Goal: Information Seeking & Learning: Compare options

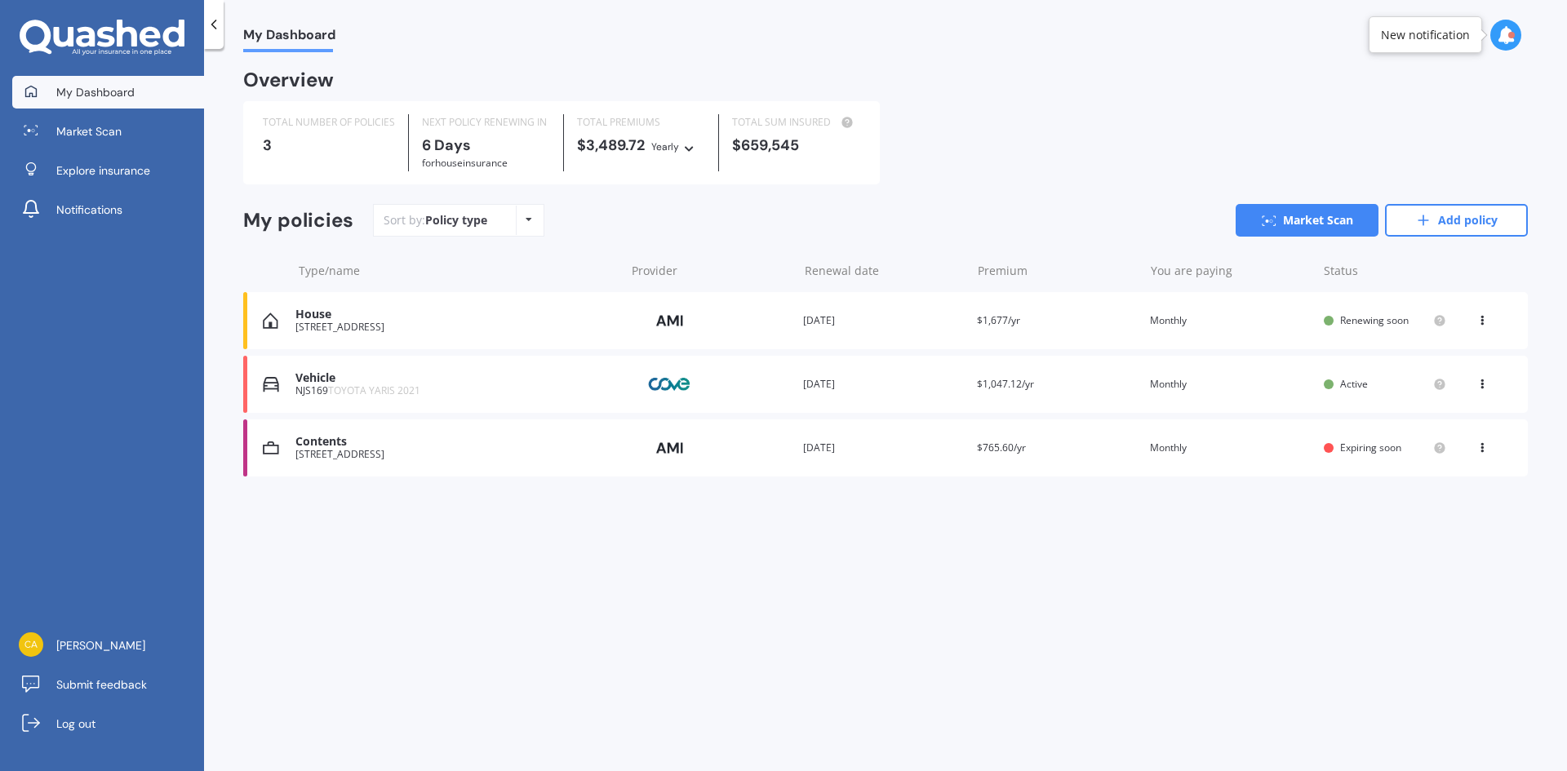
click at [373, 454] on div "[STREET_ADDRESS]" at bounding box center [455, 454] width 321 height 11
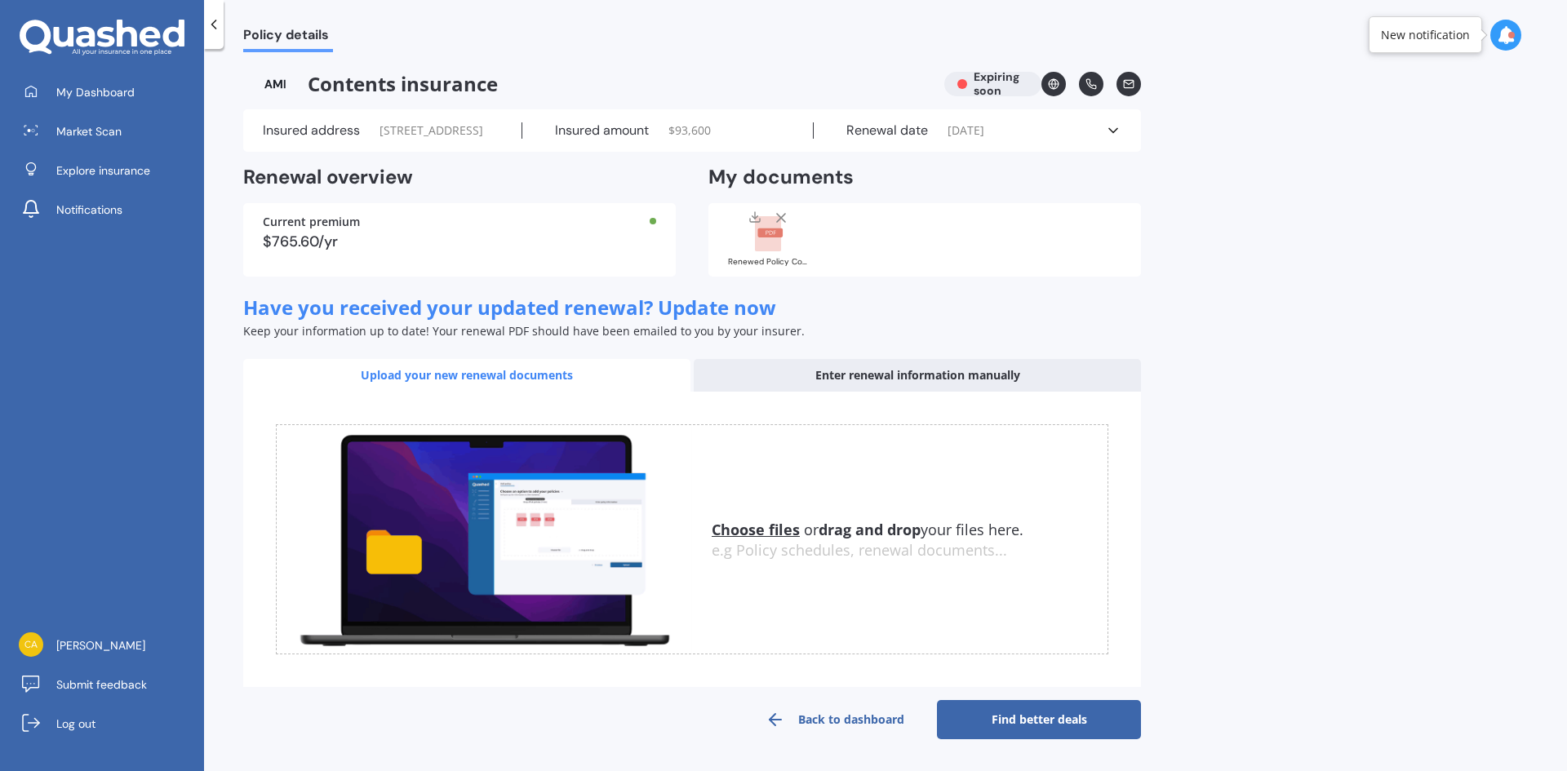
click at [734, 539] on u "Choose files" at bounding box center [756, 530] width 88 height 20
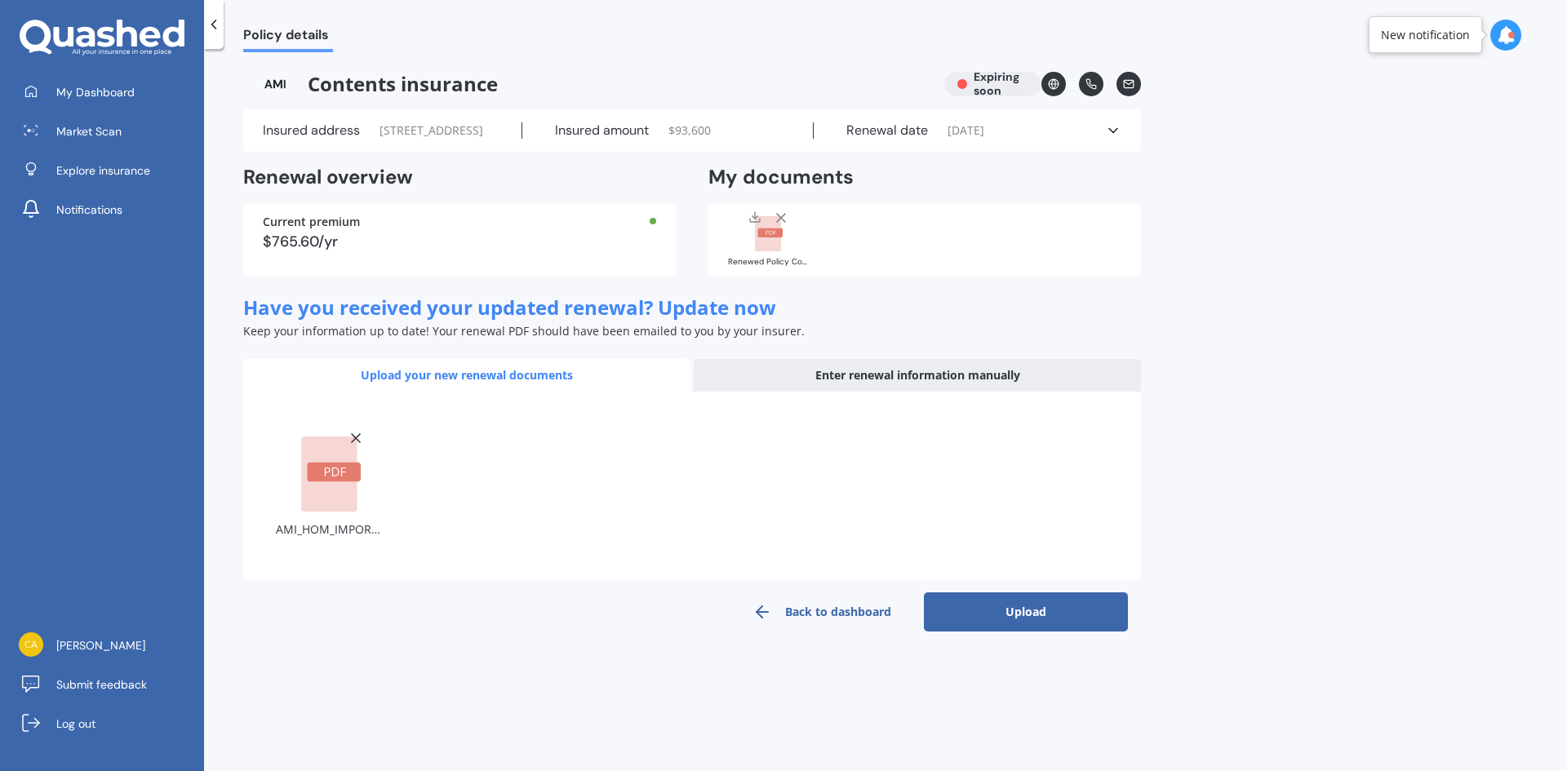
click at [1020, 632] on button "Upload" at bounding box center [1026, 611] width 204 height 39
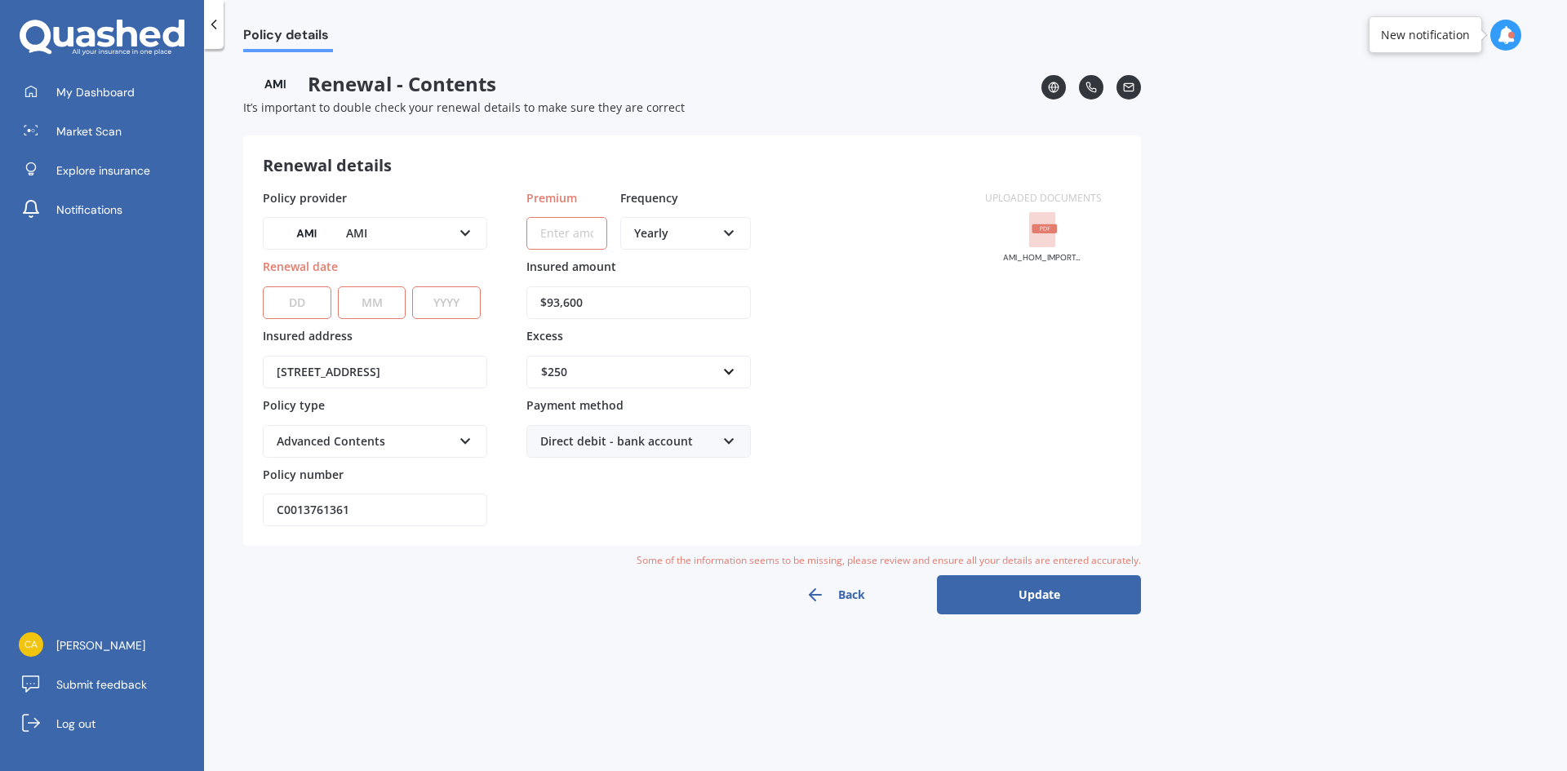
click at [303, 310] on select "DD 01 02 03 04 05 06 07 08 09 10 11 12 13 14 15 16 17 18 19 20 21 22 23 24 25 2…" at bounding box center [297, 302] width 69 height 33
select select "19"
click at [263, 286] on select "DD 01 02 03 04 05 06 07 08 09 10 11 12 13 14 15 16 17 18 19 20 21 22 23 24 25 2…" at bounding box center [297, 302] width 69 height 33
click at [382, 307] on select "MM 01 02 03 04 05 06 07 08 09 10 11 12" at bounding box center [372, 302] width 69 height 33
select select "10"
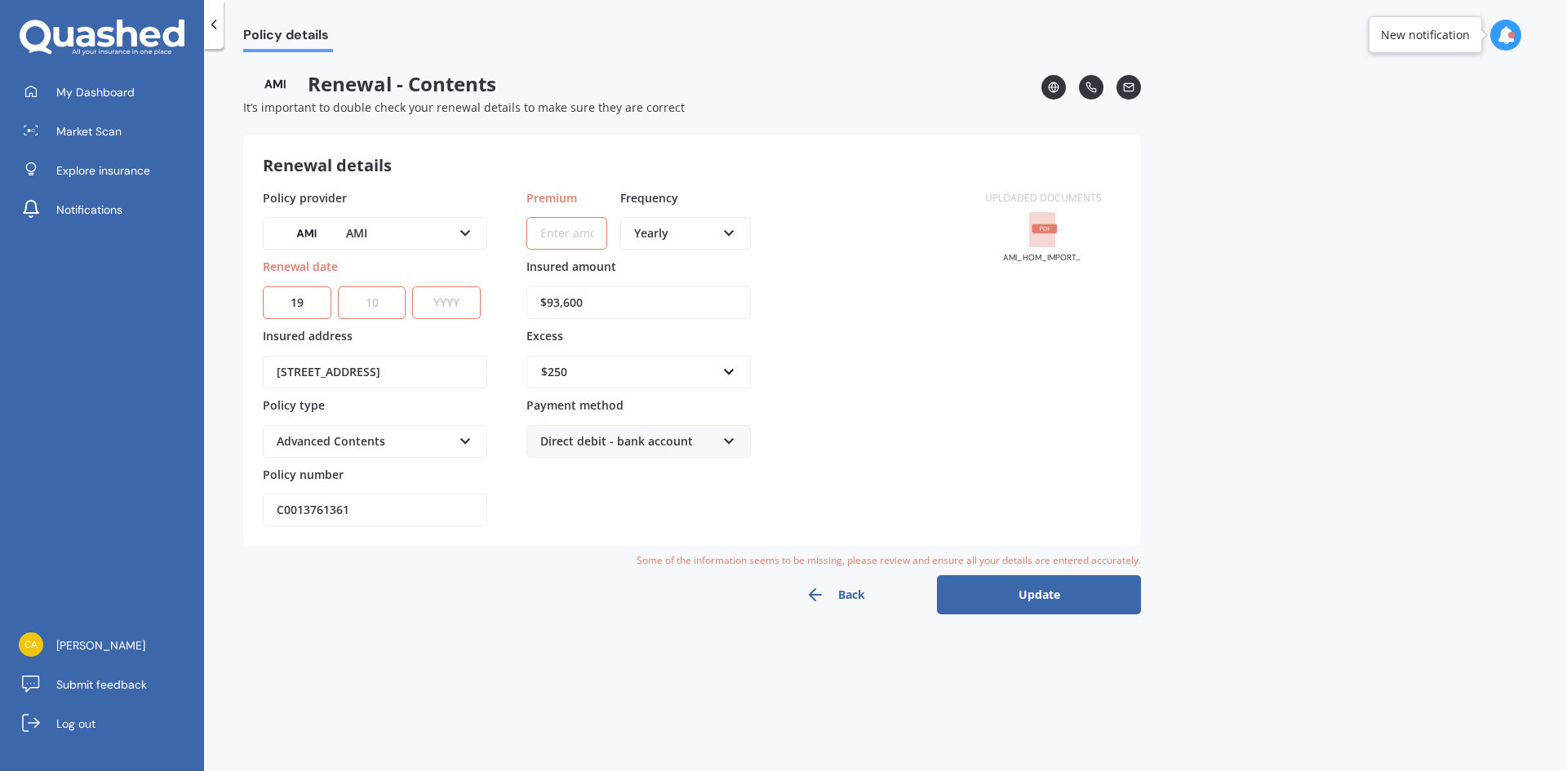
click at [338, 286] on select "MM 01 02 03 04 05 06 07 08 09 10 11 12" at bounding box center [372, 302] width 69 height 33
click at [433, 302] on select "YYYY 2027 2026 2025 2024 2023 2022 2021 2020 2019 2018 2017 2016 2015 2014 2013…" at bounding box center [446, 302] width 69 height 33
select select "2025"
click at [412, 286] on select "YYYY 2027 2026 2025 2024 2023 2022 2021 2020 2019 2018 2017 2016 2015 2014 2013…" at bounding box center [446, 302] width 69 height 33
click at [575, 242] on input "Premium" at bounding box center [566, 233] width 81 height 33
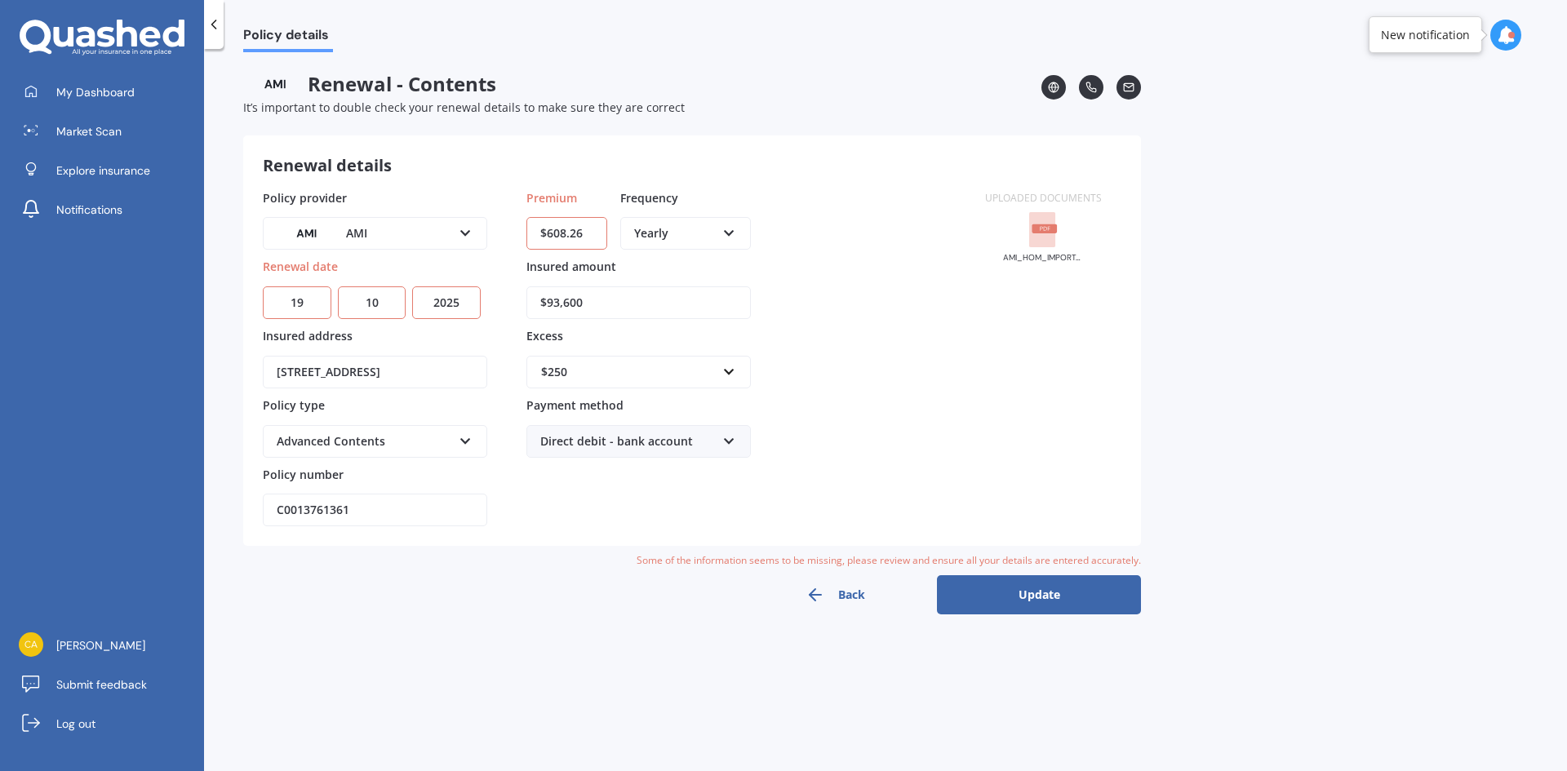
type input "$608.26"
click at [557, 301] on input "$93,600" at bounding box center [638, 302] width 224 height 33
type input "$94,600"
click at [598, 371] on div "$250" at bounding box center [628, 372] width 175 height 18
drag, startPoint x: 586, startPoint y: 503, endPoint x: 598, endPoint y: 494, distance: 15.7
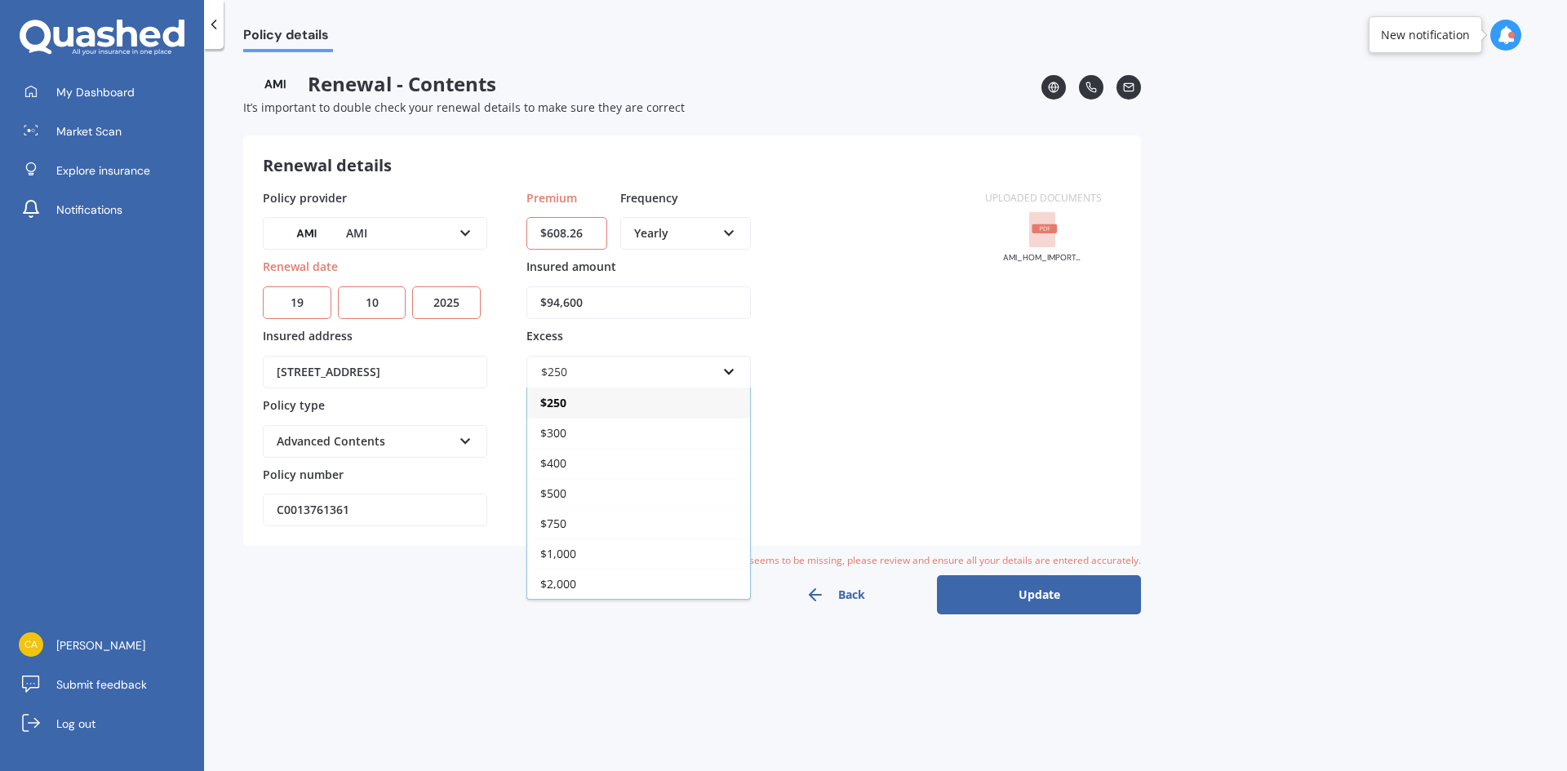
click at [587, 502] on div "$500" at bounding box center [638, 493] width 223 height 30
click at [468, 438] on icon at bounding box center [466, 437] width 14 height 11
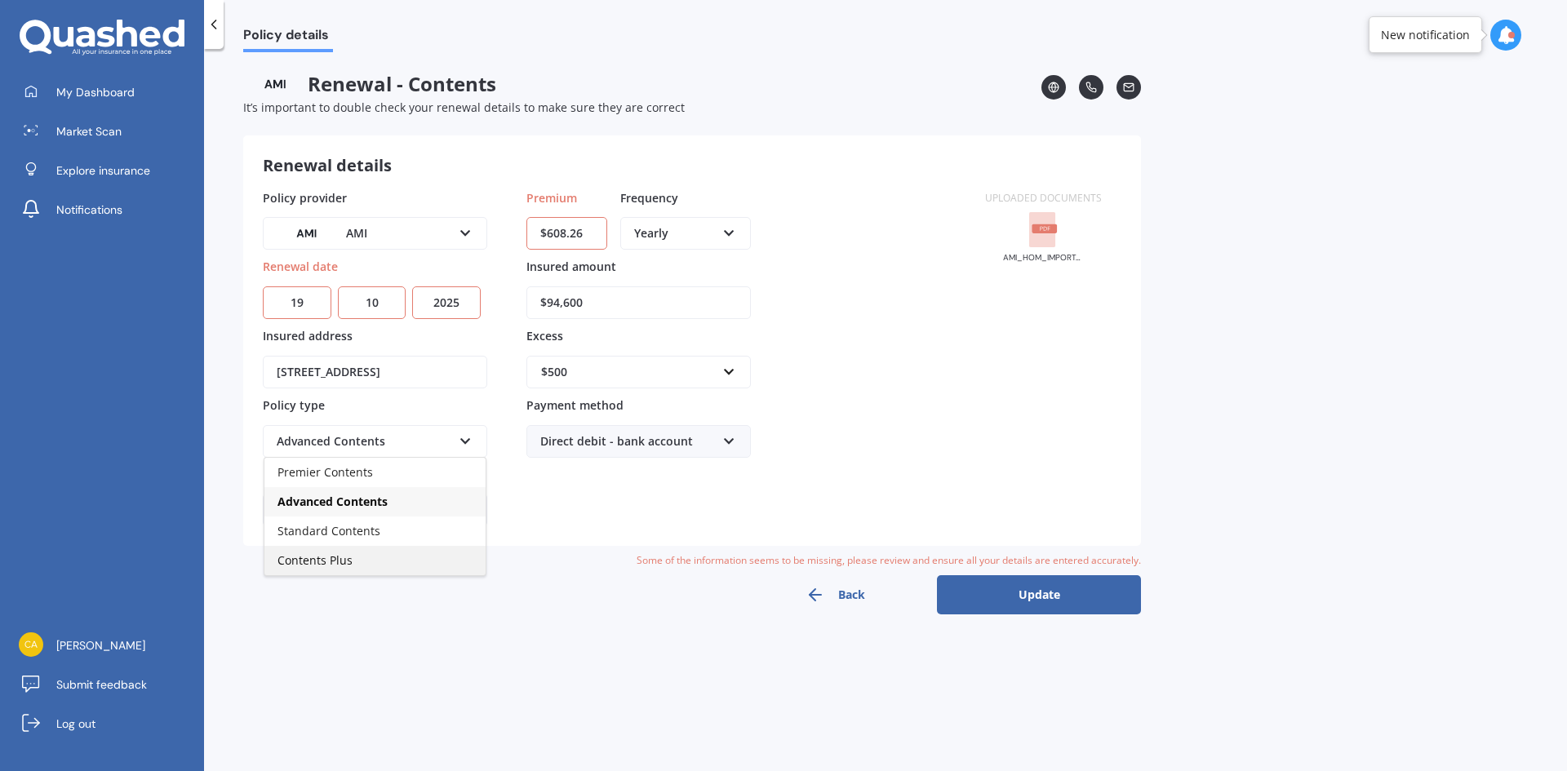
click at [454, 556] on div "Contents Plus" at bounding box center [374, 560] width 221 height 29
drag, startPoint x: 391, startPoint y: 508, endPoint x: 156, endPoint y: 517, distance: 235.2
click at [157, 517] on div "My Dashboard Market Scan Explore insurance Notifications [PERSON_NAME] Submit f…" at bounding box center [783, 385] width 1567 height 771
paste input "HOMA01624634"
type input "HOMA01624634"
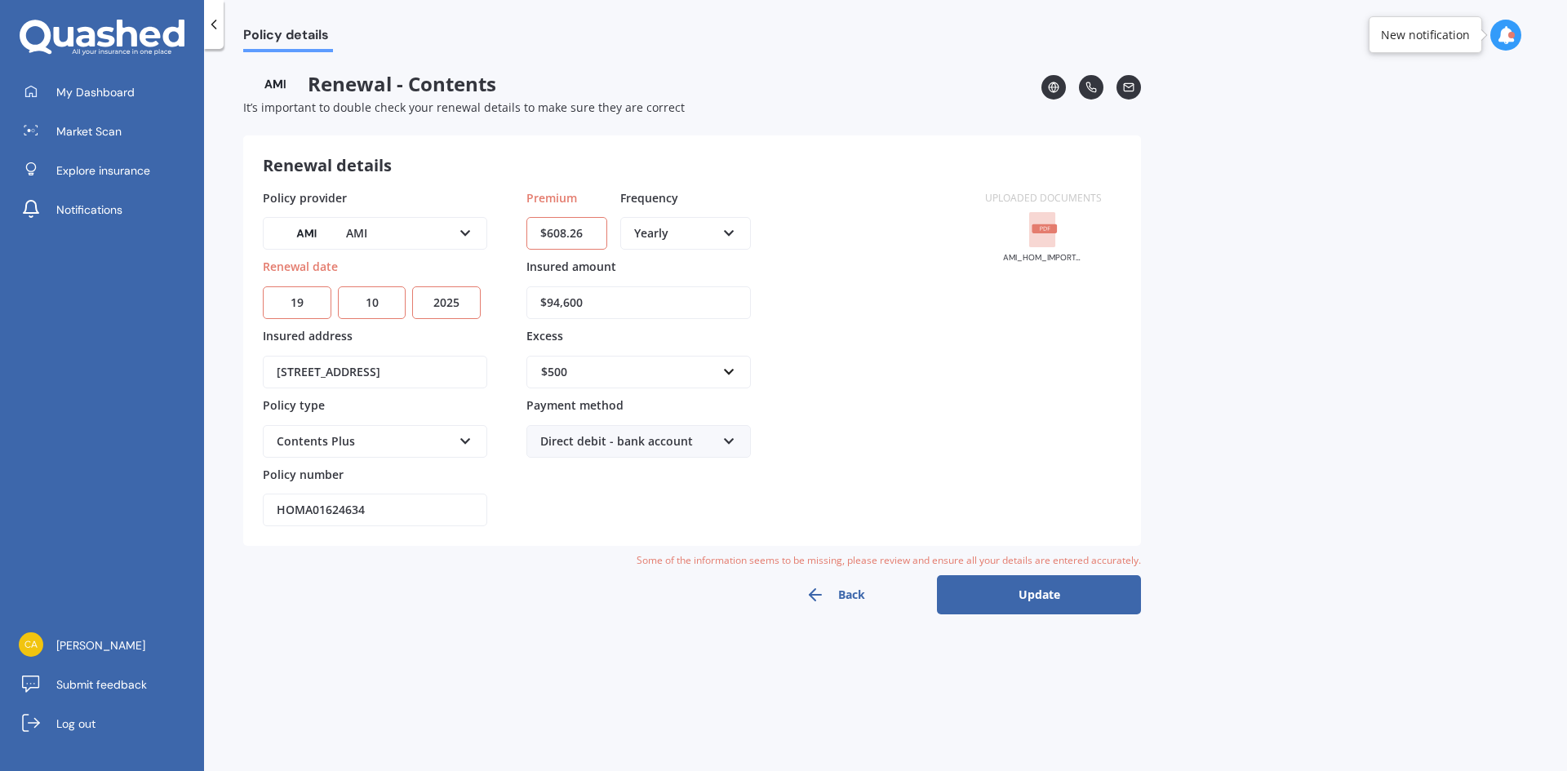
click at [577, 508] on div "Premium $608.26 Frequency Yearly Yearly Six-Monthly Quarterly Monthly Fortnight…" at bounding box center [638, 358] width 224 height 338
click at [1031, 595] on button "Update" at bounding box center [1039, 594] width 204 height 39
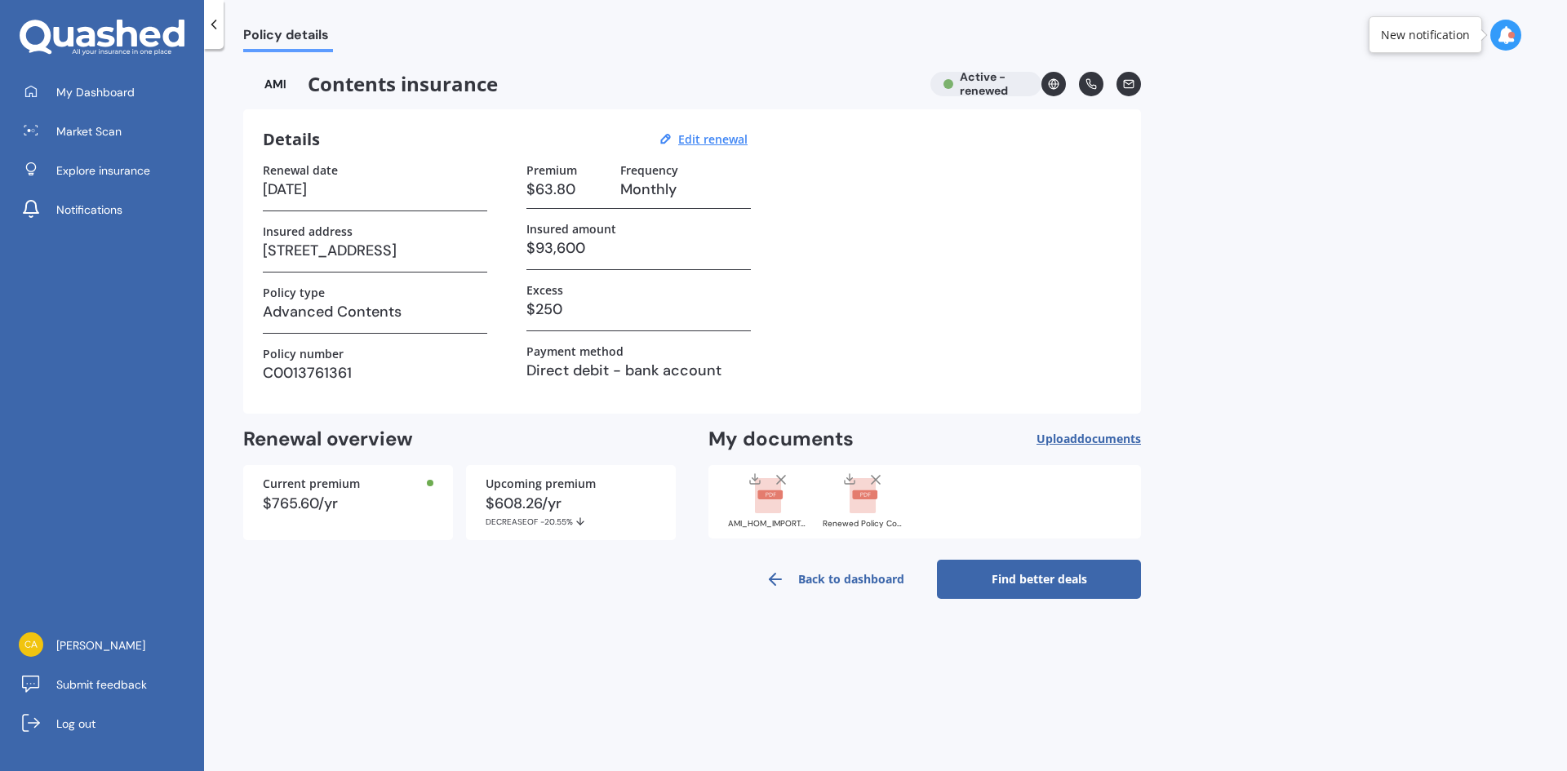
click at [1095, 437] on span "documents" at bounding box center [1109, 439] width 64 height 16
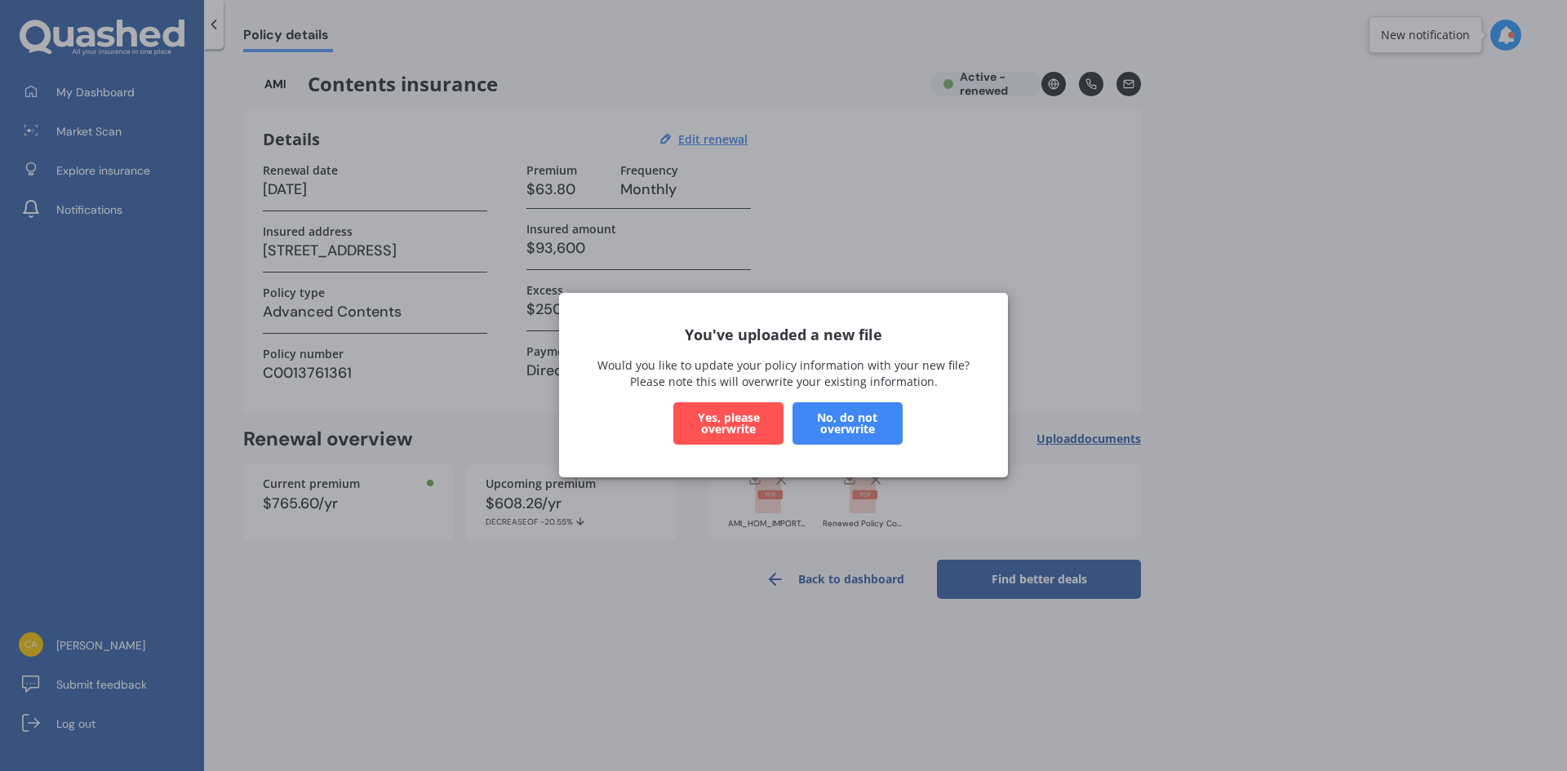
click at [843, 412] on button "No, do not overwrite" at bounding box center [847, 424] width 110 height 42
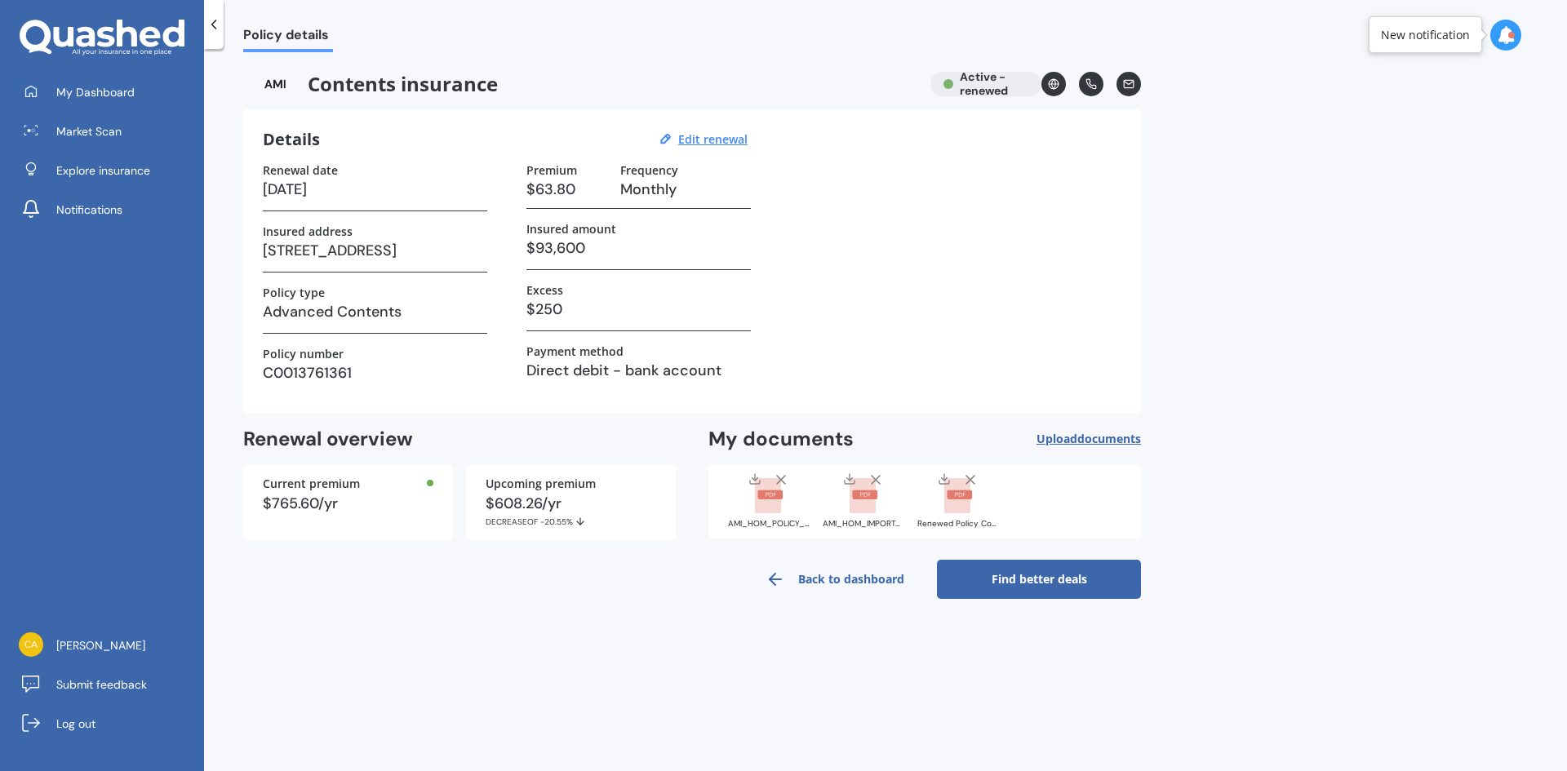
click at [1035, 582] on link "Find better deals" at bounding box center [1039, 579] width 204 height 39
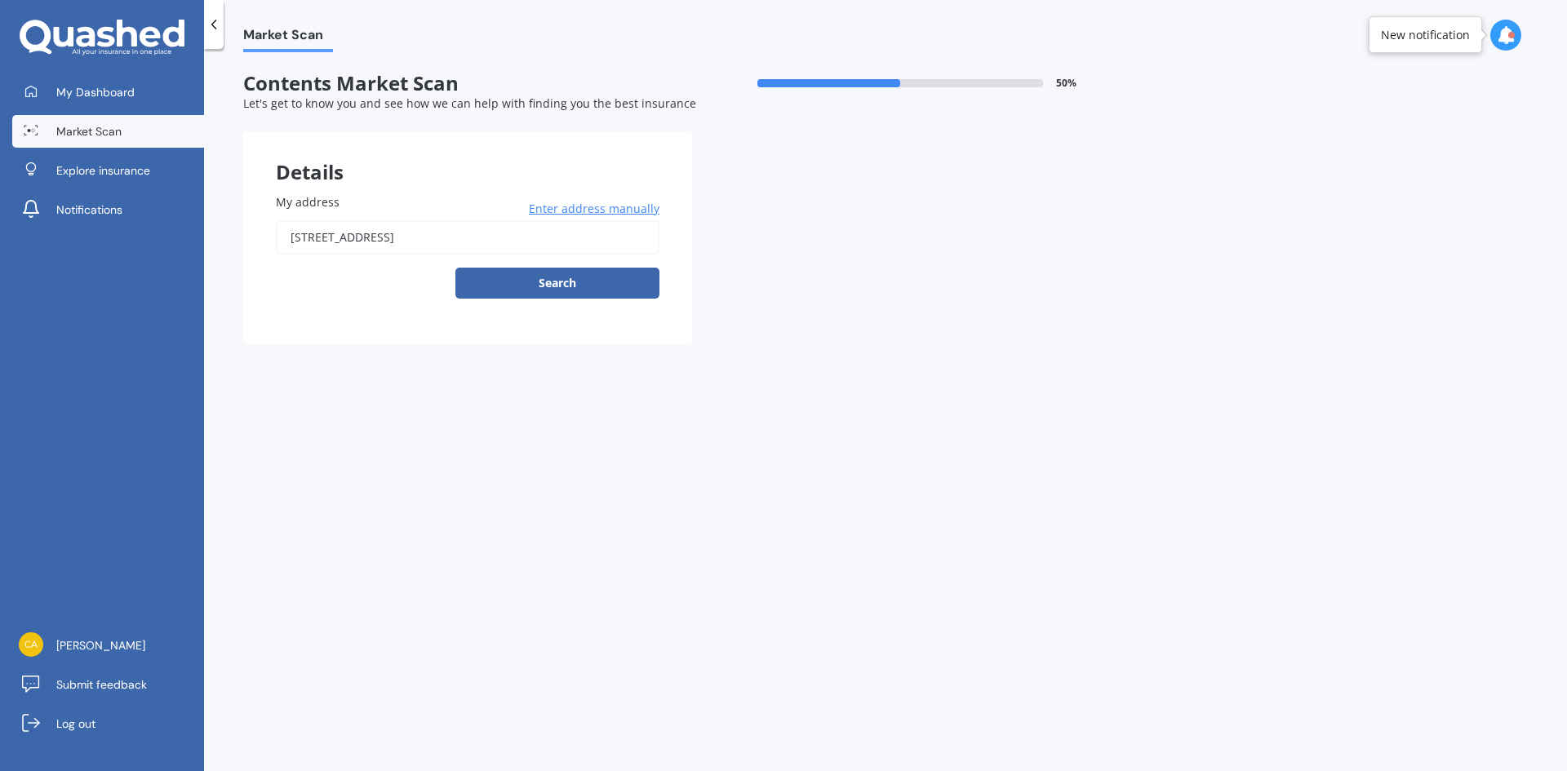
click at [560, 288] on button "Search" at bounding box center [557, 283] width 204 height 31
type input "[STREET_ADDRESS]"
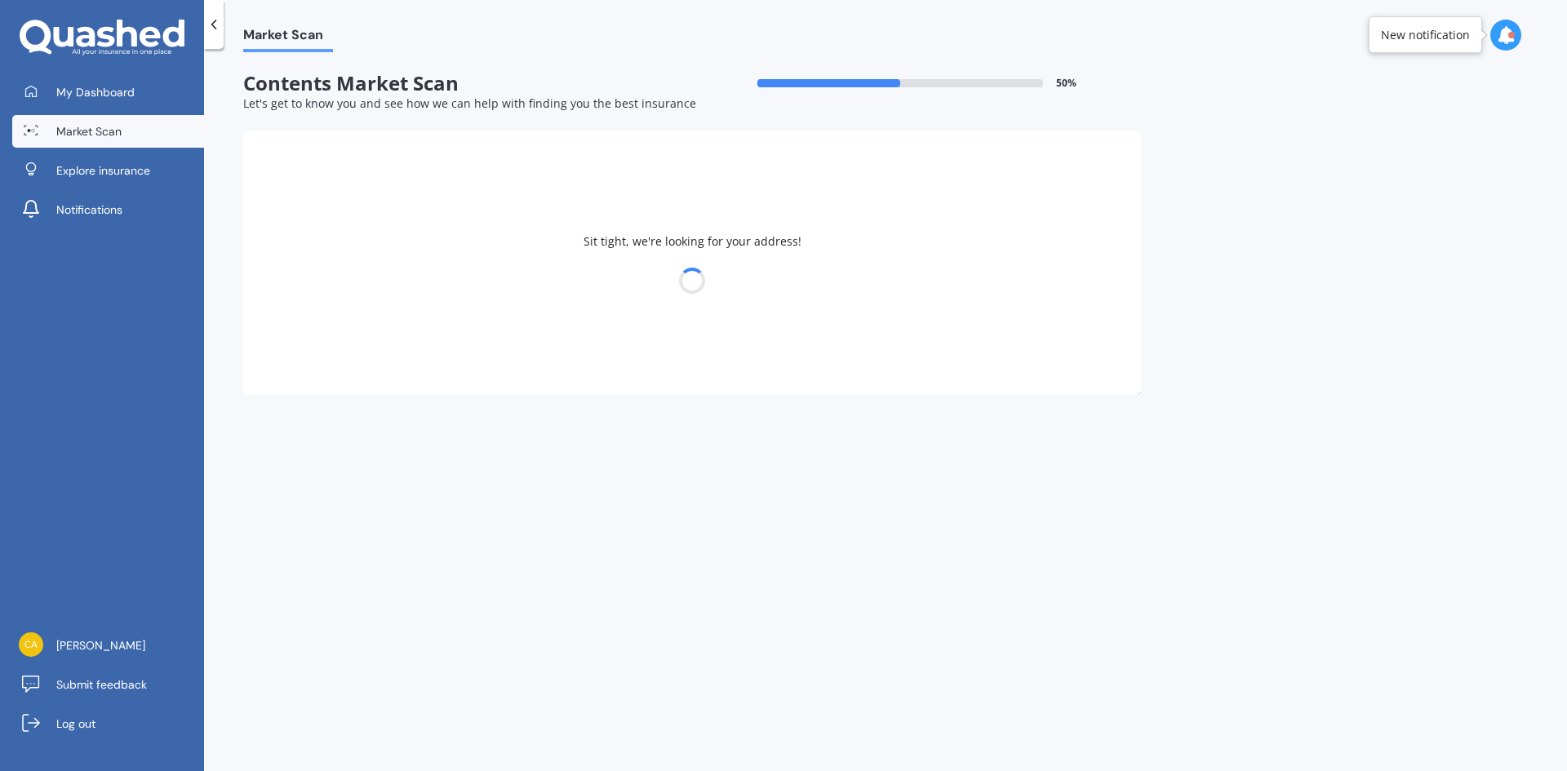
select select "22"
select select "11"
select select "1978"
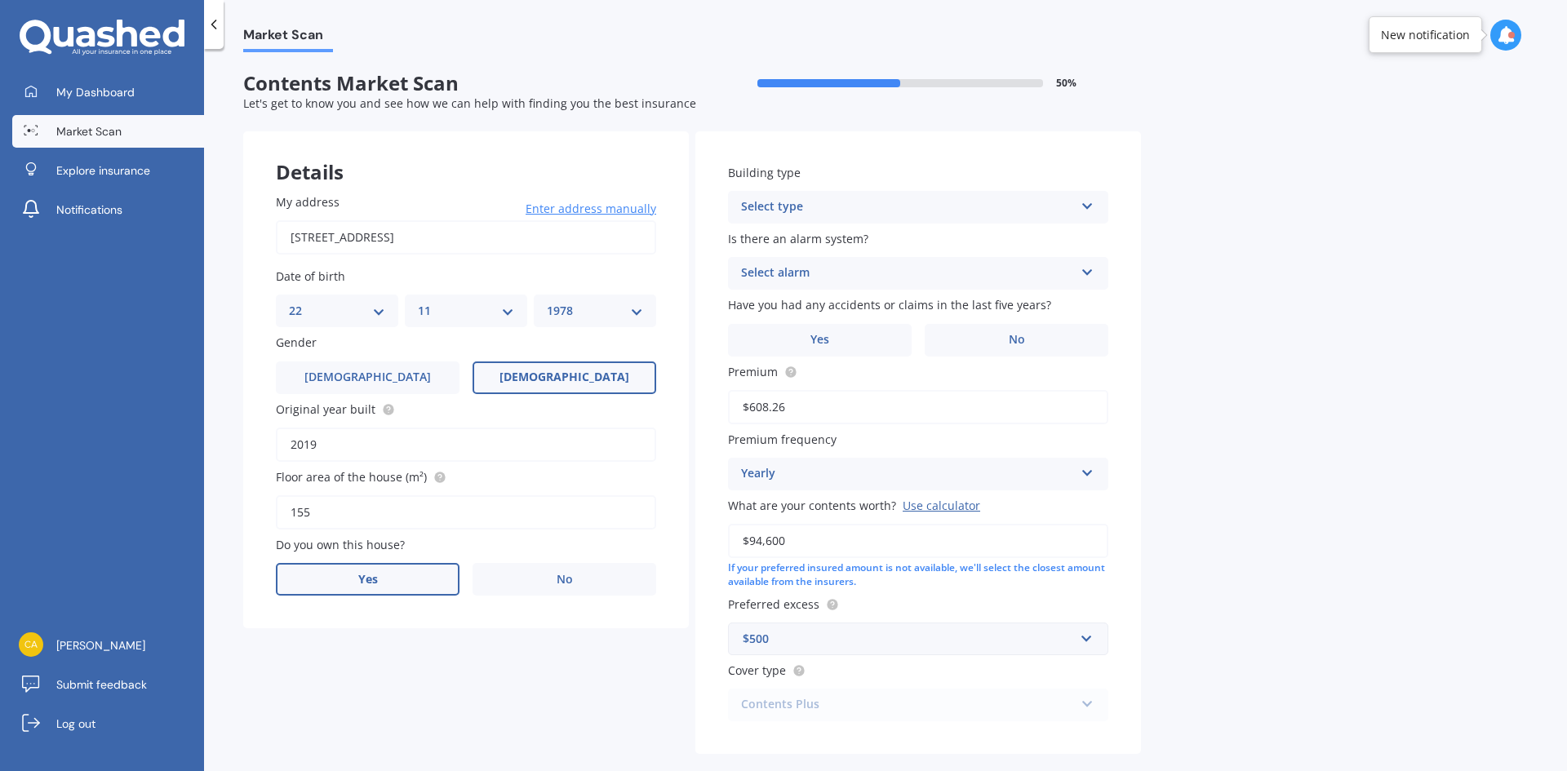
click at [417, 576] on label "Yes" at bounding box center [368, 579] width 184 height 33
click at [0, 0] on input "Yes" at bounding box center [0, 0] width 0 height 0
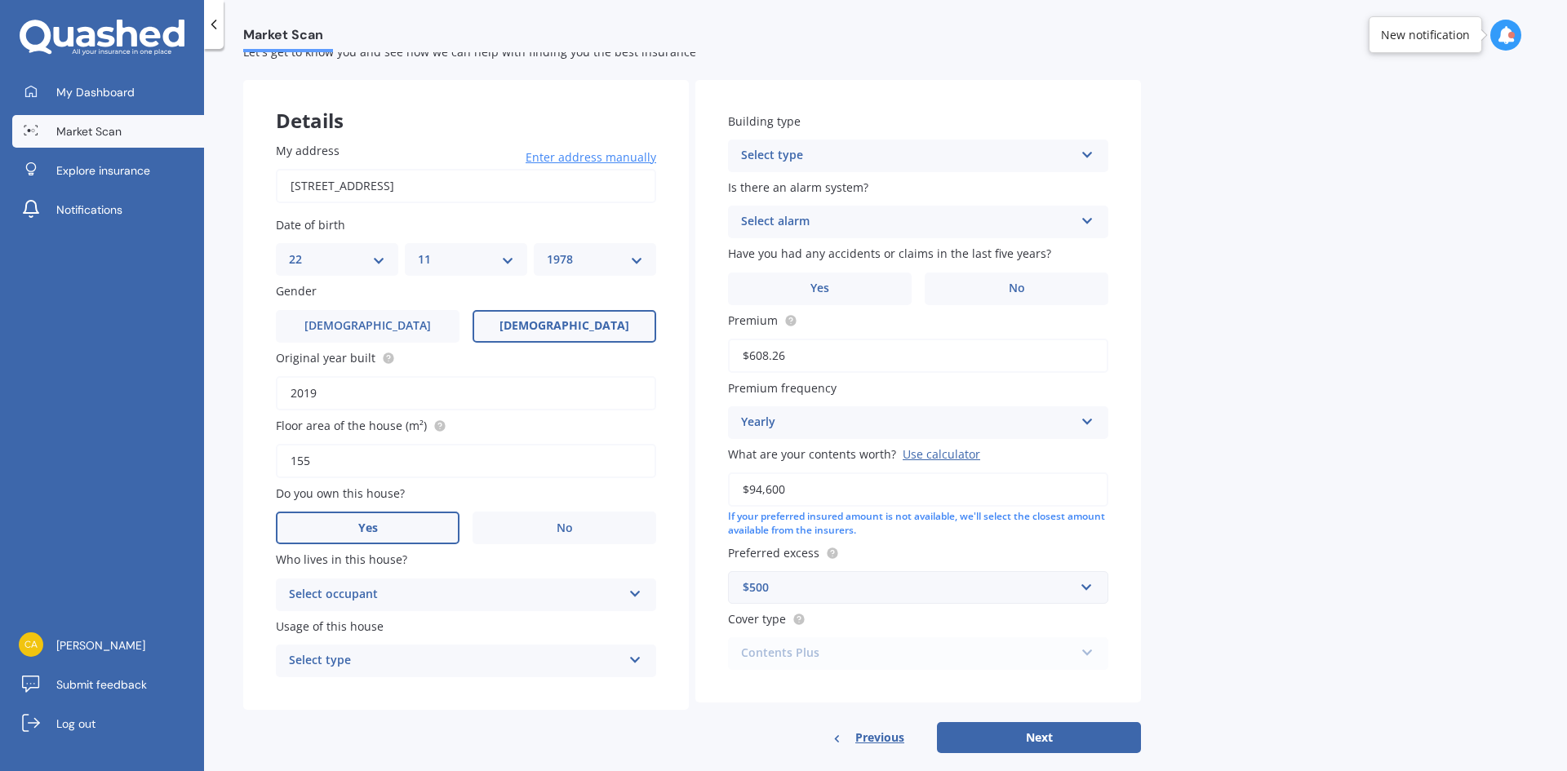
scroll to position [76, 0]
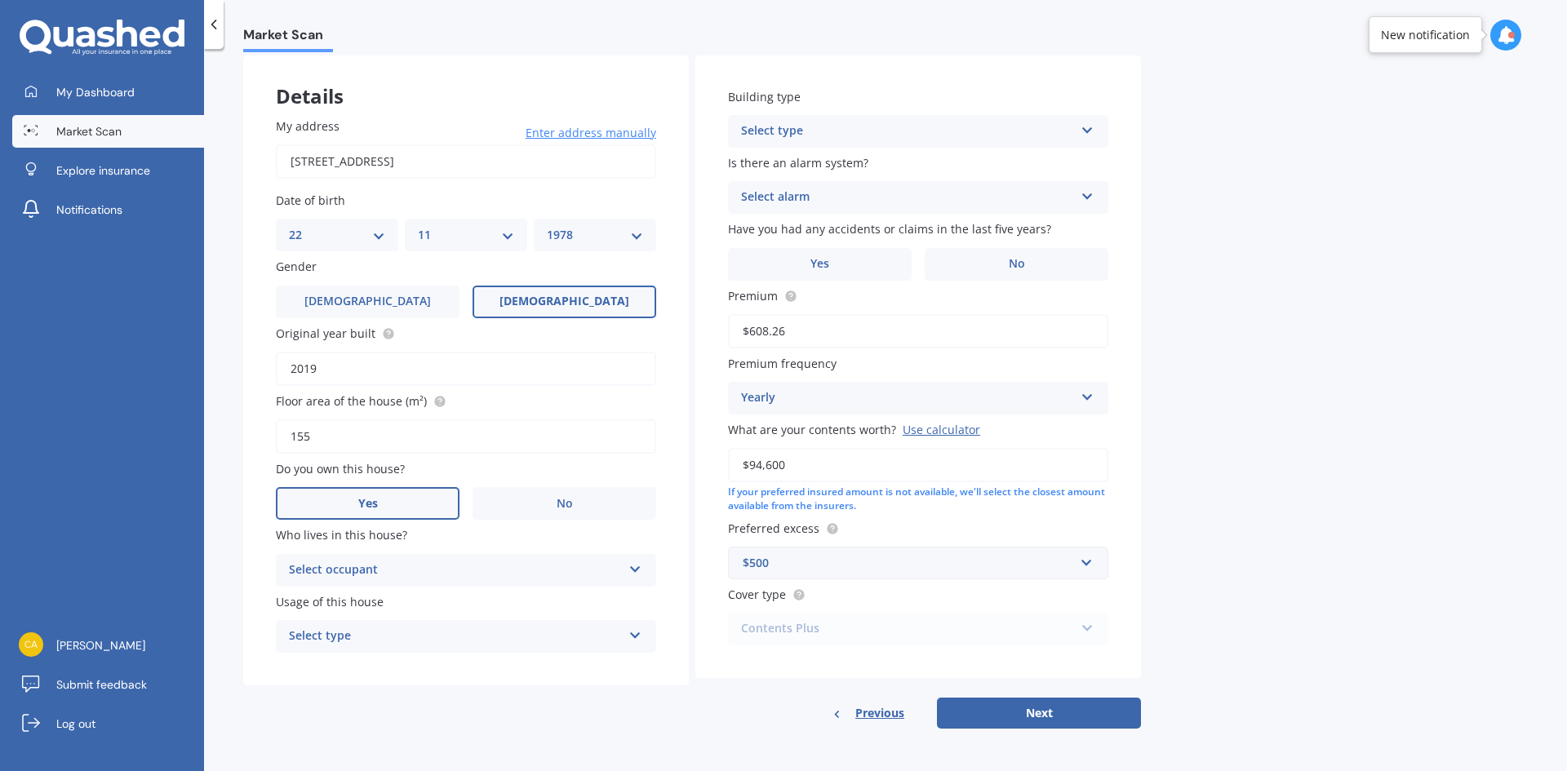
click at [455, 567] on div "Select occupant" at bounding box center [455, 571] width 333 height 20
click at [452, 607] on div "Owner" at bounding box center [466, 601] width 379 height 29
click at [463, 623] on div "Select type Permanent Holiday (without tenancy)" at bounding box center [466, 636] width 380 height 33
click at [464, 672] on div "Permanent" at bounding box center [466, 668] width 379 height 29
click at [898, 135] on div "Select type" at bounding box center [907, 132] width 333 height 20
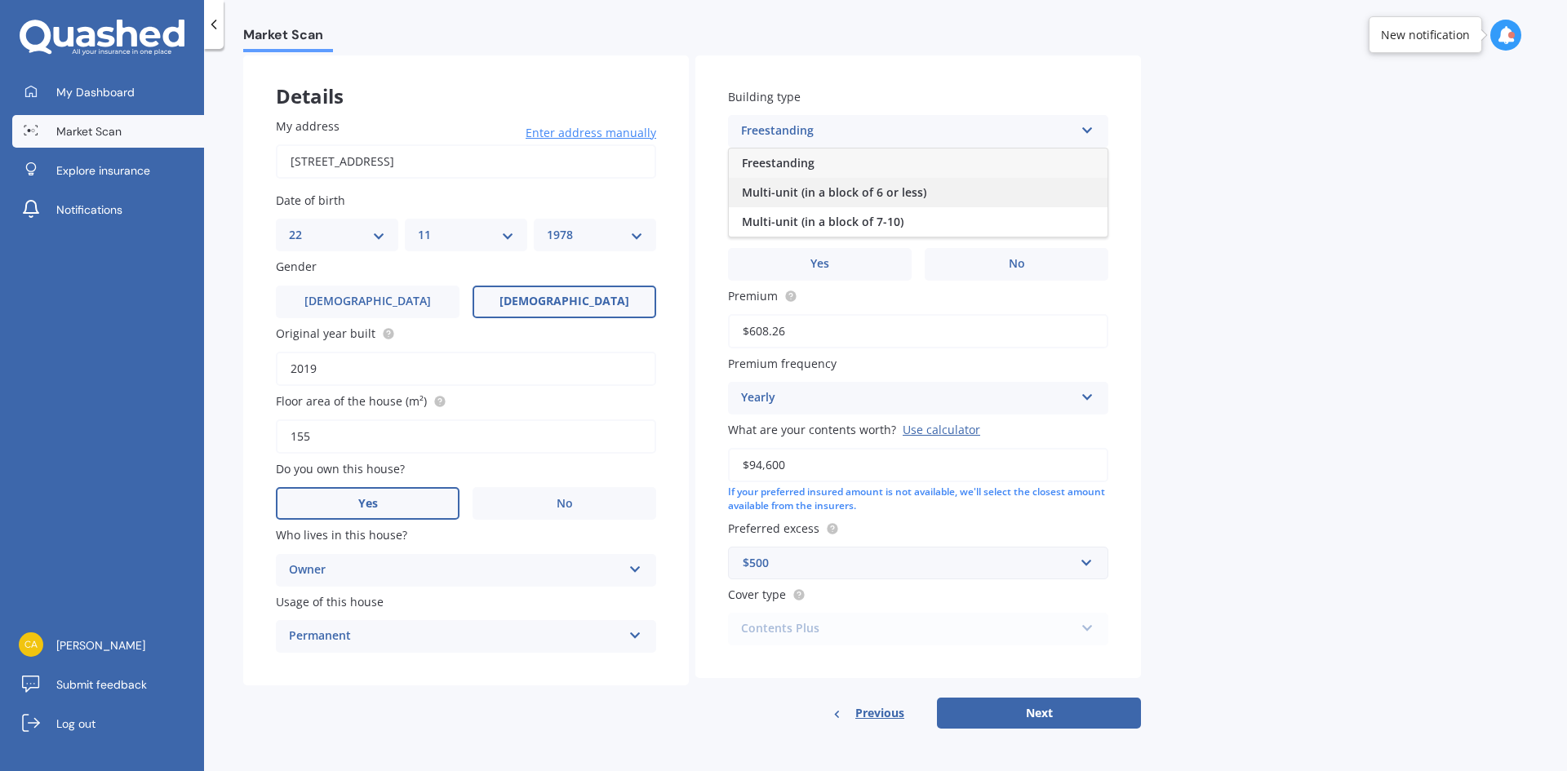
click at [906, 194] on span "Multi-unit (in a block of 6 or less)" at bounding box center [834, 192] width 184 height 16
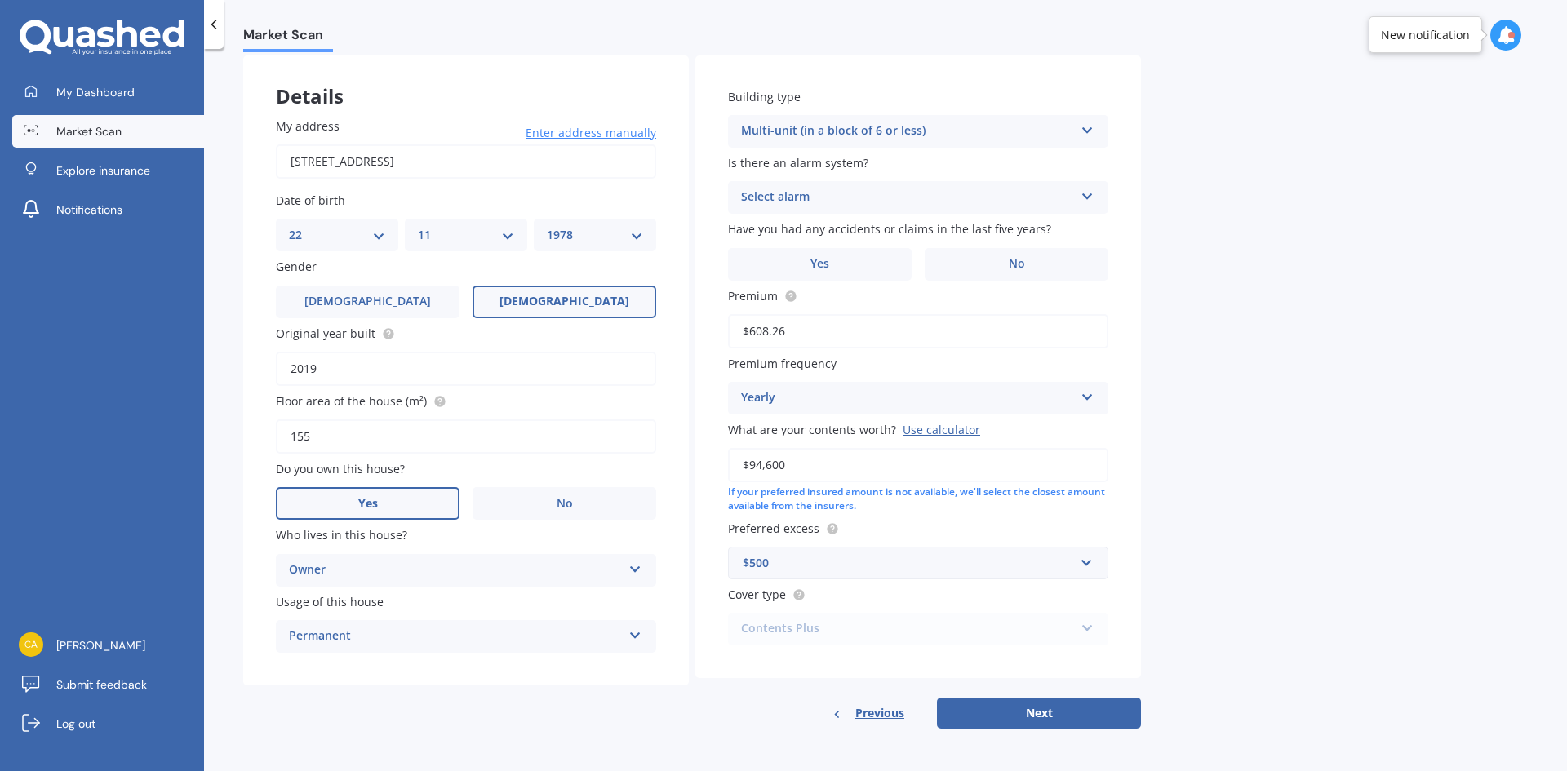
click at [906, 193] on div "Select alarm" at bounding box center [907, 198] width 333 height 20
click at [895, 287] on div "No" at bounding box center [918, 287] width 379 height 29
click at [856, 259] on label "Yes" at bounding box center [820, 264] width 184 height 33
click at [0, 0] on input "Yes" at bounding box center [0, 0] width 0 height 0
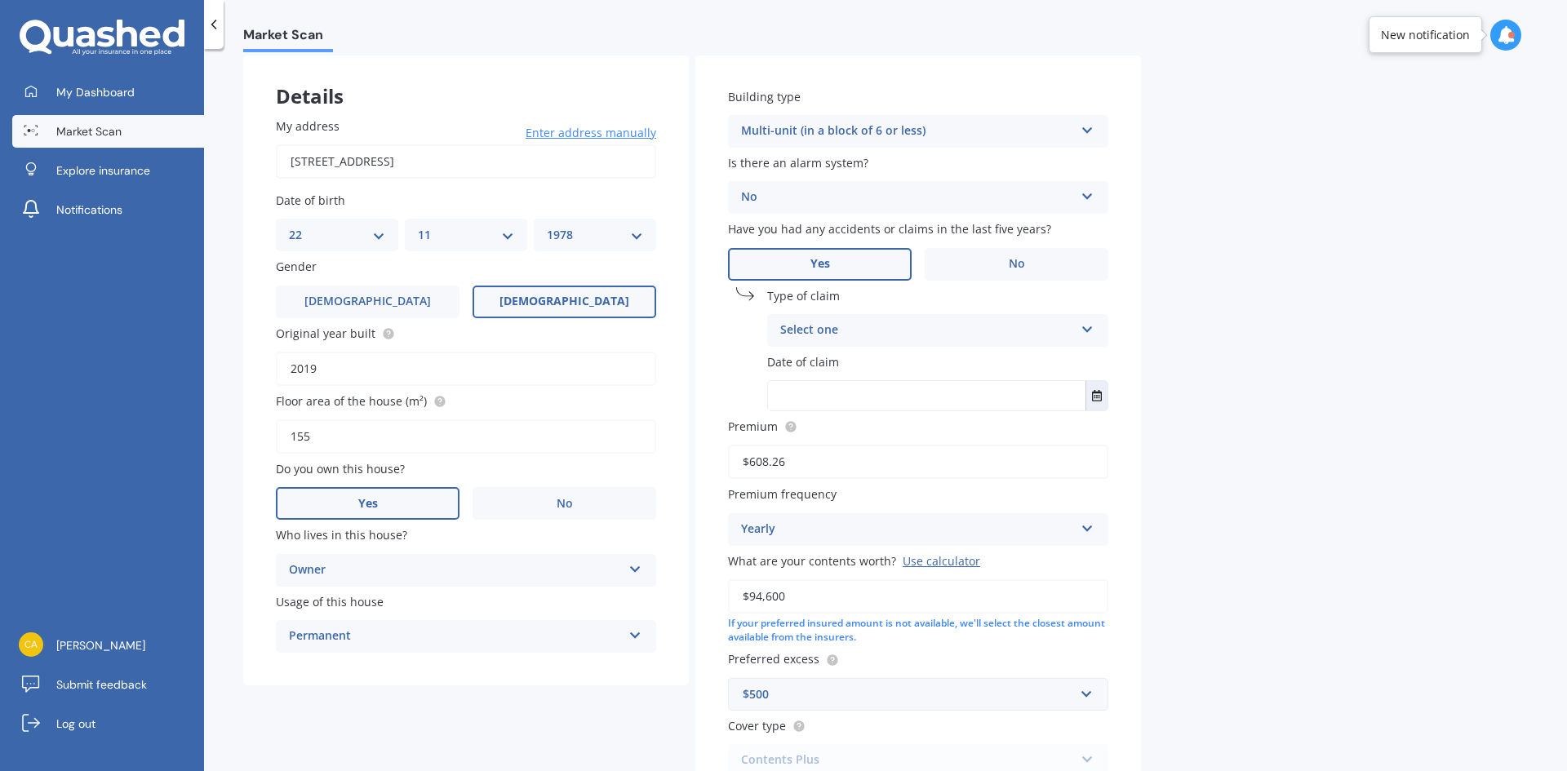
click at [889, 337] on div "Select one" at bounding box center [927, 331] width 294 height 20
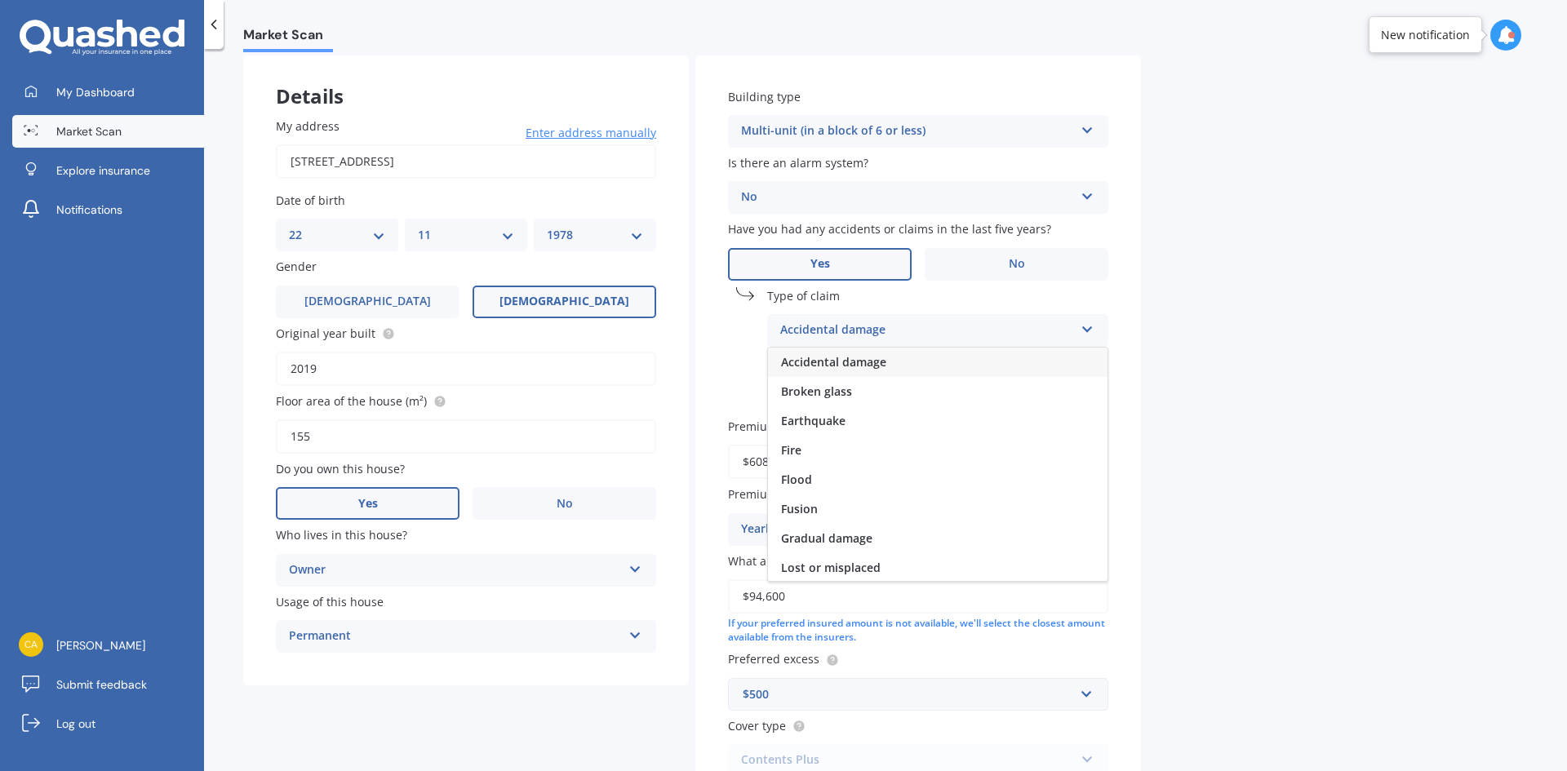
click at [889, 364] on div "Accidental damage" at bounding box center [937, 362] width 339 height 29
click at [1089, 401] on button "Select date" at bounding box center [1096, 395] width 22 height 29
click at [1101, 404] on button "Select date" at bounding box center [1096, 395] width 22 height 29
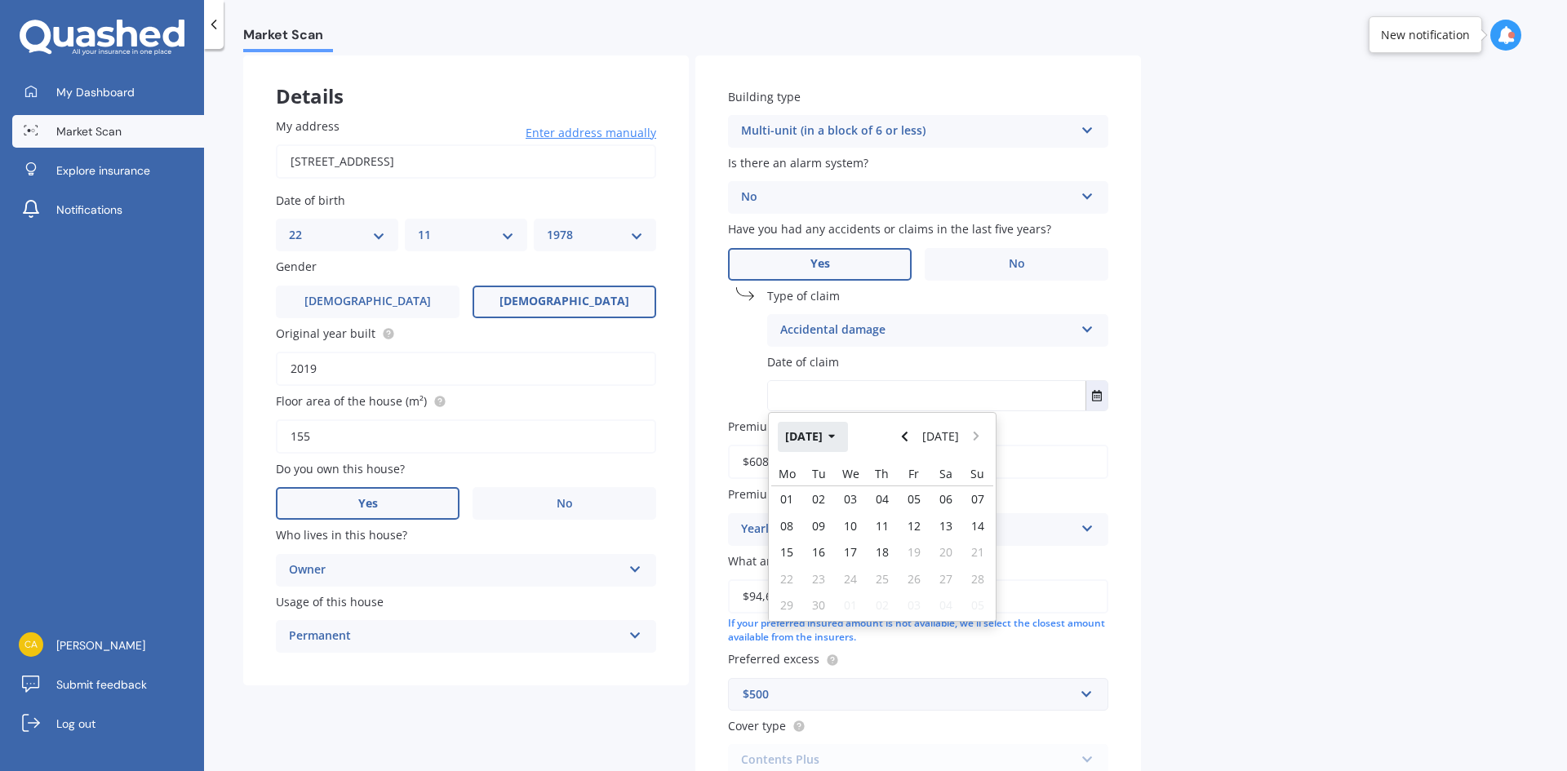
click at [835, 436] on icon "button" at bounding box center [831, 438] width 7 height 4
click at [819, 437] on icon "button" at bounding box center [820, 438] width 7 height 4
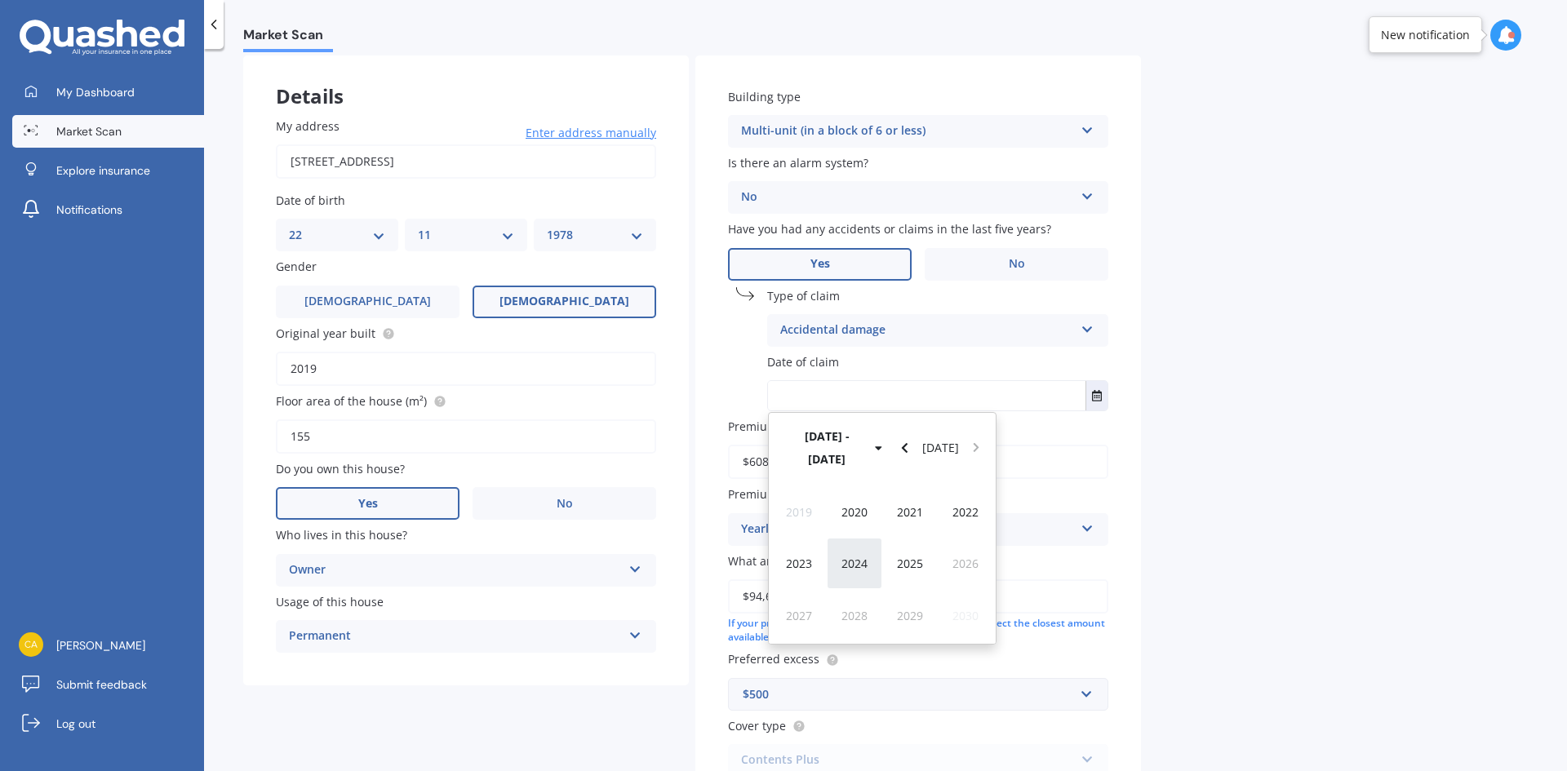
click at [849, 538] on div "2024" at bounding box center [854, 563] width 55 height 51
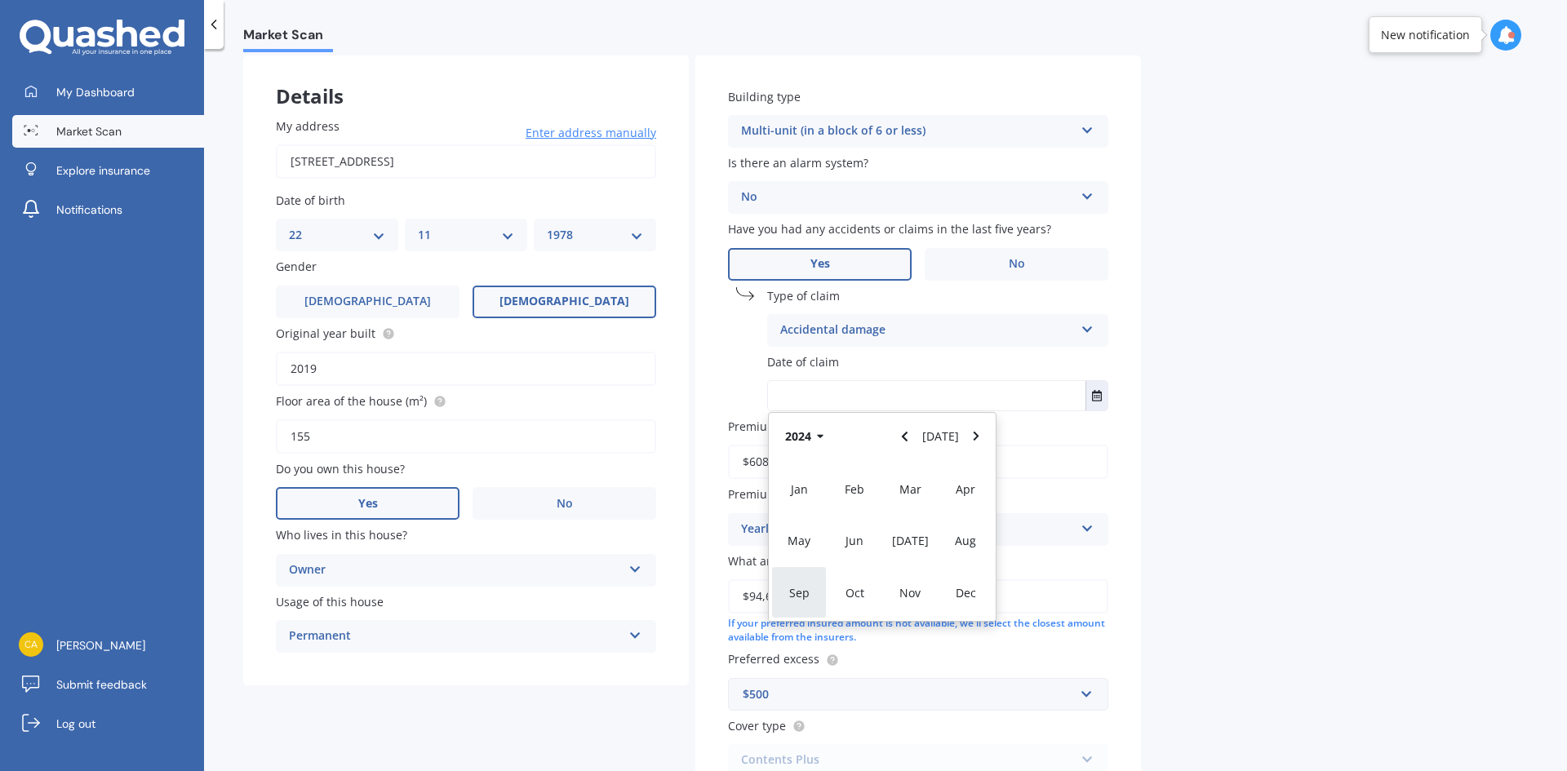
click at [803, 594] on span "Sep" at bounding box center [799, 593] width 20 height 16
click at [973, 590] on span "29" at bounding box center [977, 589] width 13 height 16
type input "[DATE]"
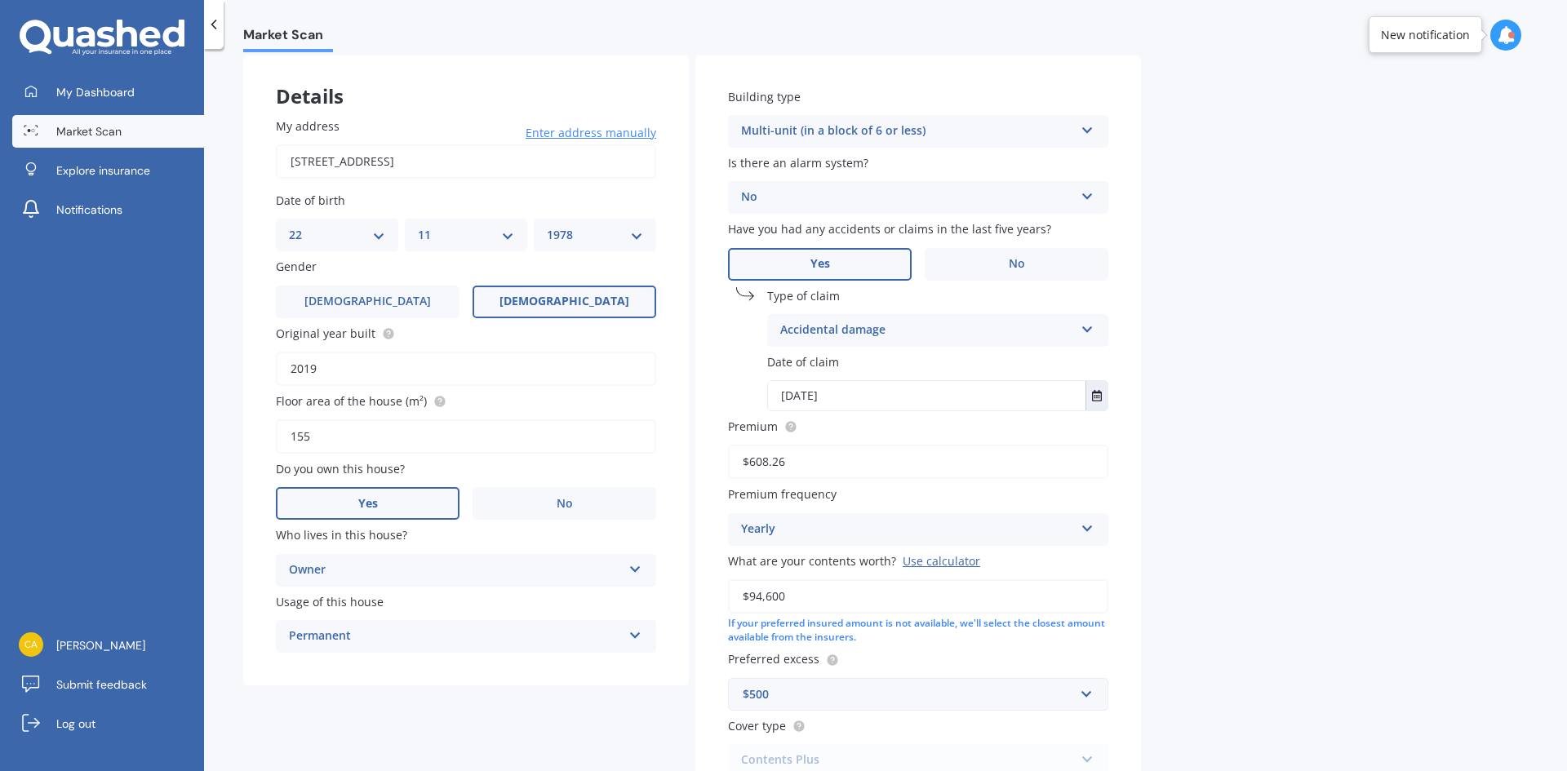
click at [1253, 515] on div "Market Scan Contents Market Scan 50 % Let's get to know you and see how we can …" at bounding box center [885, 413] width 1363 height 722
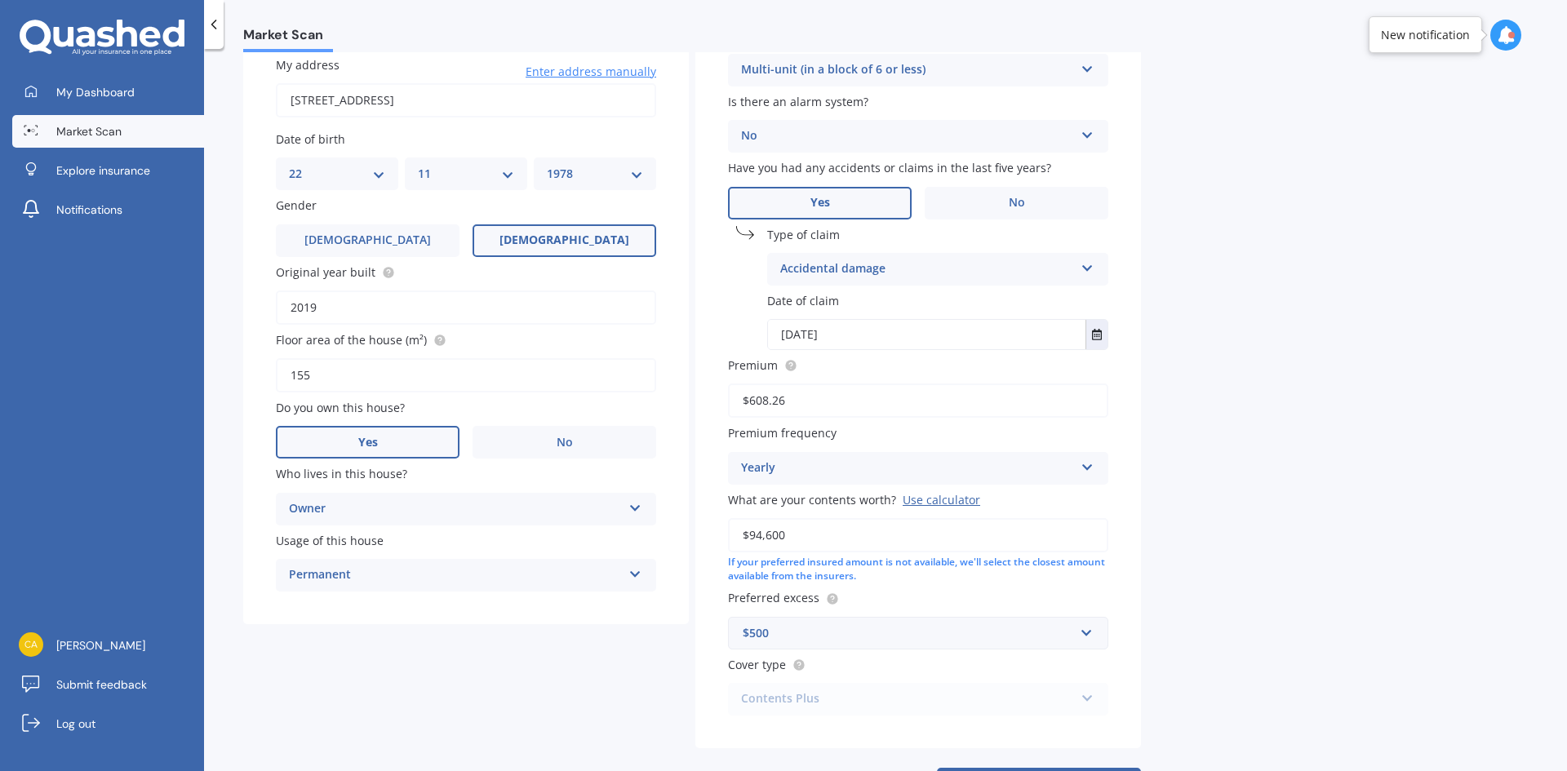
scroll to position [207, 0]
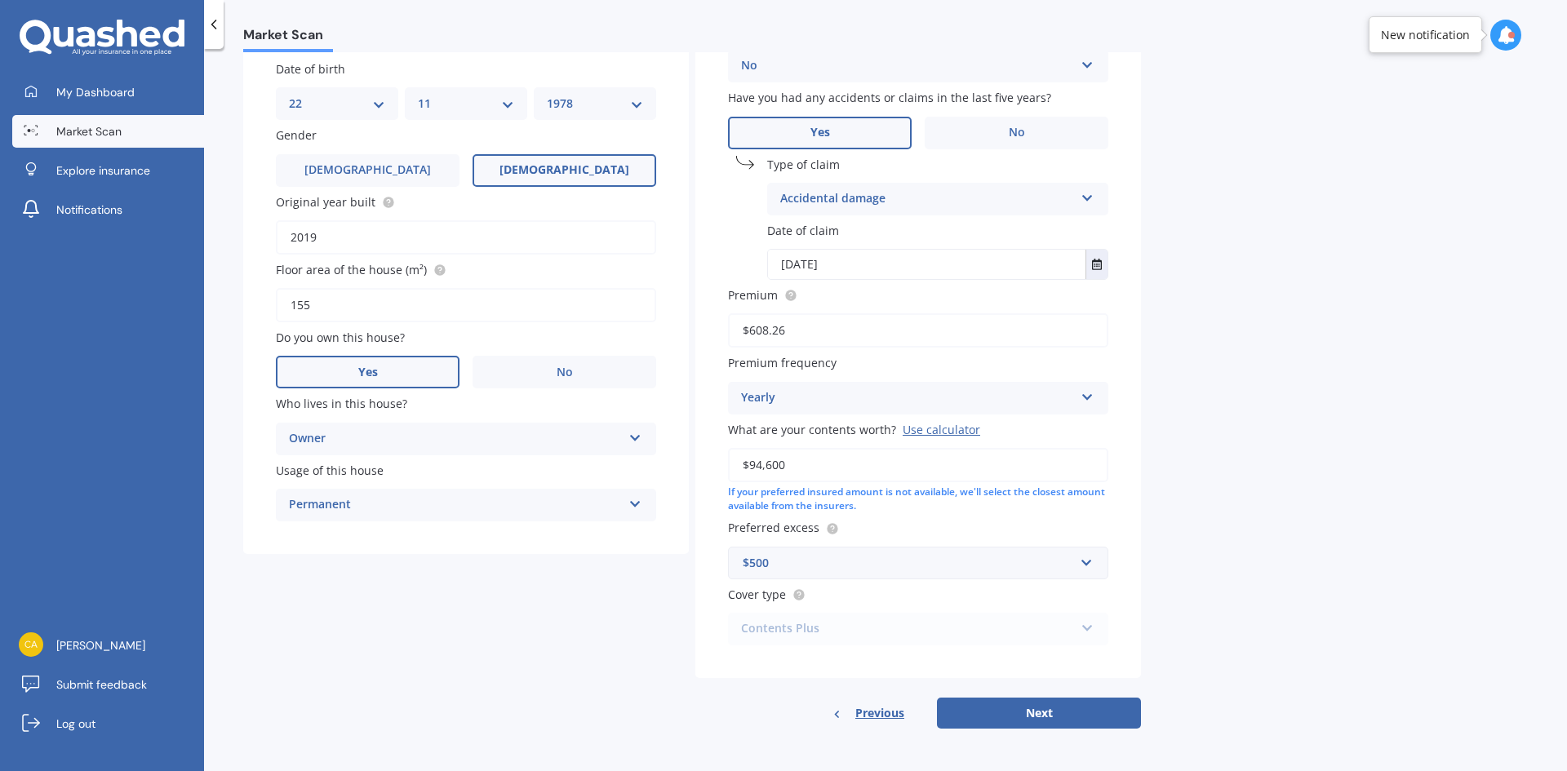
click at [947, 569] on div "$500" at bounding box center [908, 563] width 331 height 18
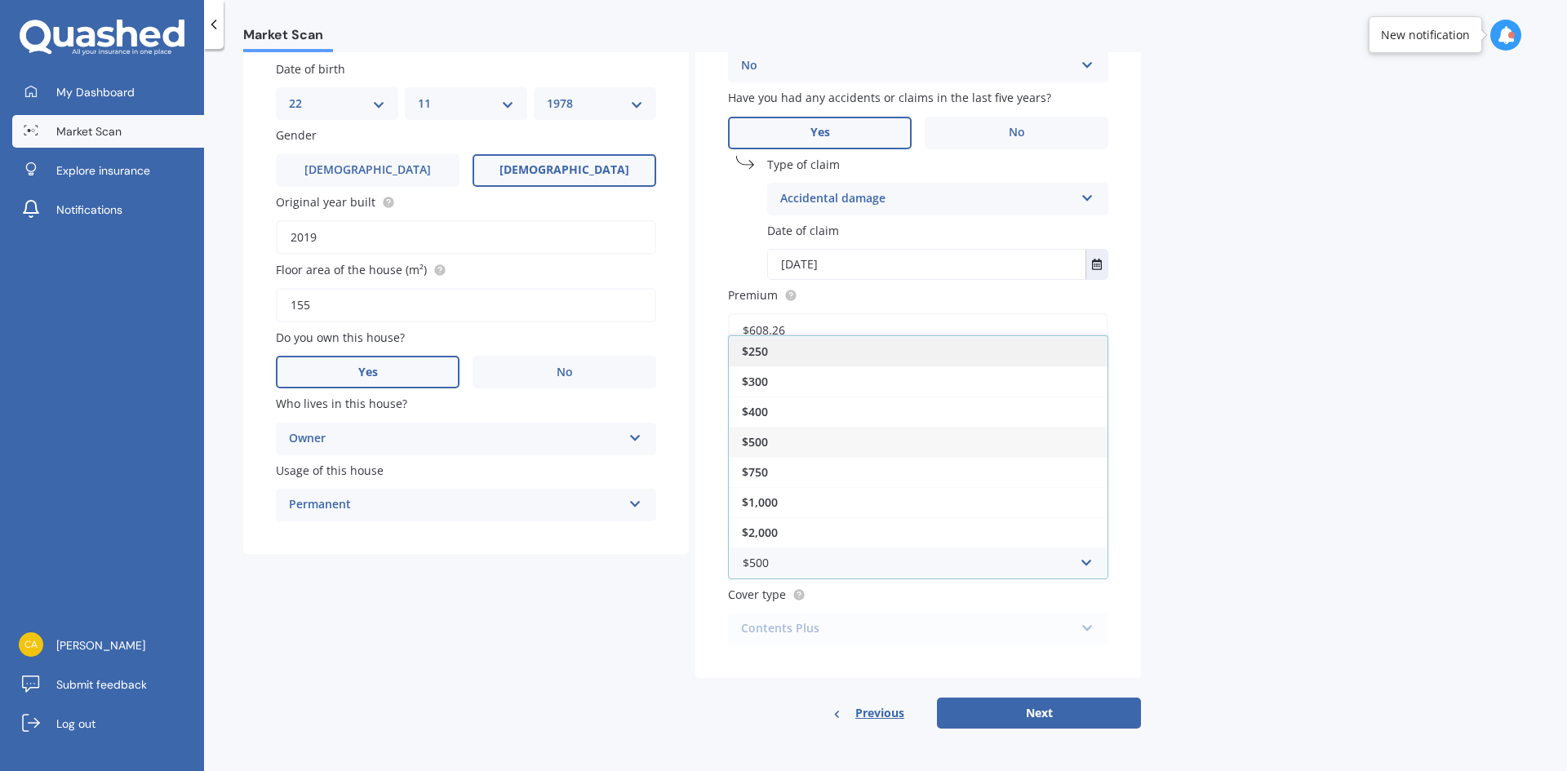
click at [782, 358] on div "$250" at bounding box center [918, 351] width 379 height 30
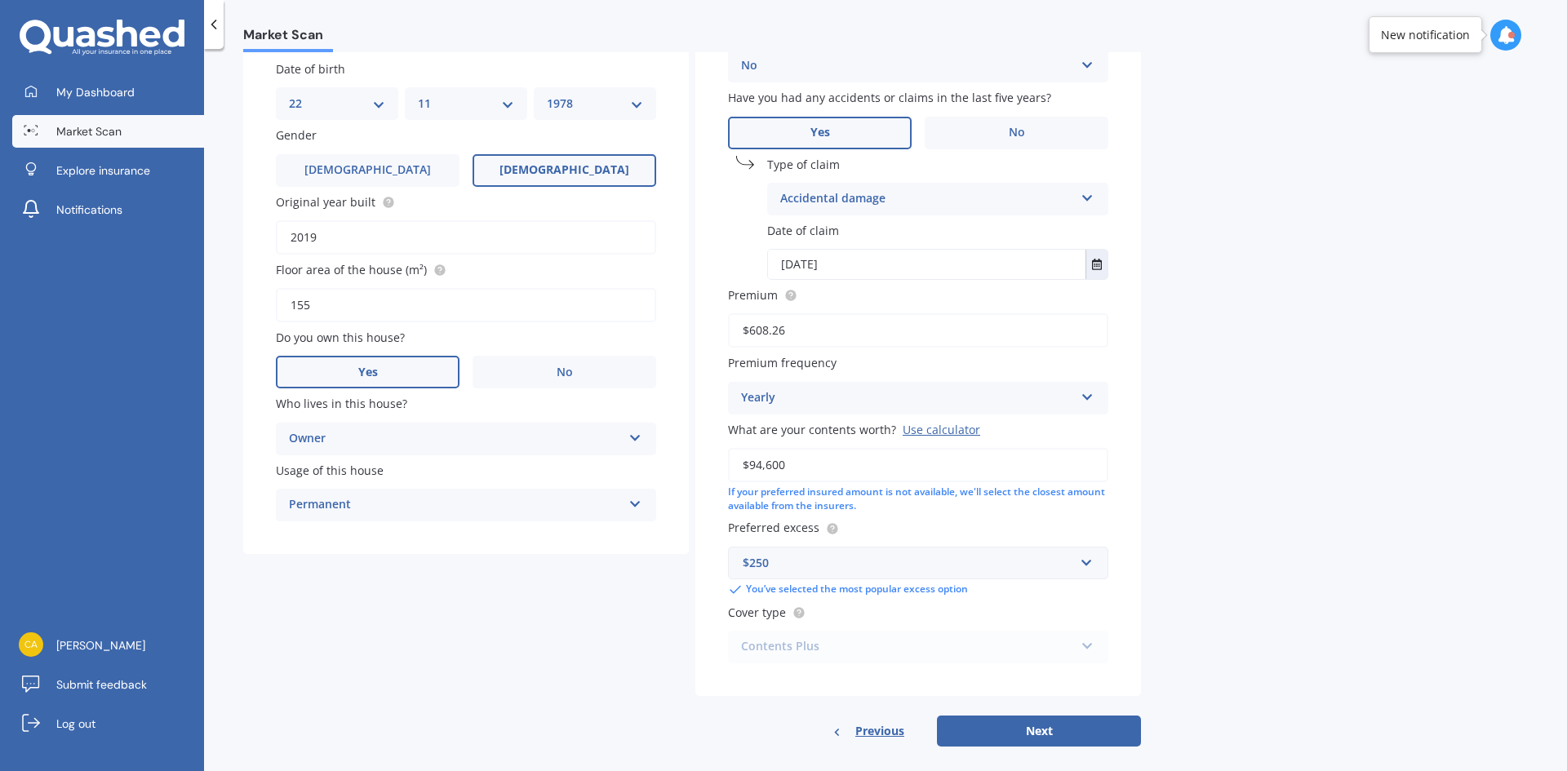
click at [1200, 460] on div "Market Scan Contents Market Scan 50 % Let's get to know you and see how we can …" at bounding box center [885, 413] width 1363 height 722
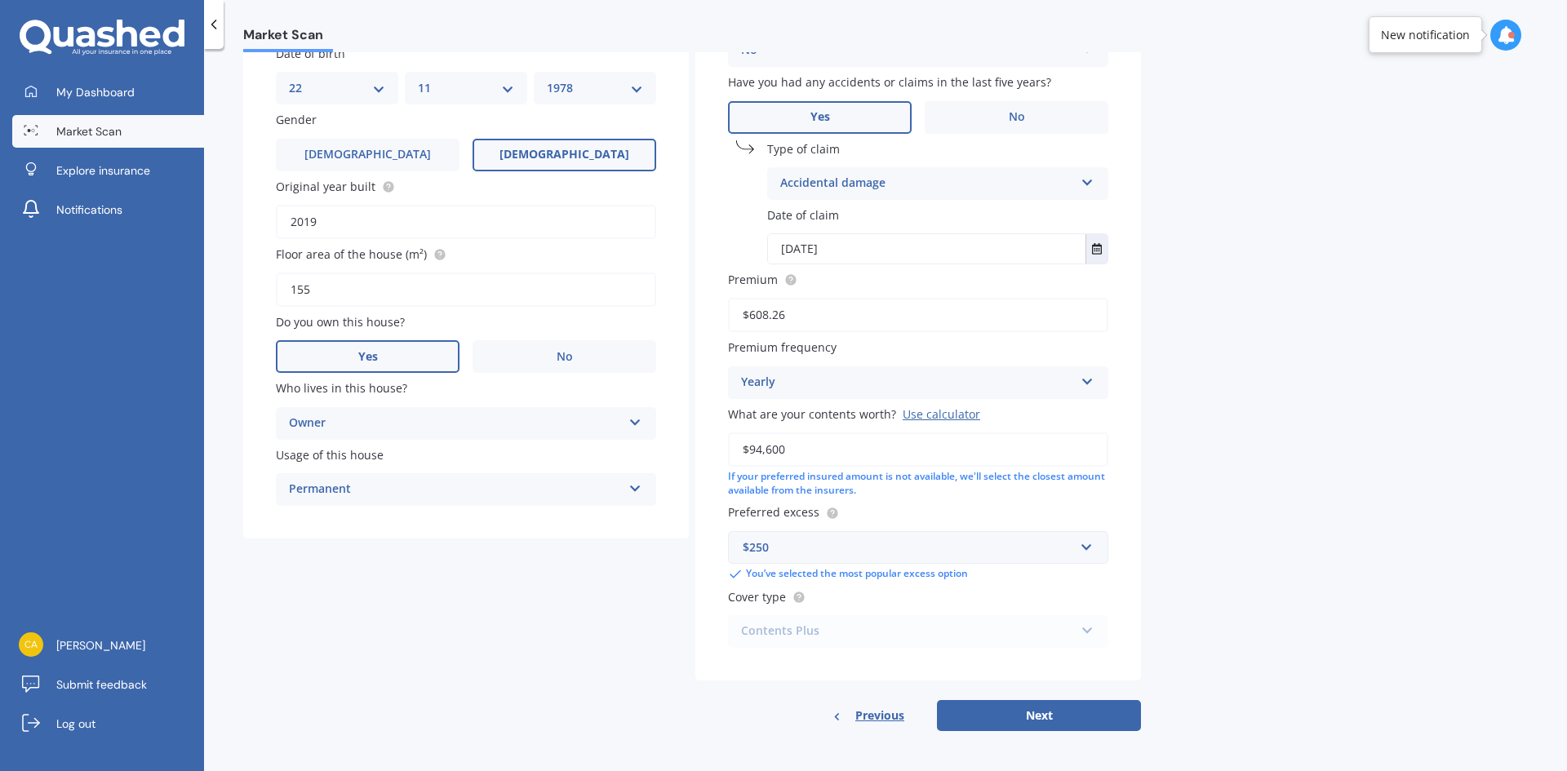
scroll to position [225, 0]
click at [1062, 708] on button "Next" at bounding box center [1039, 713] width 204 height 31
select select "22"
select select "11"
select select "1978"
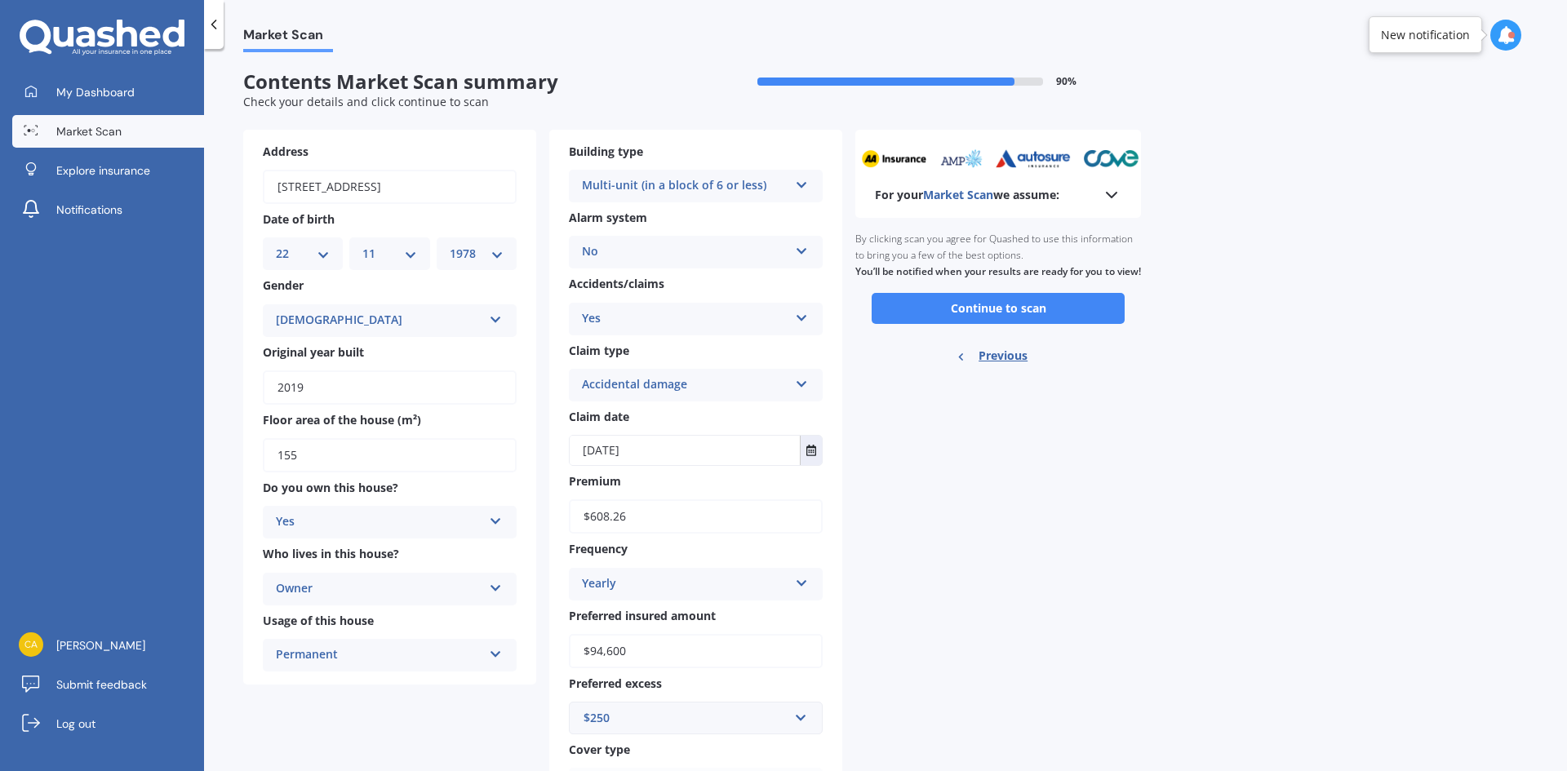
scroll to position [0, 0]
click at [1024, 326] on button "Continue to scan" at bounding box center [997, 310] width 253 height 31
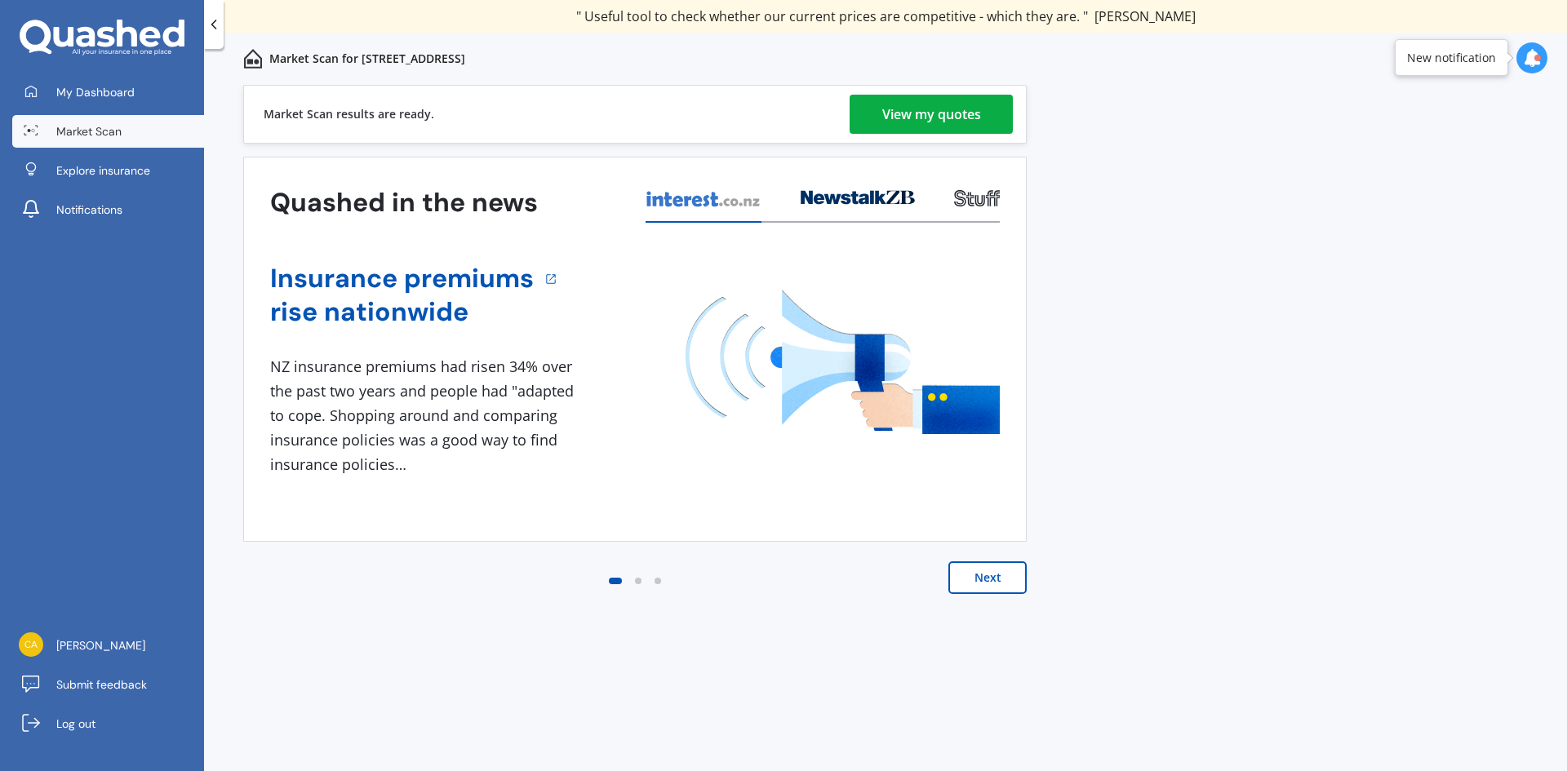
click at [961, 110] on div "View my quotes" at bounding box center [931, 114] width 99 height 39
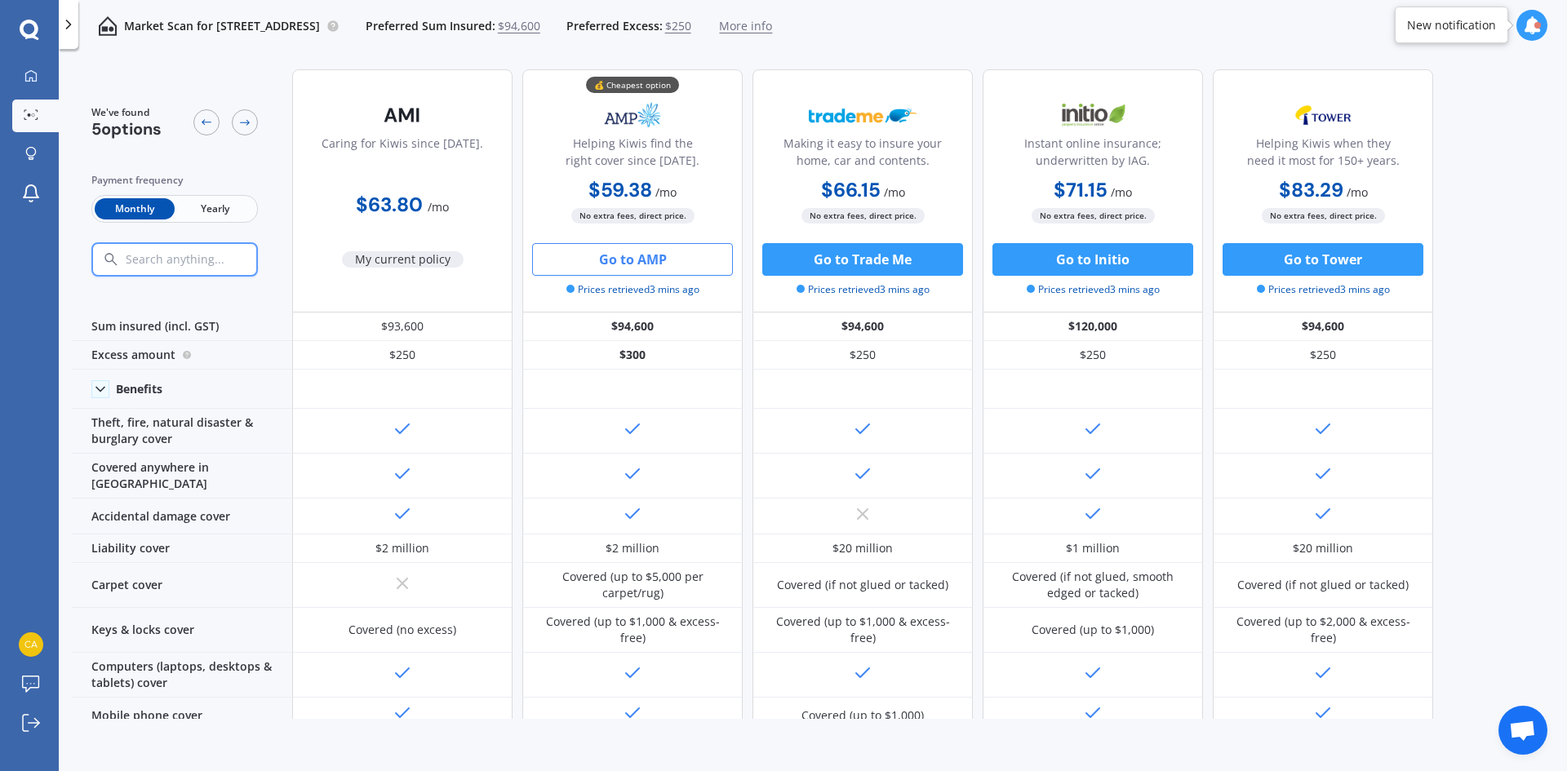
click at [658, 261] on button "Go to AMP" at bounding box center [632, 259] width 201 height 33
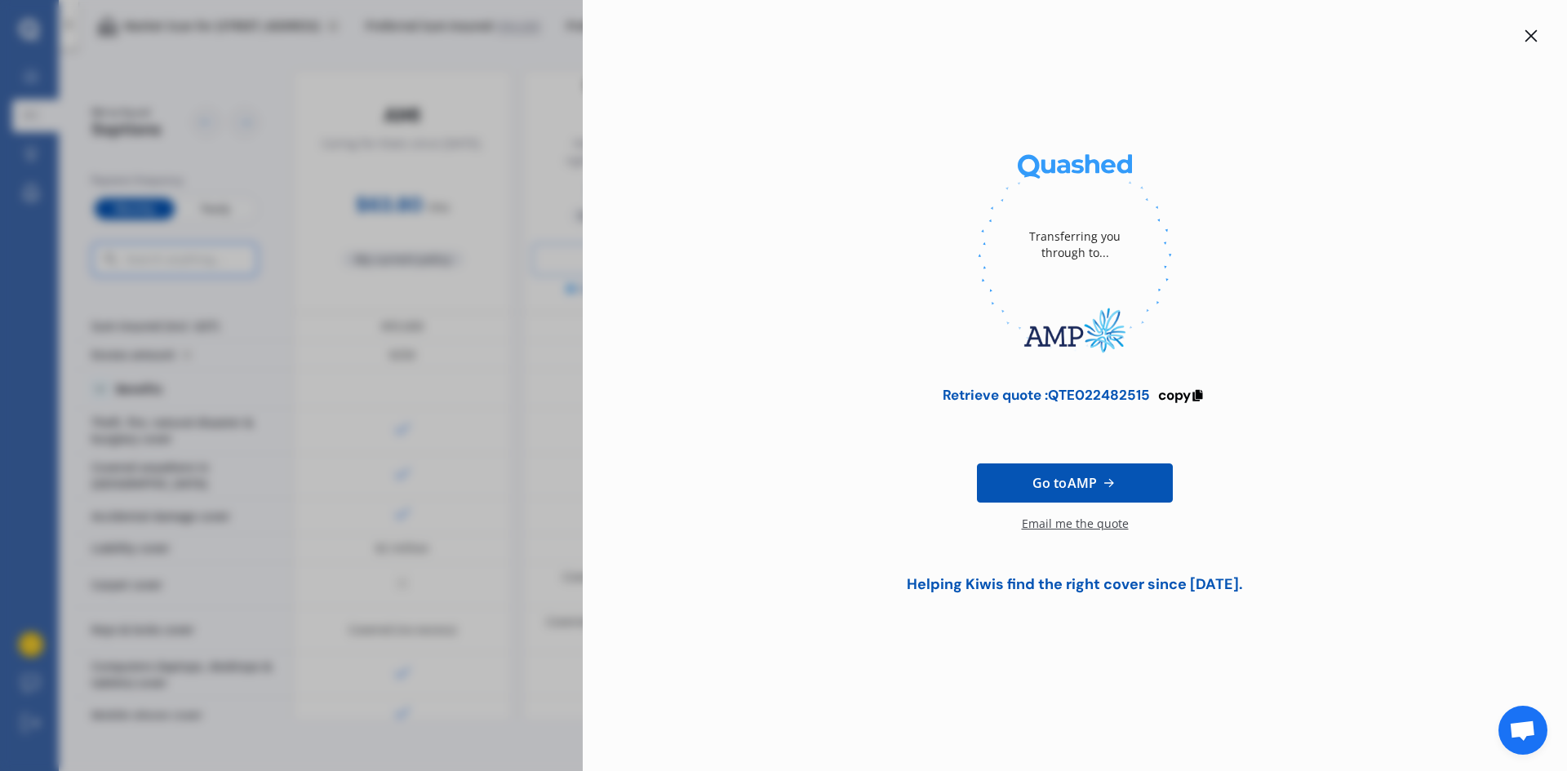
click at [1093, 525] on div "Email me the quote" at bounding box center [1075, 532] width 107 height 33
drag, startPoint x: 1532, startPoint y: 42, endPoint x: 1505, endPoint y: 48, distance: 27.7
click at [1530, 42] on icon at bounding box center [1530, 35] width 13 height 13
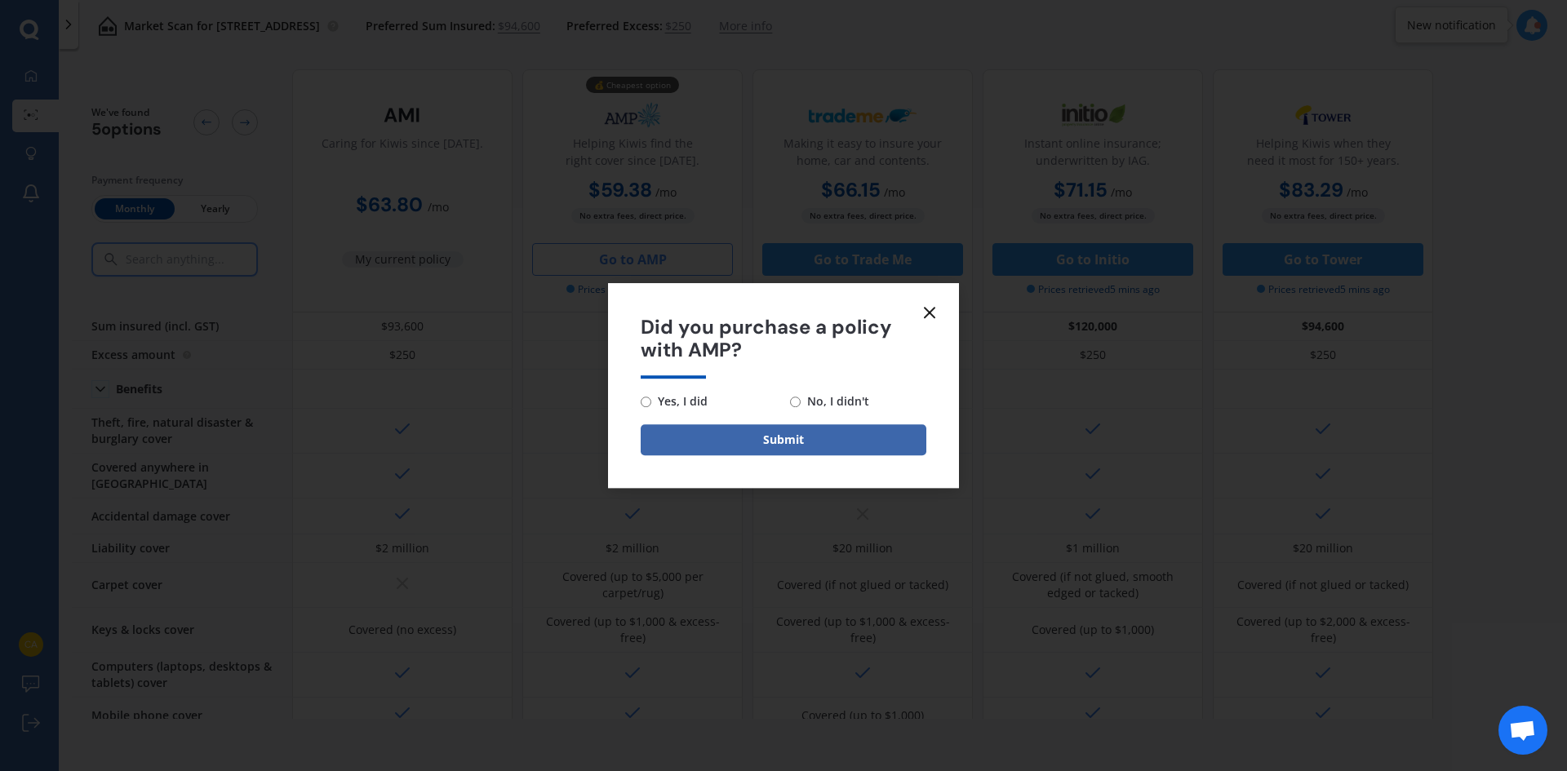
click at [850, 402] on span "No, I didn't" at bounding box center [834, 402] width 69 height 20
click at [800, 402] on input "No, I didn't" at bounding box center [795, 402] width 11 height 11
radio input "true"
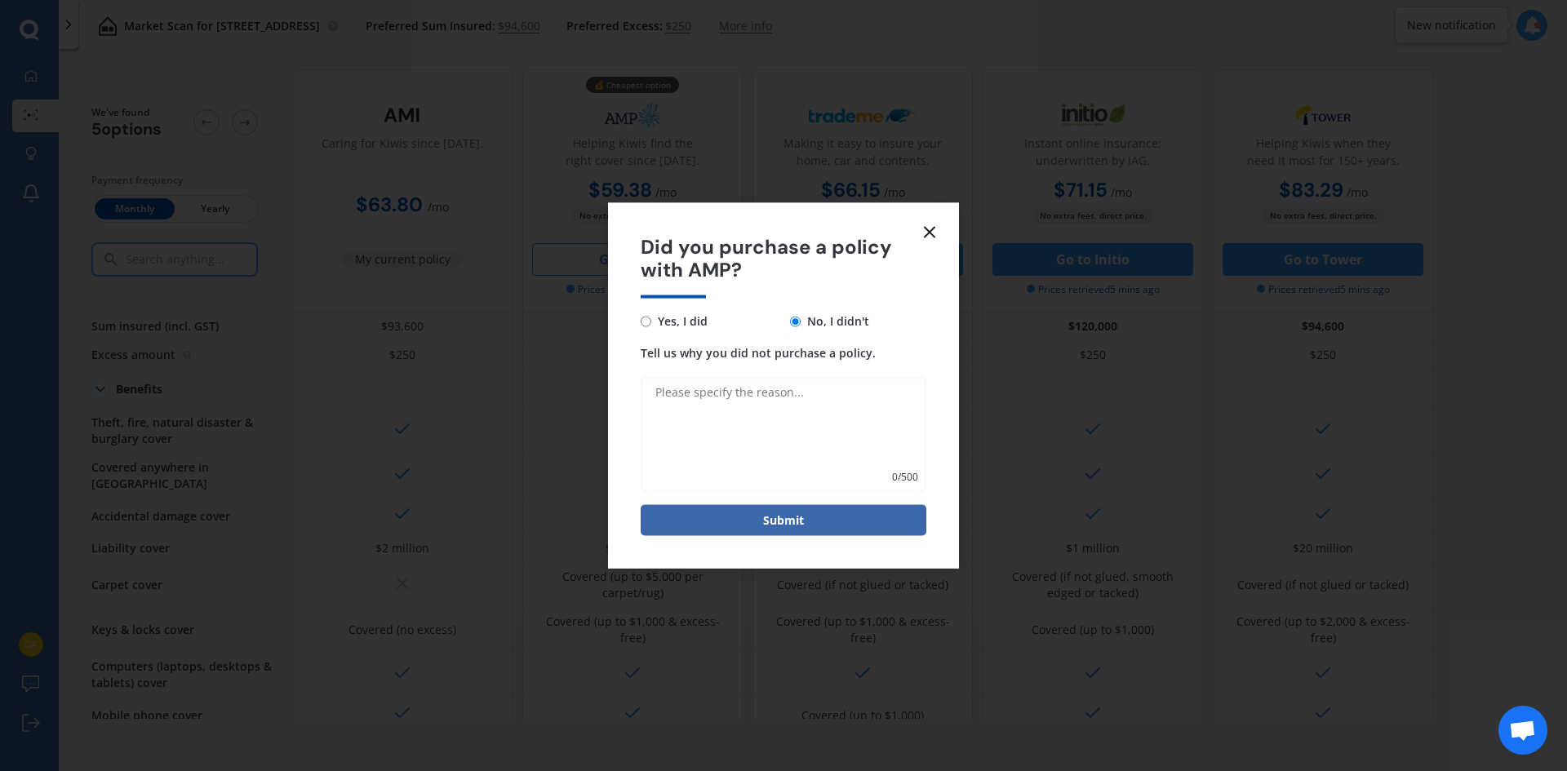
click at [809, 436] on textarea "Tell us why you did not purchase a policy." at bounding box center [784, 435] width 286 height 114
type textarea "Not sure the comparison is correct"
click at [831, 515] on button "Submit" at bounding box center [784, 520] width 286 height 31
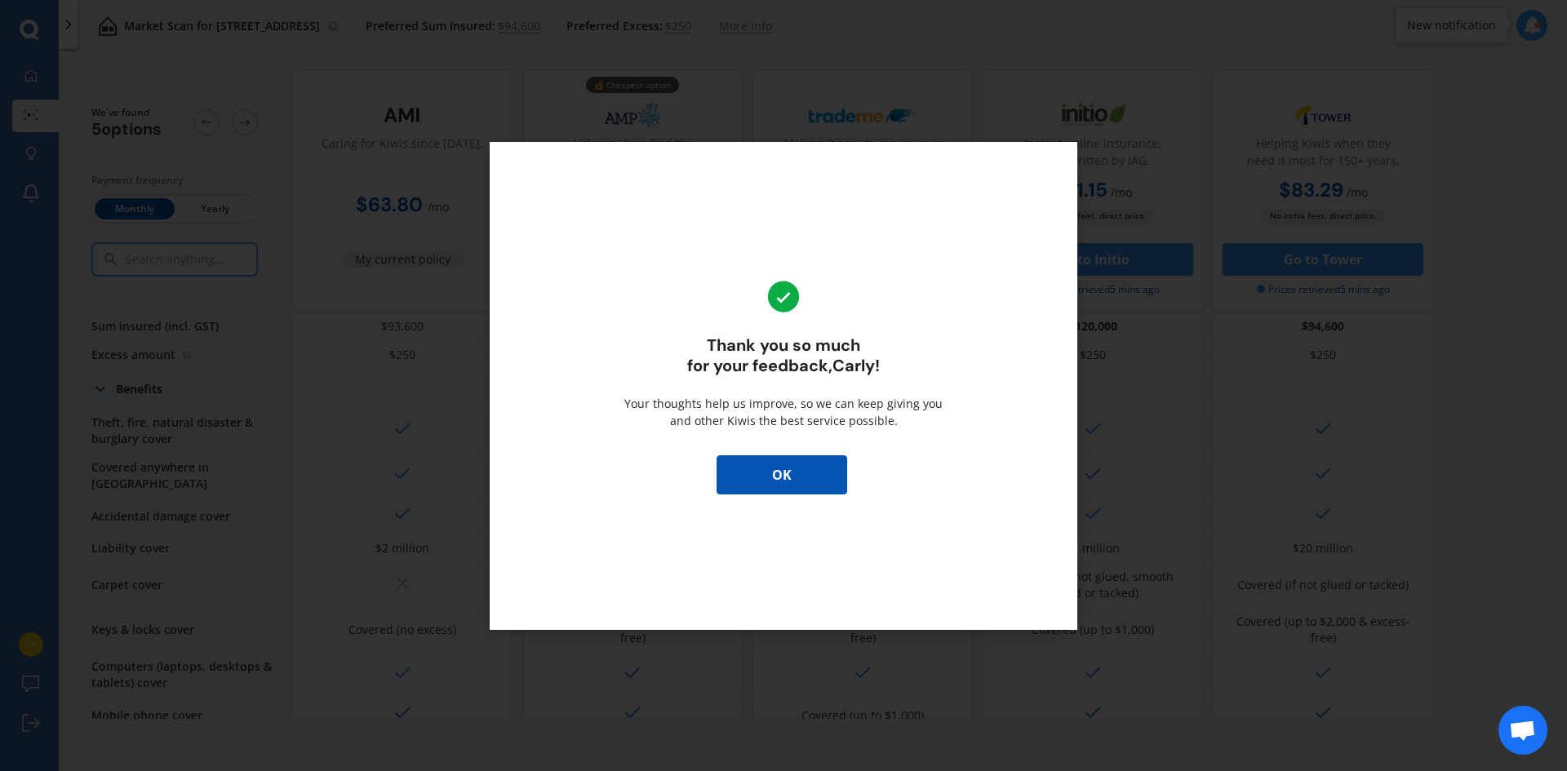
click at [815, 475] on button "OK" at bounding box center [781, 474] width 131 height 39
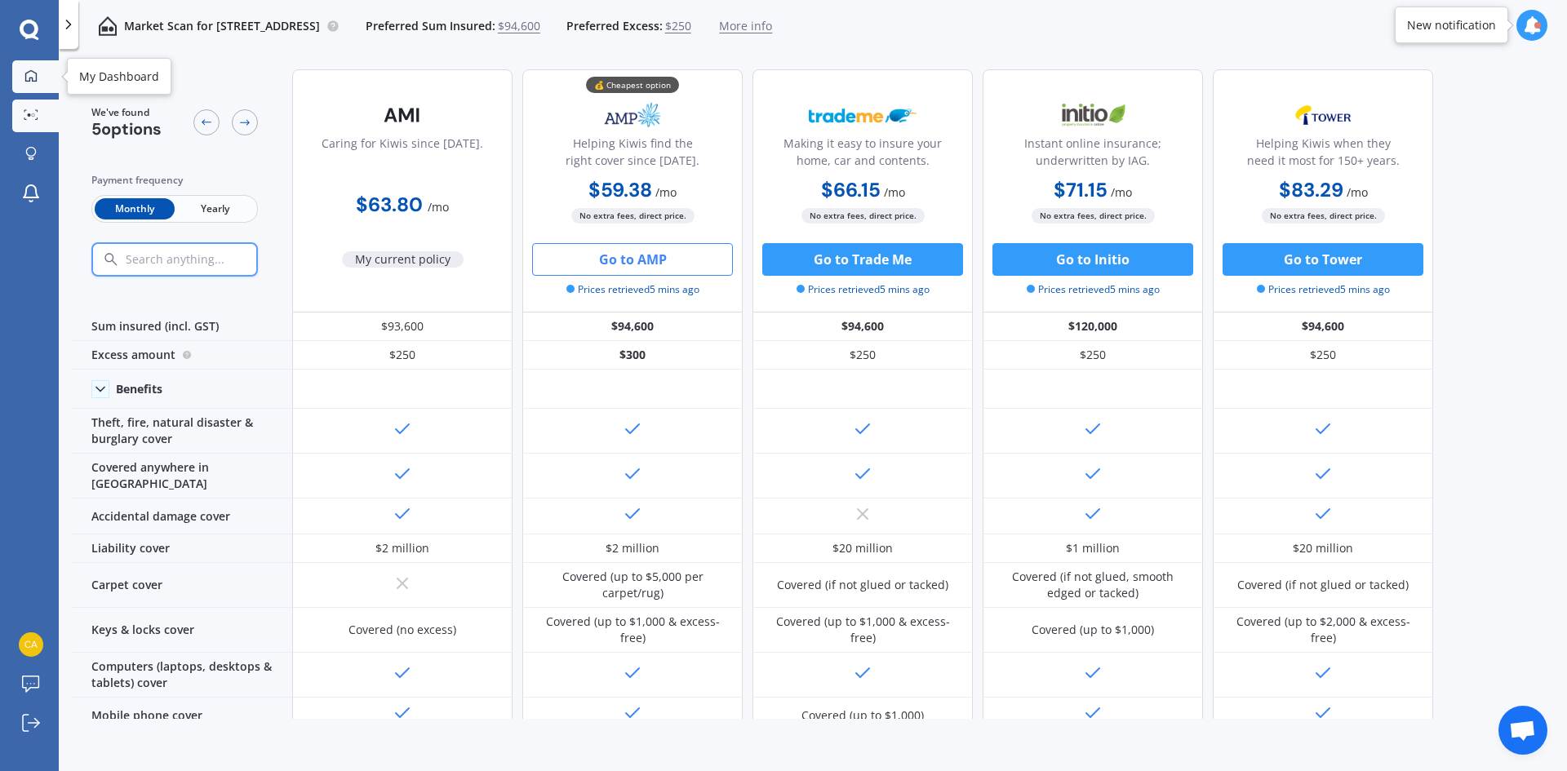
click at [44, 85] on link "My Dashboard" at bounding box center [35, 76] width 47 height 33
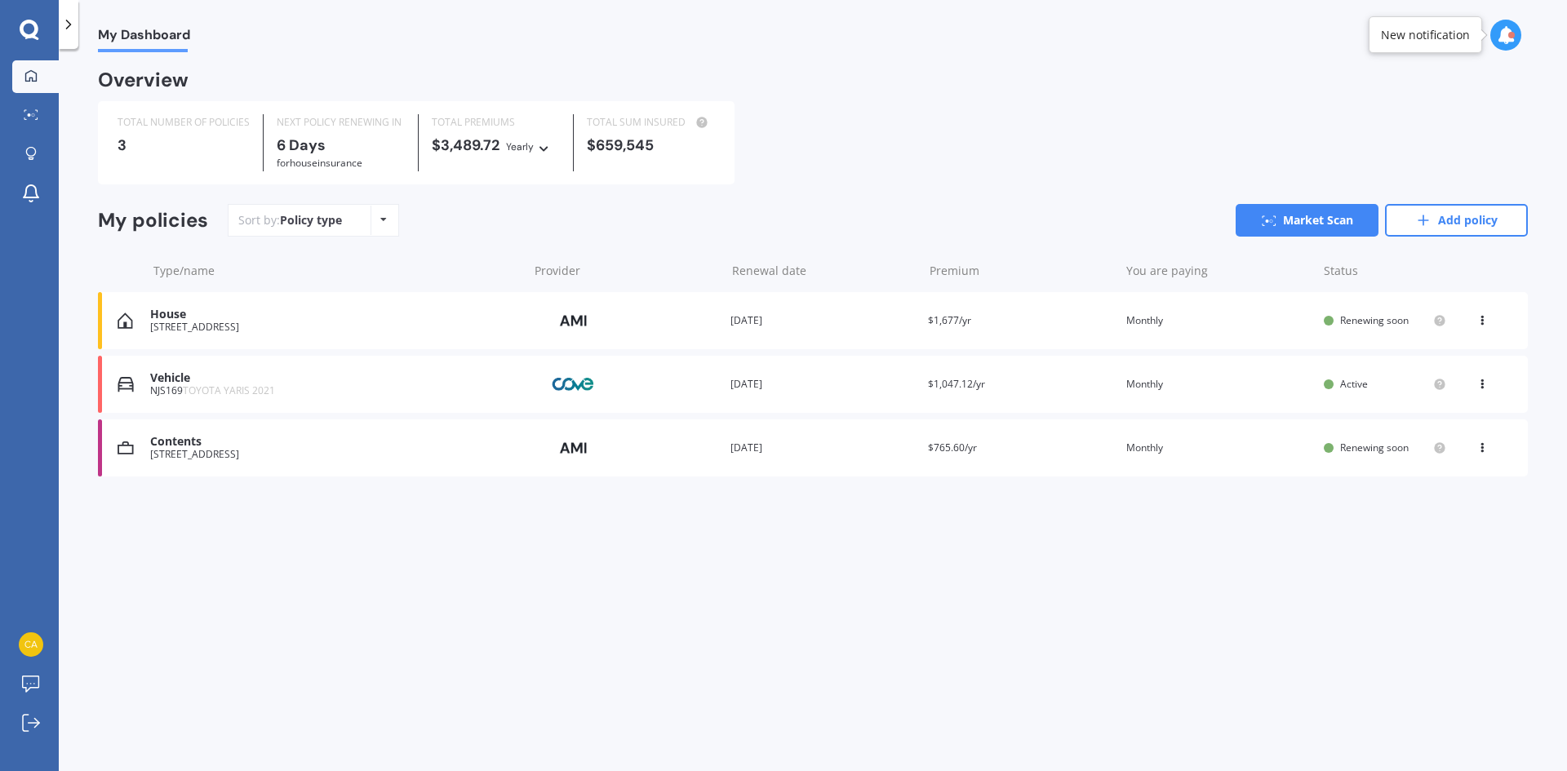
click at [573, 382] on img at bounding box center [574, 384] width 82 height 31
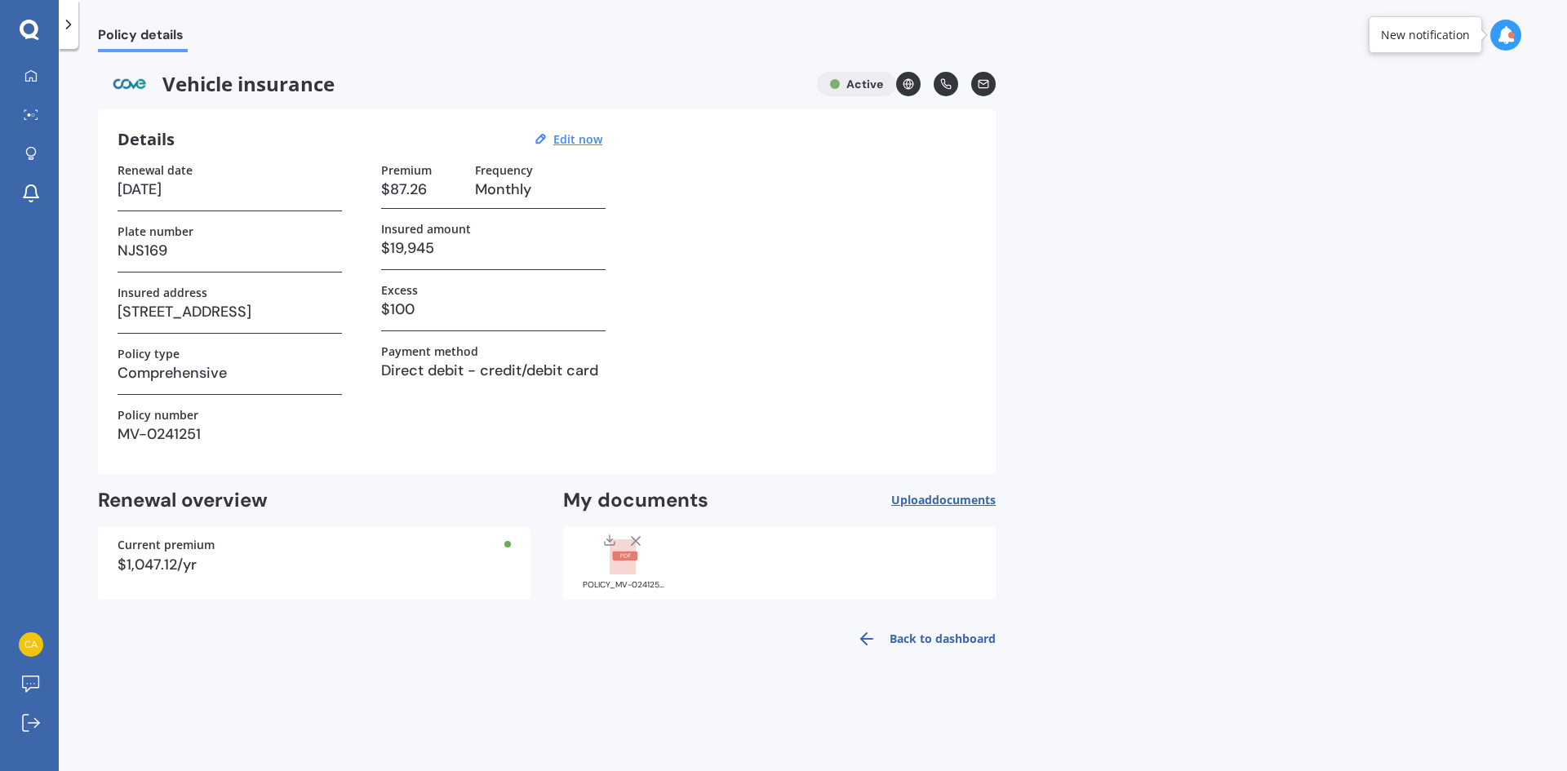
click at [619, 560] on rect at bounding box center [624, 556] width 25 height 9
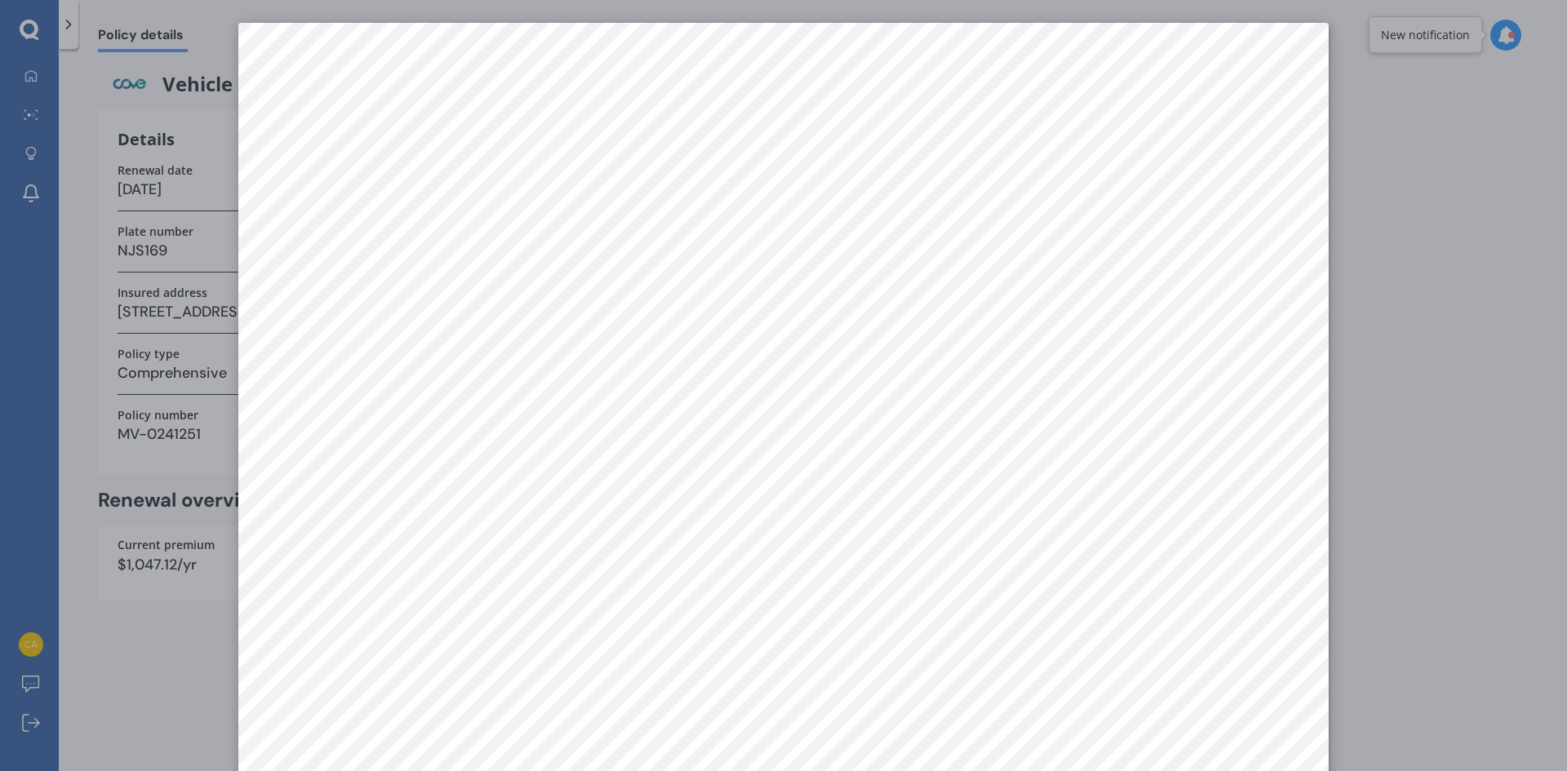
click at [1487, 499] on div at bounding box center [783, 385] width 1567 height 771
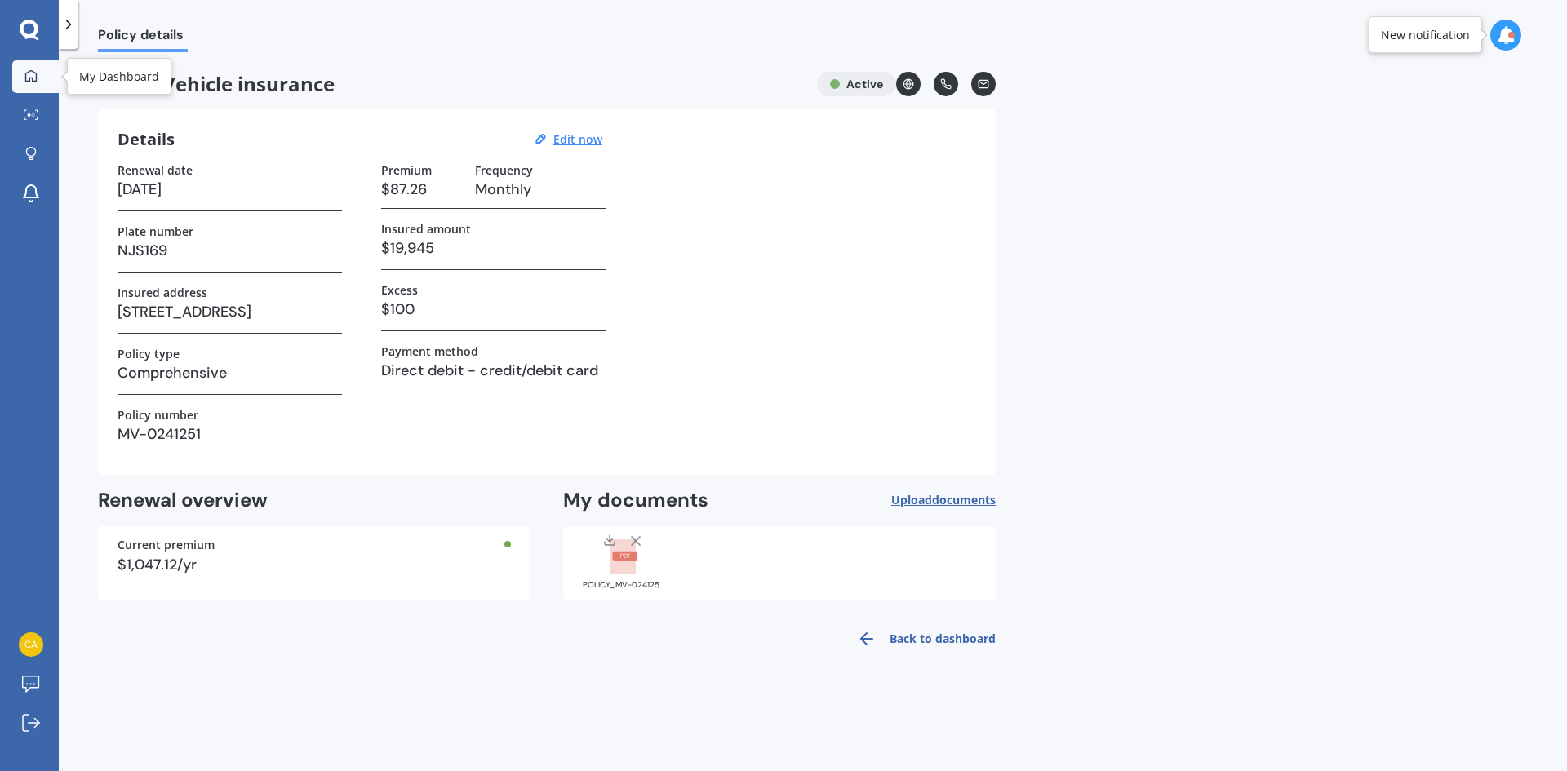
click at [34, 76] on icon at bounding box center [30, 75] width 13 height 13
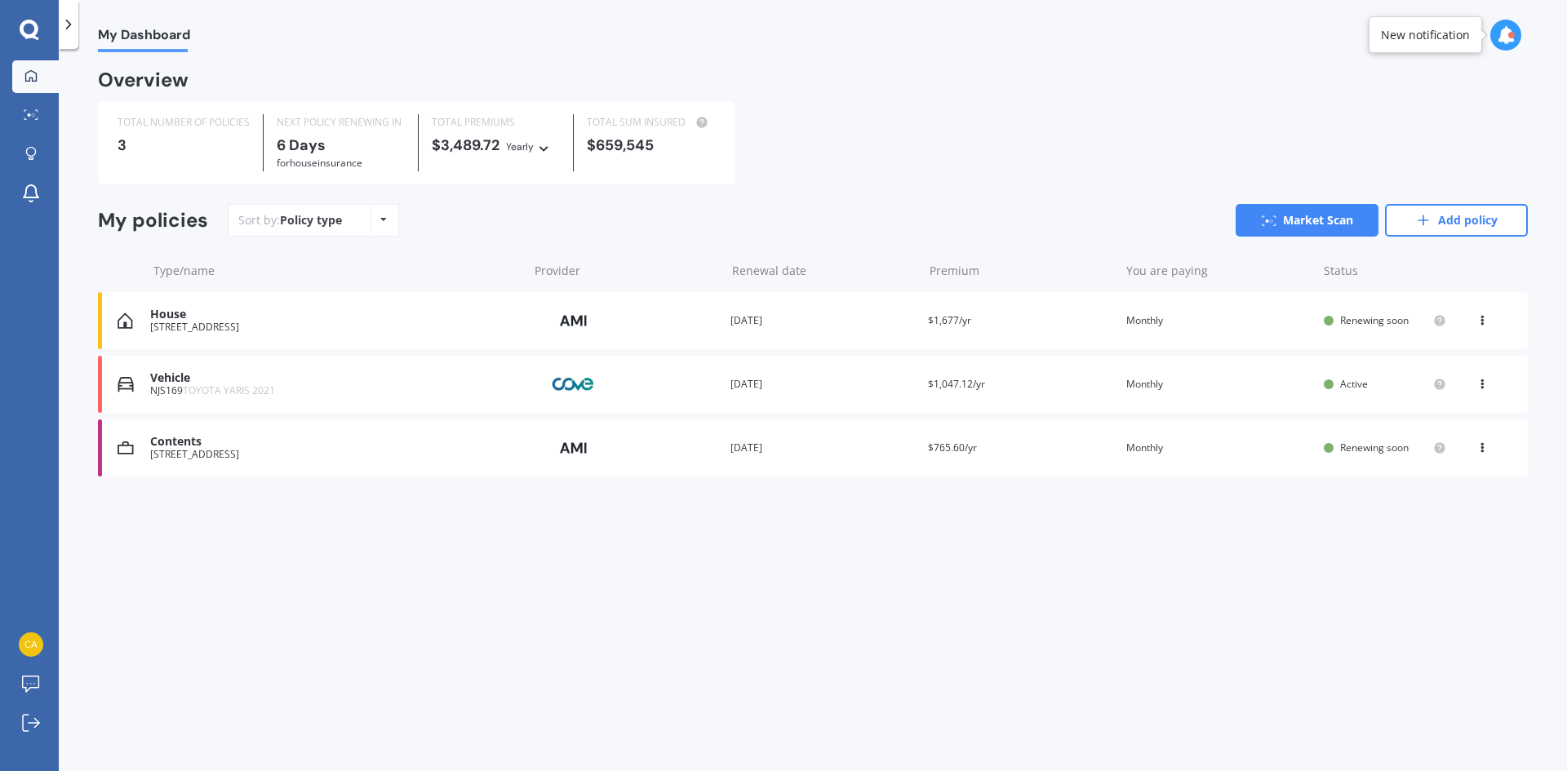
click at [267, 320] on div "House" at bounding box center [335, 315] width 370 height 14
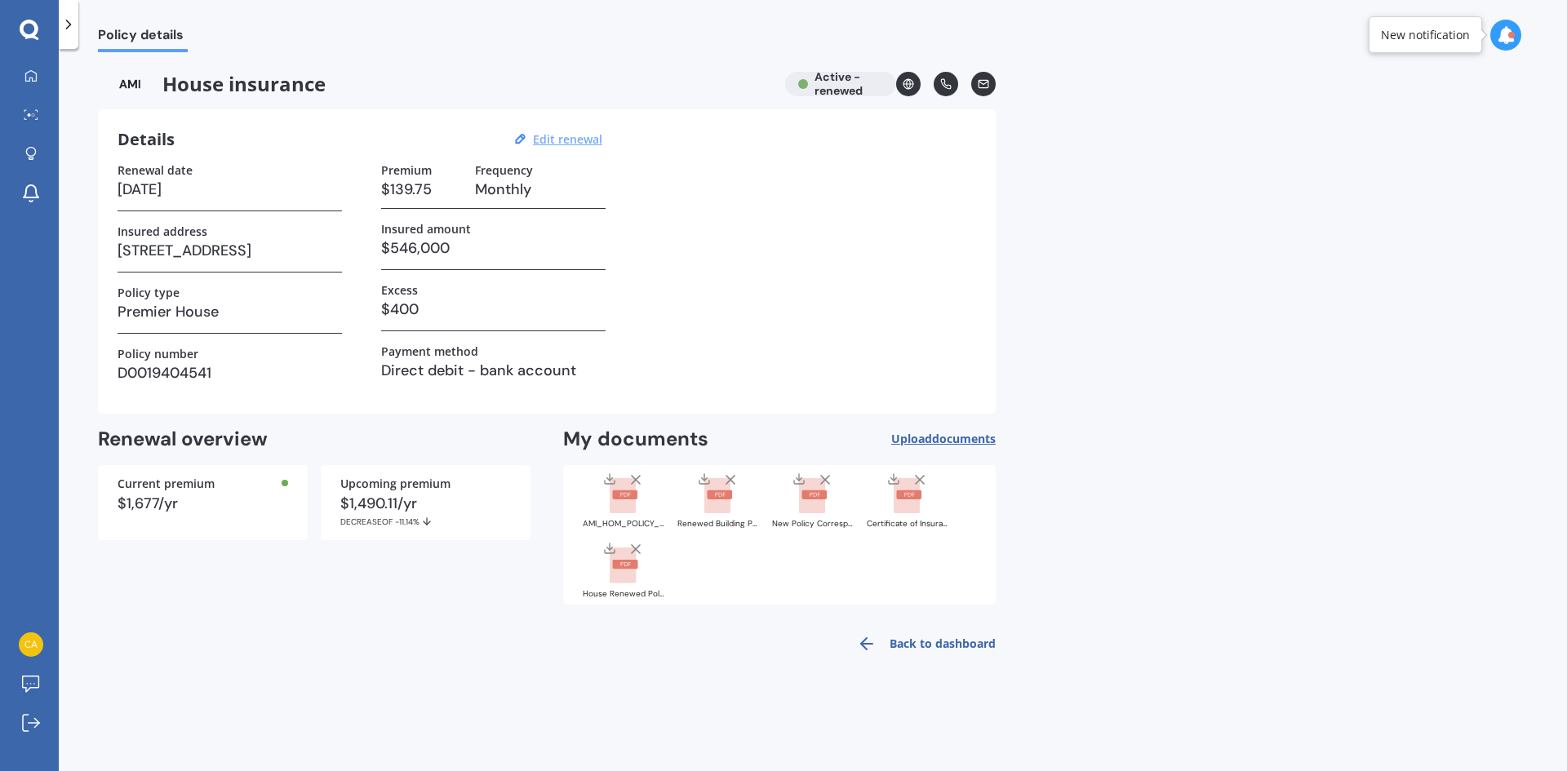
click at [573, 142] on u "Edit renewal" at bounding box center [567, 139] width 69 height 16
select select "25"
select select "09"
select select "2025"
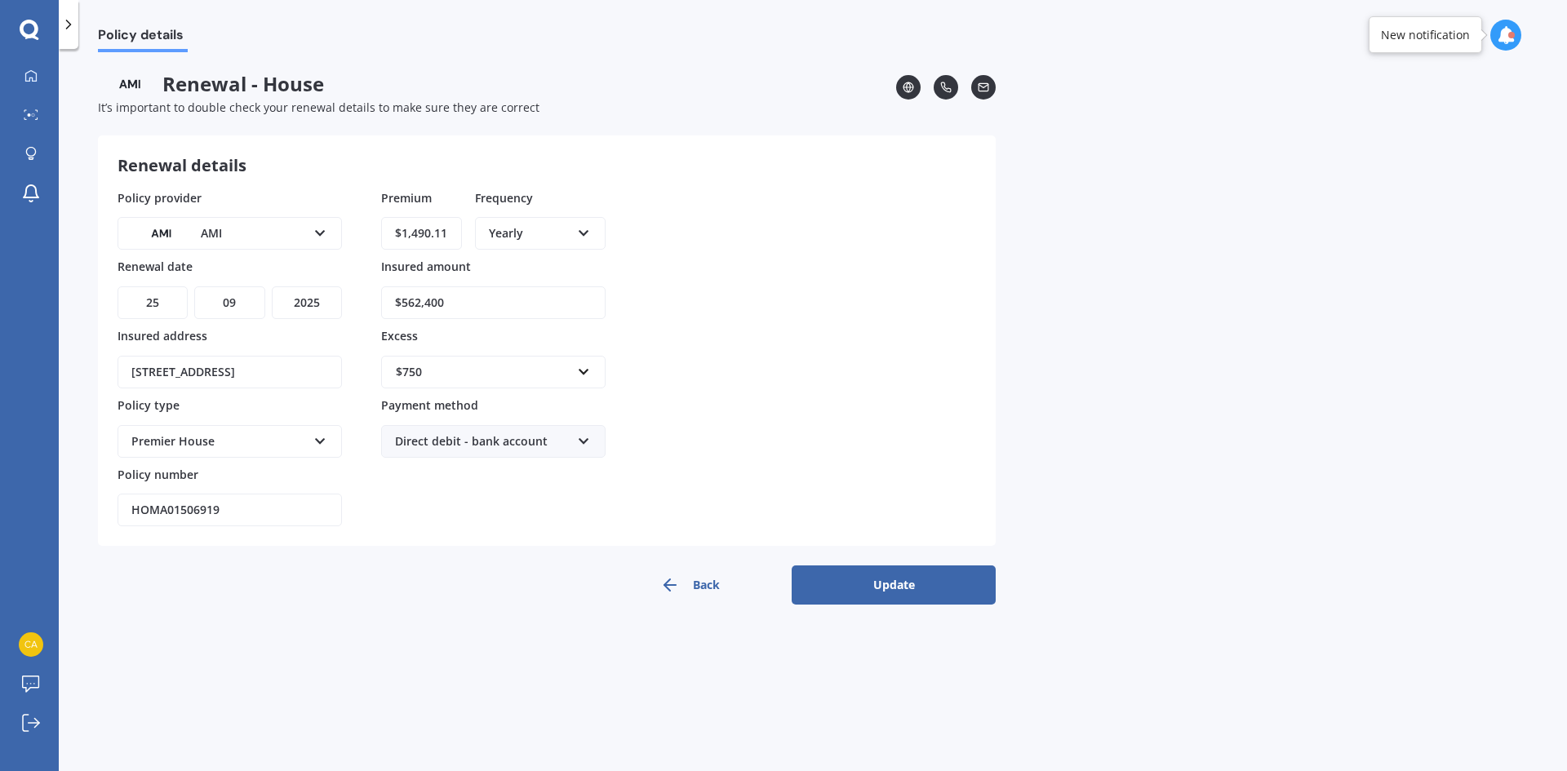
click at [267, 444] on div "Premier House" at bounding box center [218, 441] width 175 height 18
click at [268, 521] on div "Home Plus" at bounding box center [229, 530] width 221 height 29
drag, startPoint x: 242, startPoint y: 511, endPoint x: 99, endPoint y: 508, distance: 142.8
click at [99, 508] on div "Renewal details Policy provider AMI AA AMI AMP ANZ ASB Ando BNZ Co-Operative Ba…" at bounding box center [547, 340] width 898 height 410
click at [468, 502] on div "Premium $1,490.11 Frequency Yearly Yearly Six-Monthly Quarterly Monthly Fortnig…" at bounding box center [493, 358] width 224 height 338
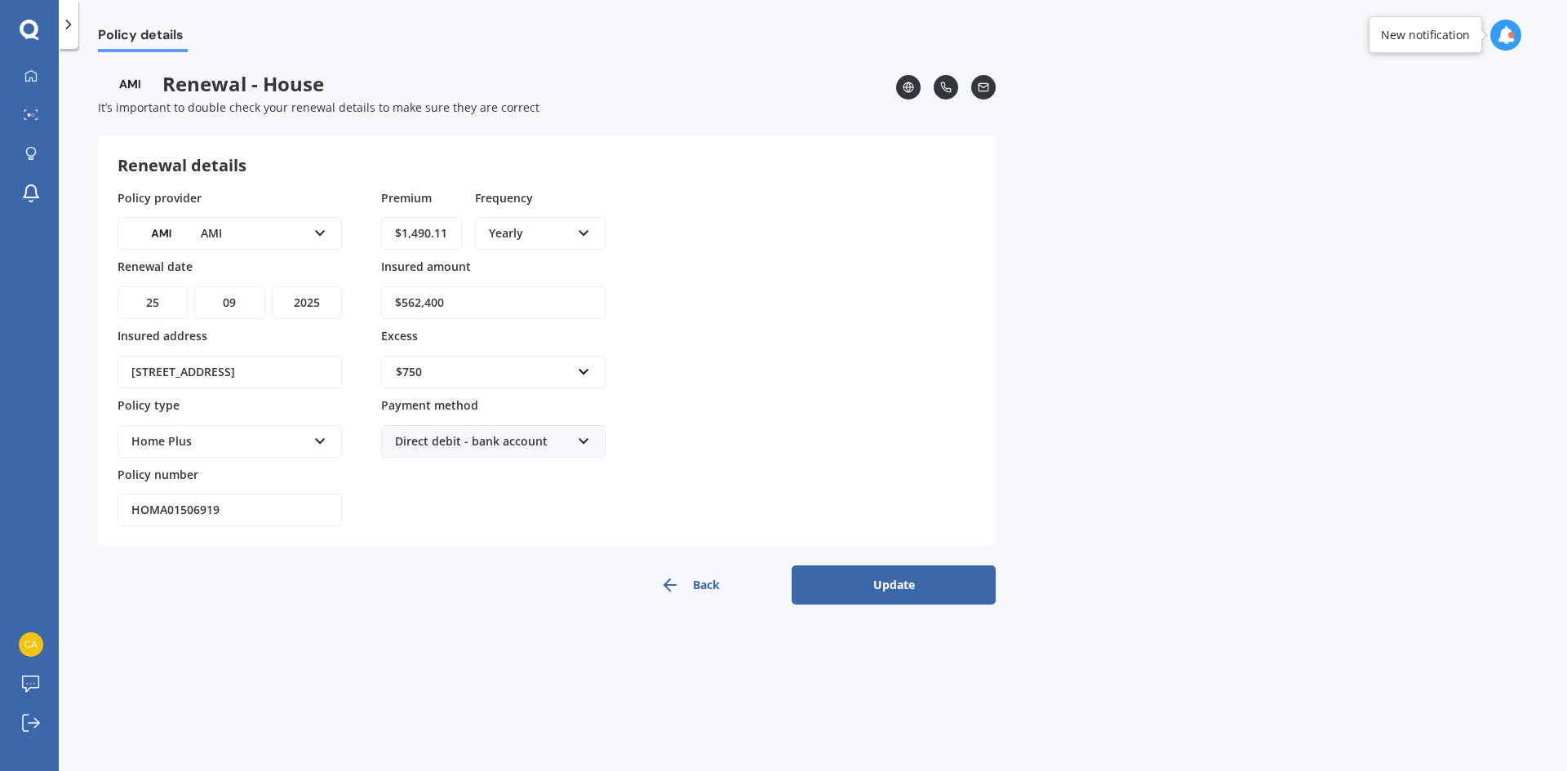
click at [901, 587] on button "Update" at bounding box center [893, 584] width 204 height 39
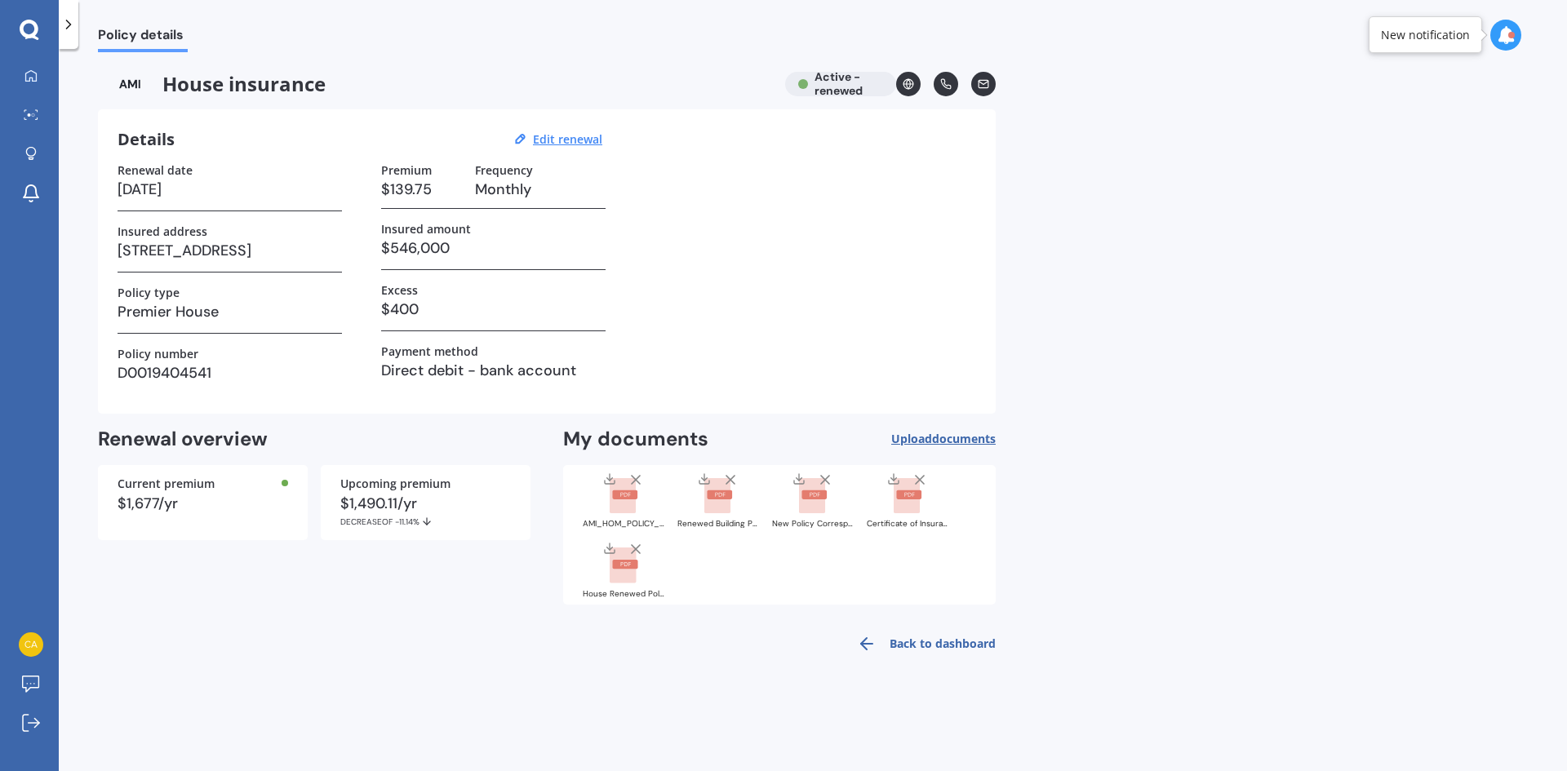
click at [1498, 37] on icon at bounding box center [1505, 35] width 18 height 18
click at [1164, 170] on div "Policy details House insurance Active - renewed Details Edit renewal Renewal da…" at bounding box center [813, 413] width 1508 height 722
click at [907, 85] on icon at bounding box center [909, 84] width 4 height 10
click at [38, 118] on div at bounding box center [31, 115] width 24 height 12
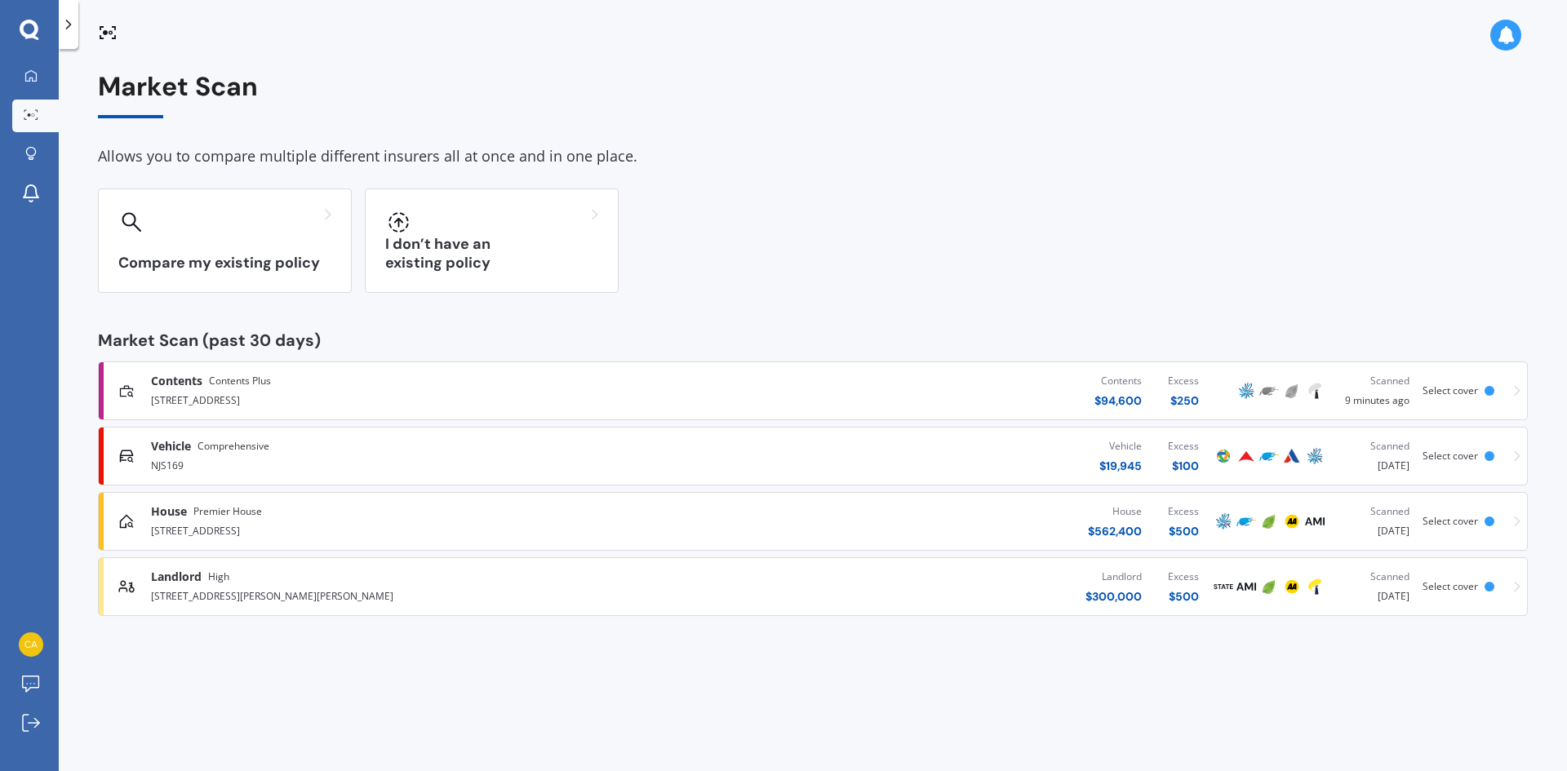
click at [1517, 588] on icon at bounding box center [1517, 587] width 7 height 11
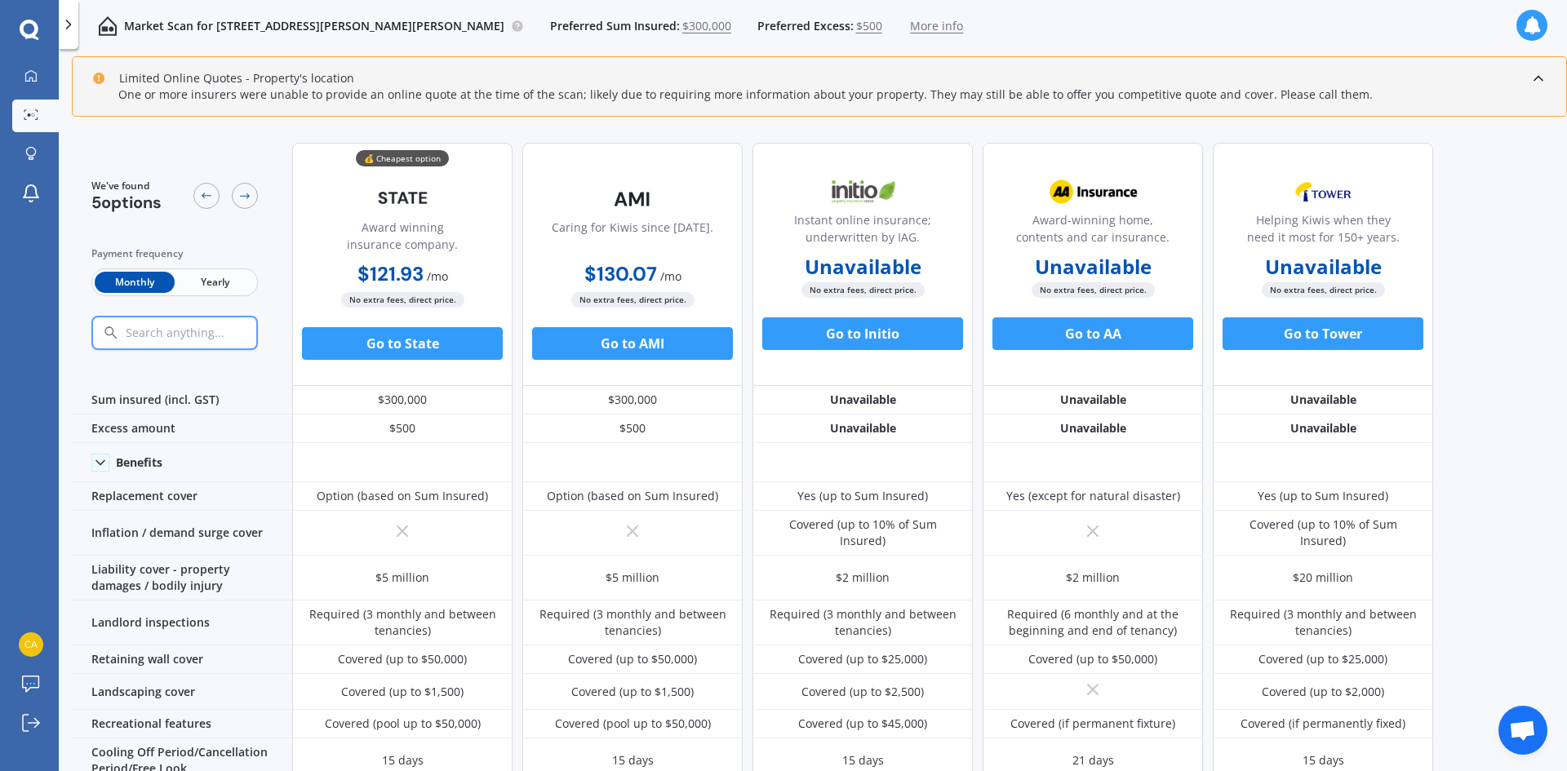
click at [911, 33] on span "More info" at bounding box center [936, 26] width 53 height 16
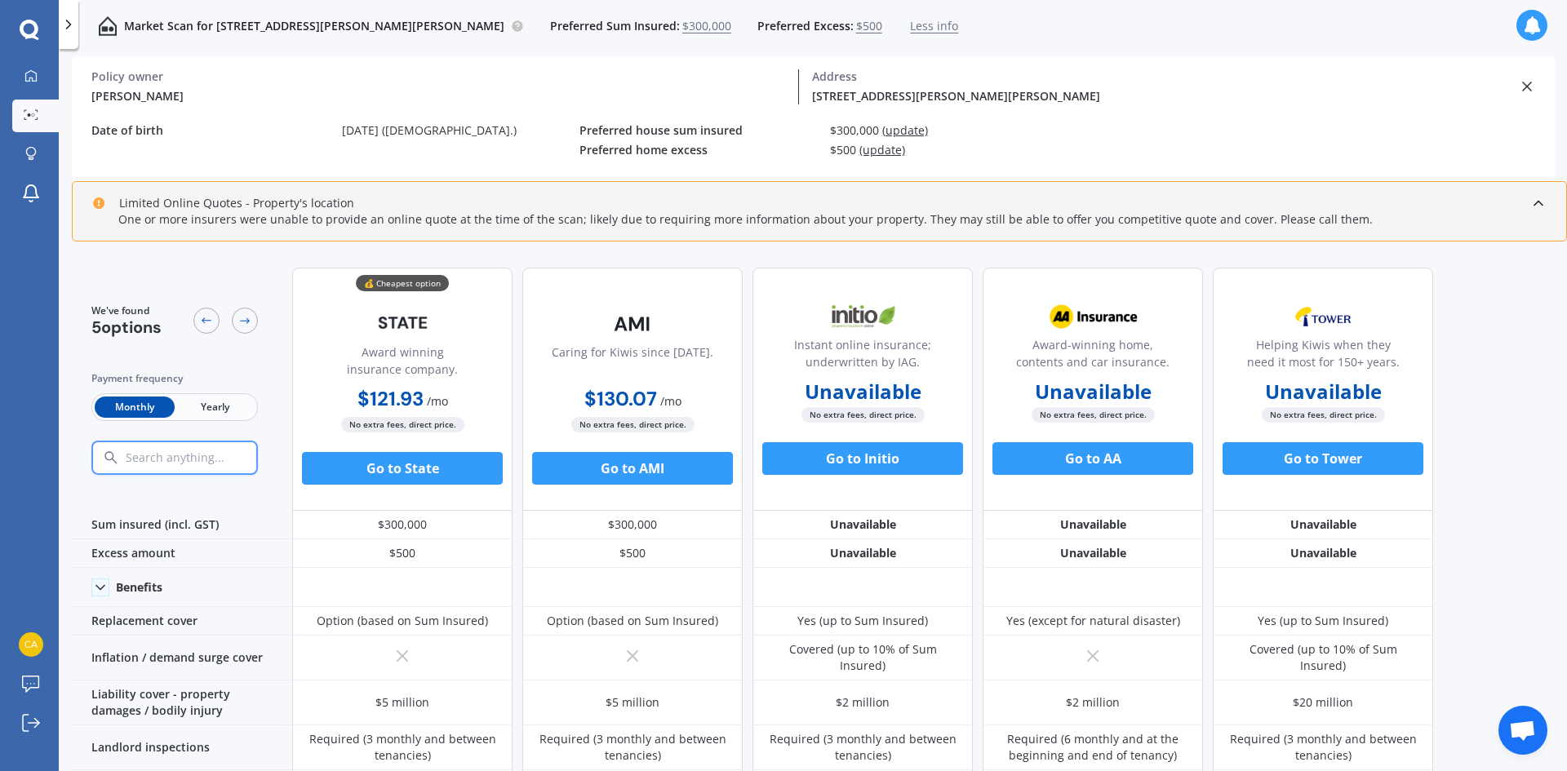
click at [1535, 83] on div "[PERSON_NAME] Policy owner [STREET_ADDRESS][PERSON_NAME][PERSON_NAME] Address P…" at bounding box center [813, 116] width 1483 height 121
click at [1486, 95] on div "[STREET_ADDRESS][PERSON_NAME][PERSON_NAME]" at bounding box center [1159, 95] width 694 height 17
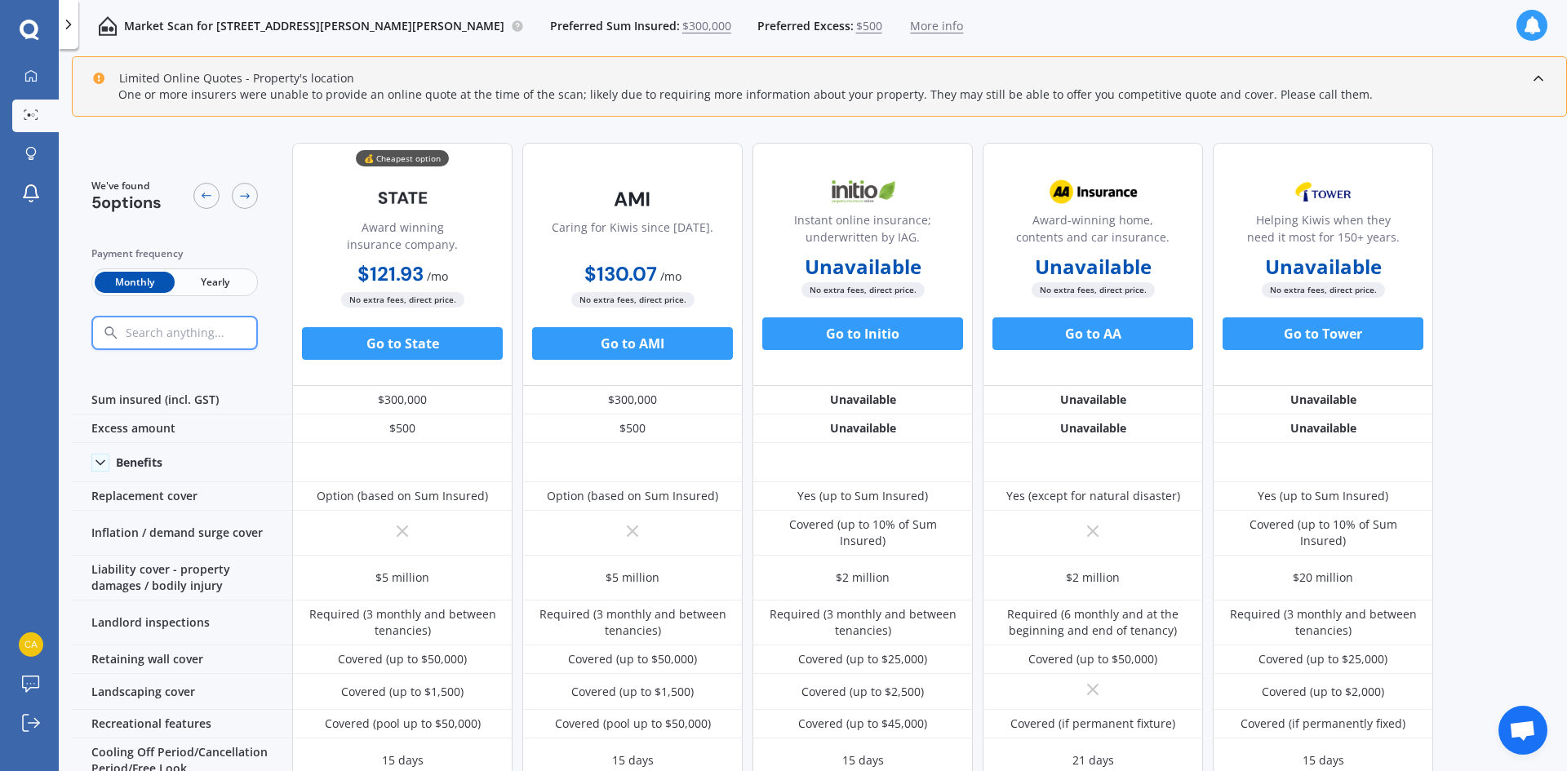
drag, startPoint x: 63, startPoint y: 30, endPoint x: 82, endPoint y: 33, distance: 19.0
click at [65, 30] on icon at bounding box center [68, 24] width 16 height 16
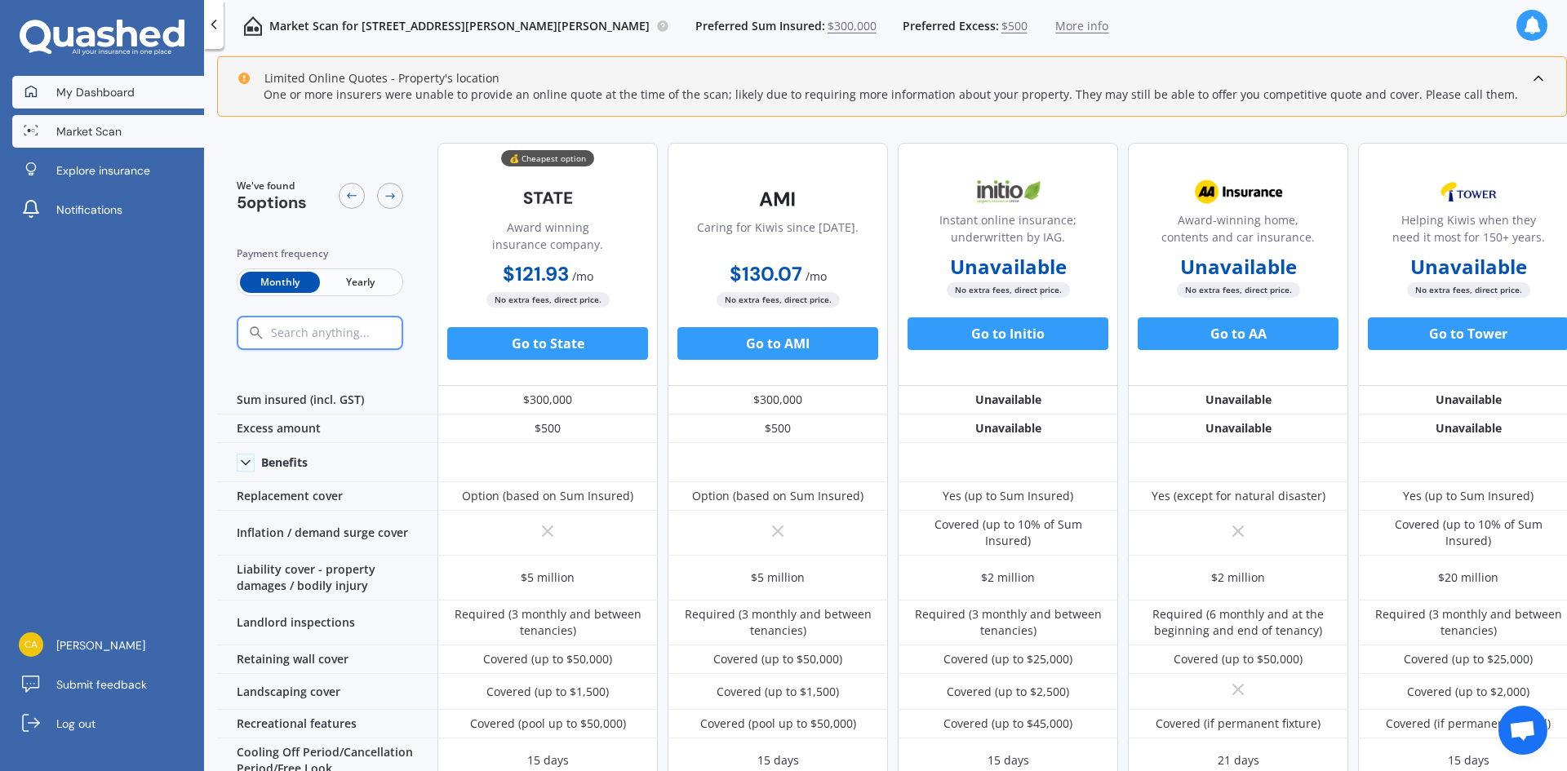
click at [151, 90] on link "My Dashboard" at bounding box center [108, 92] width 192 height 33
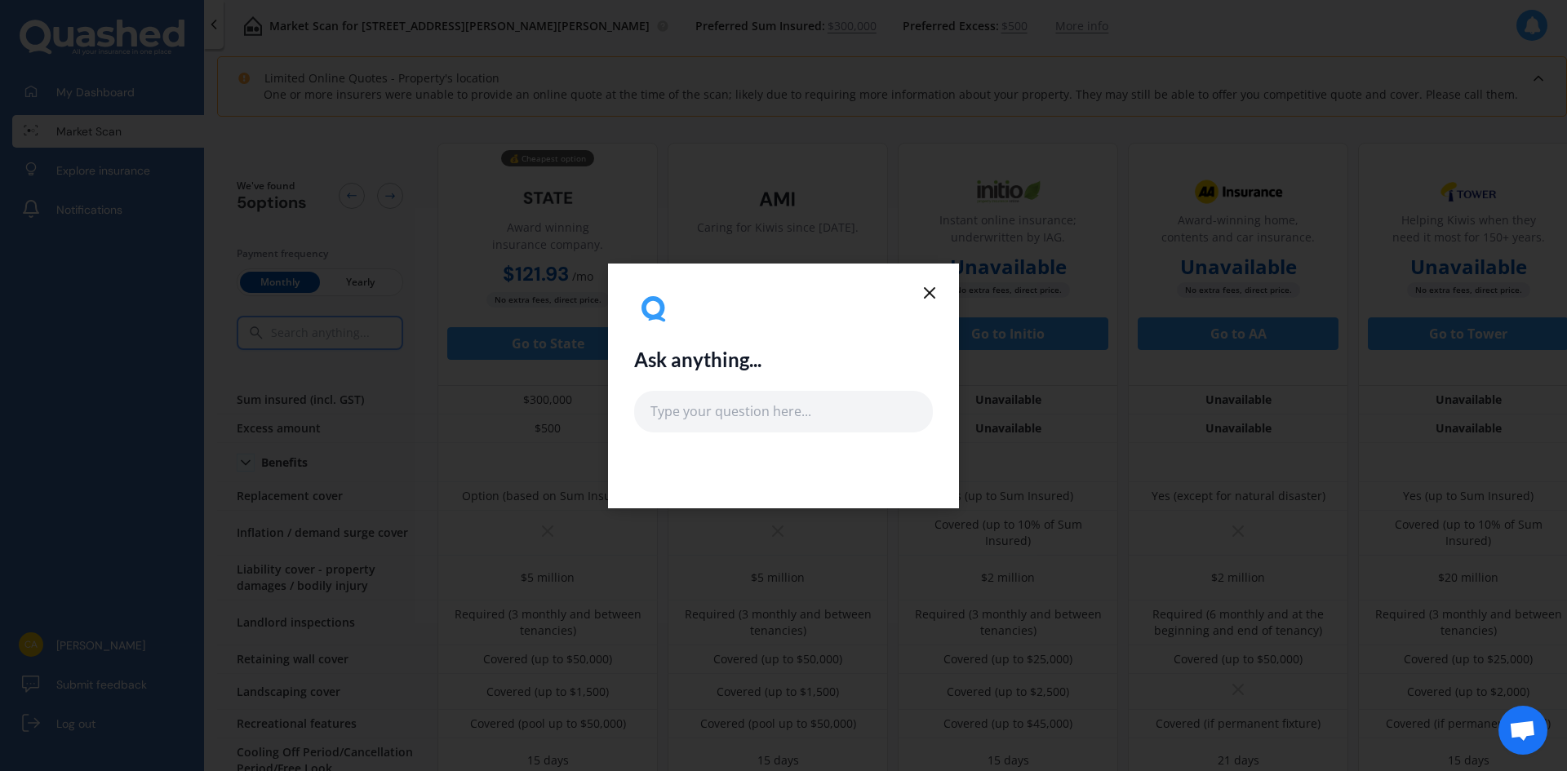
drag, startPoint x: 915, startPoint y: 290, endPoint x: 929, endPoint y: 291, distance: 13.9
click at [918, 290] on div "Ask anything..." at bounding box center [783, 361] width 299 height 143
click at [933, 292] on icon at bounding box center [930, 293] width 20 height 20
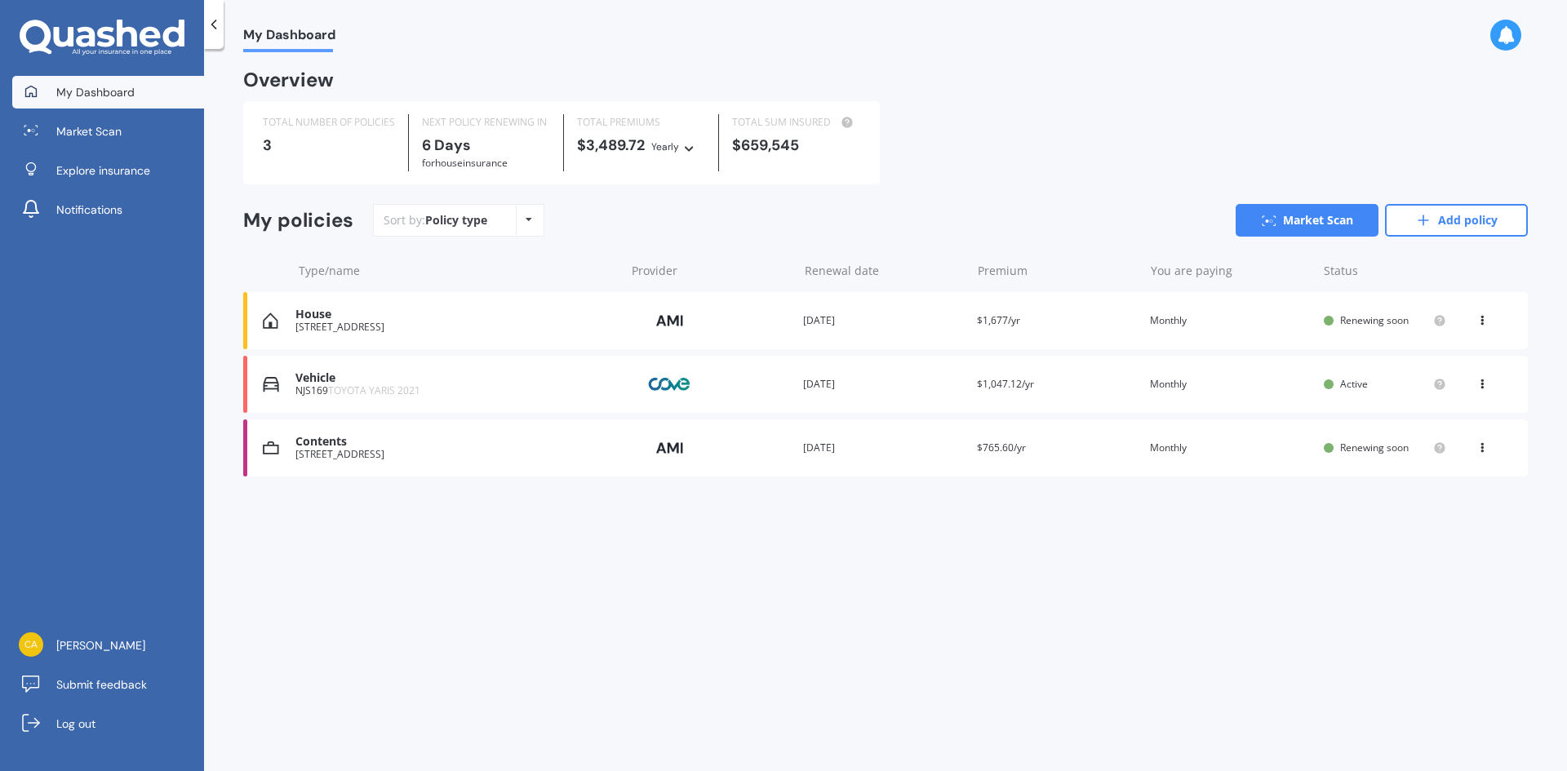
click at [649, 319] on img at bounding box center [670, 320] width 82 height 31
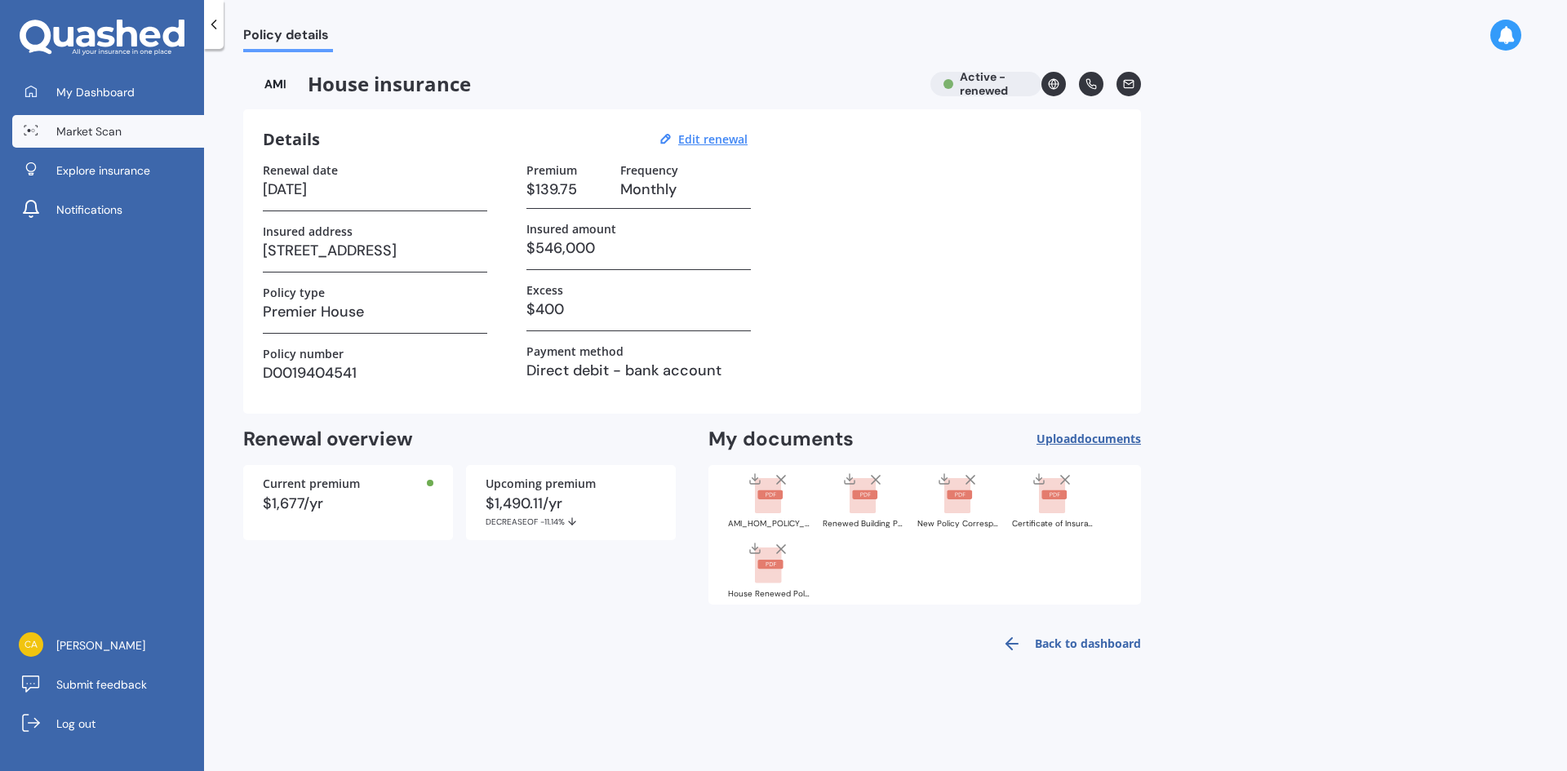
click at [112, 124] on span "Market Scan" at bounding box center [88, 131] width 65 height 16
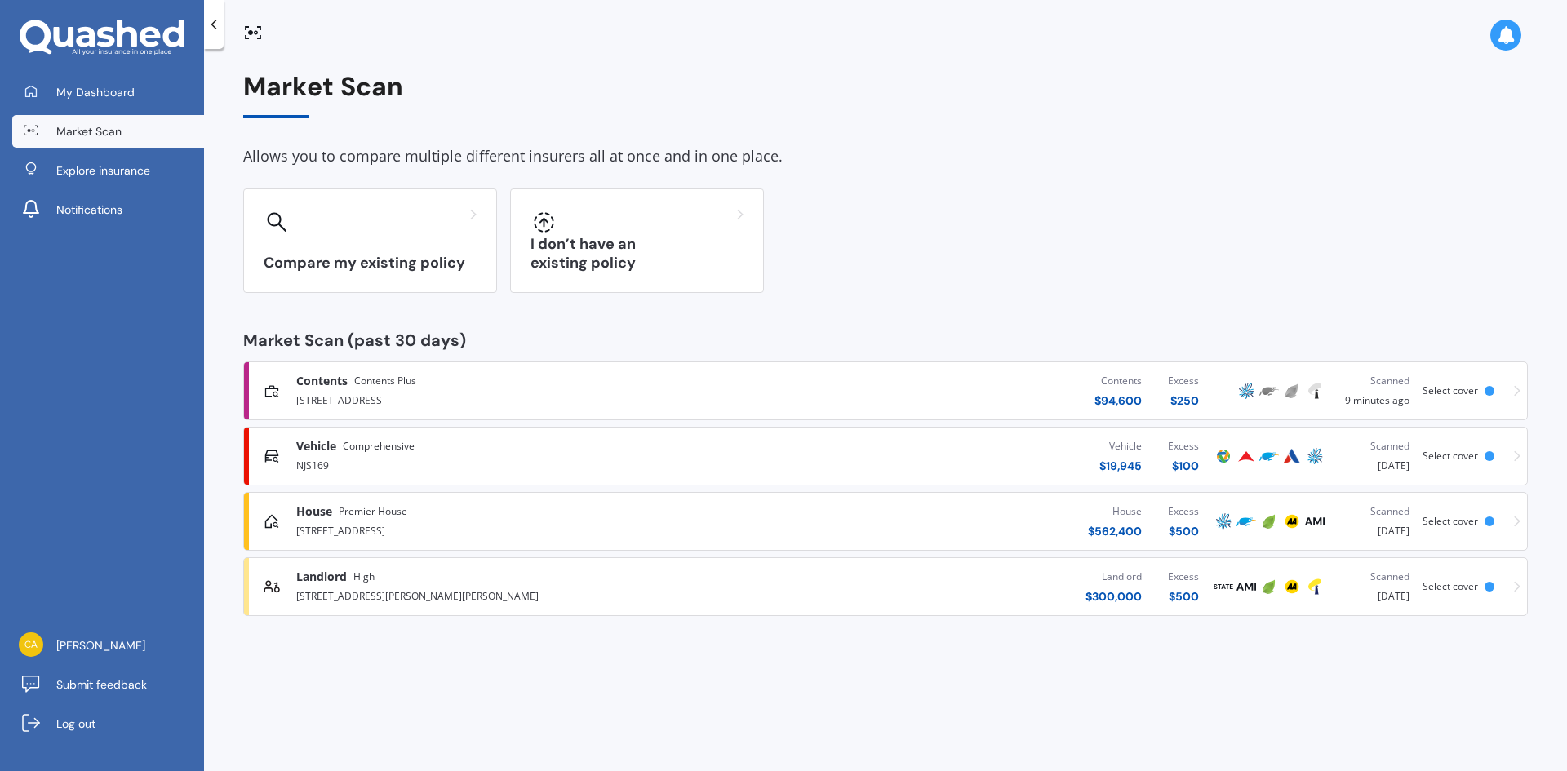
click at [572, 521] on div "[STREET_ADDRESS]" at bounding box center [516, 530] width 441 height 20
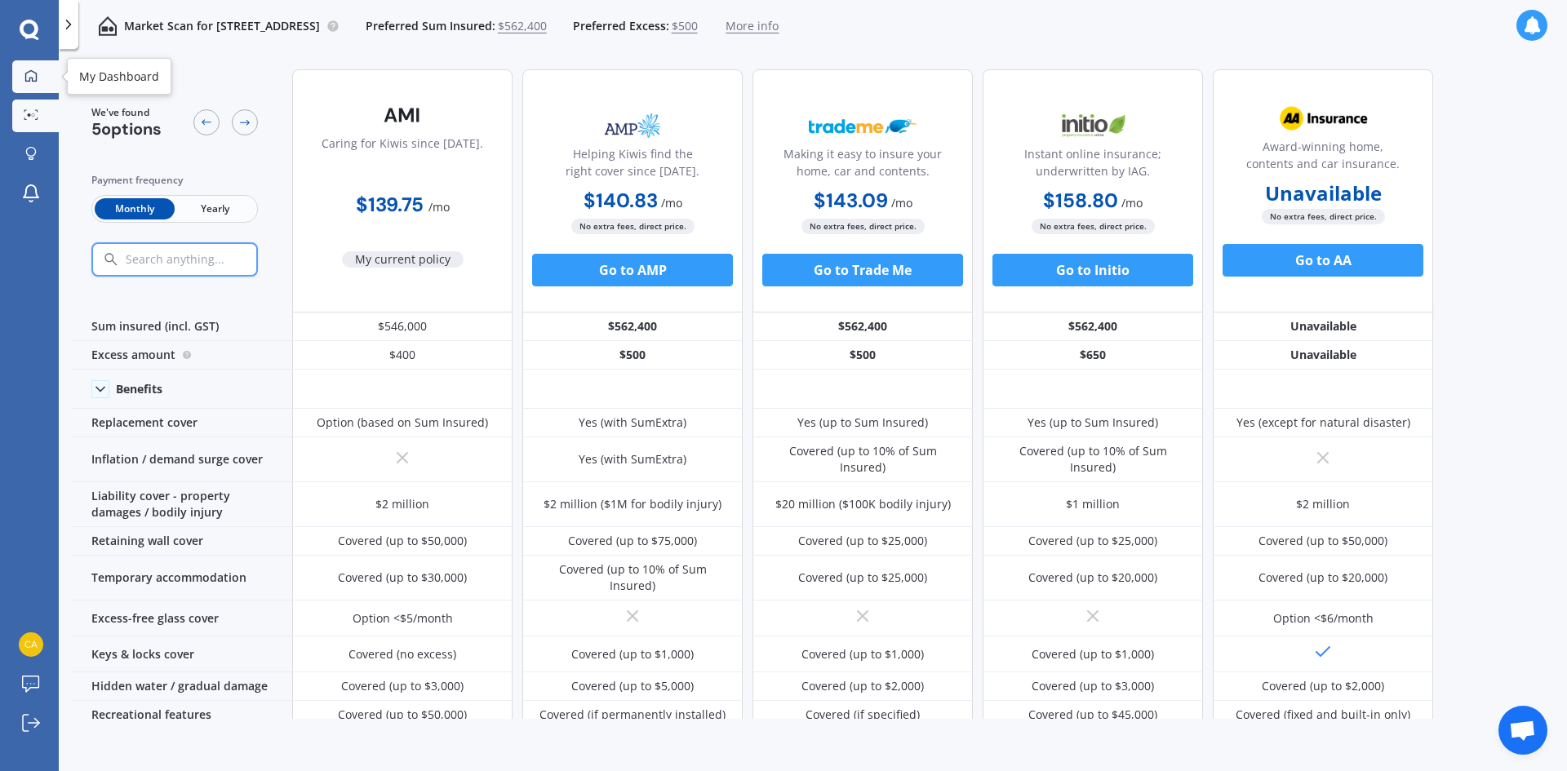
click at [34, 77] on icon at bounding box center [30, 75] width 13 height 13
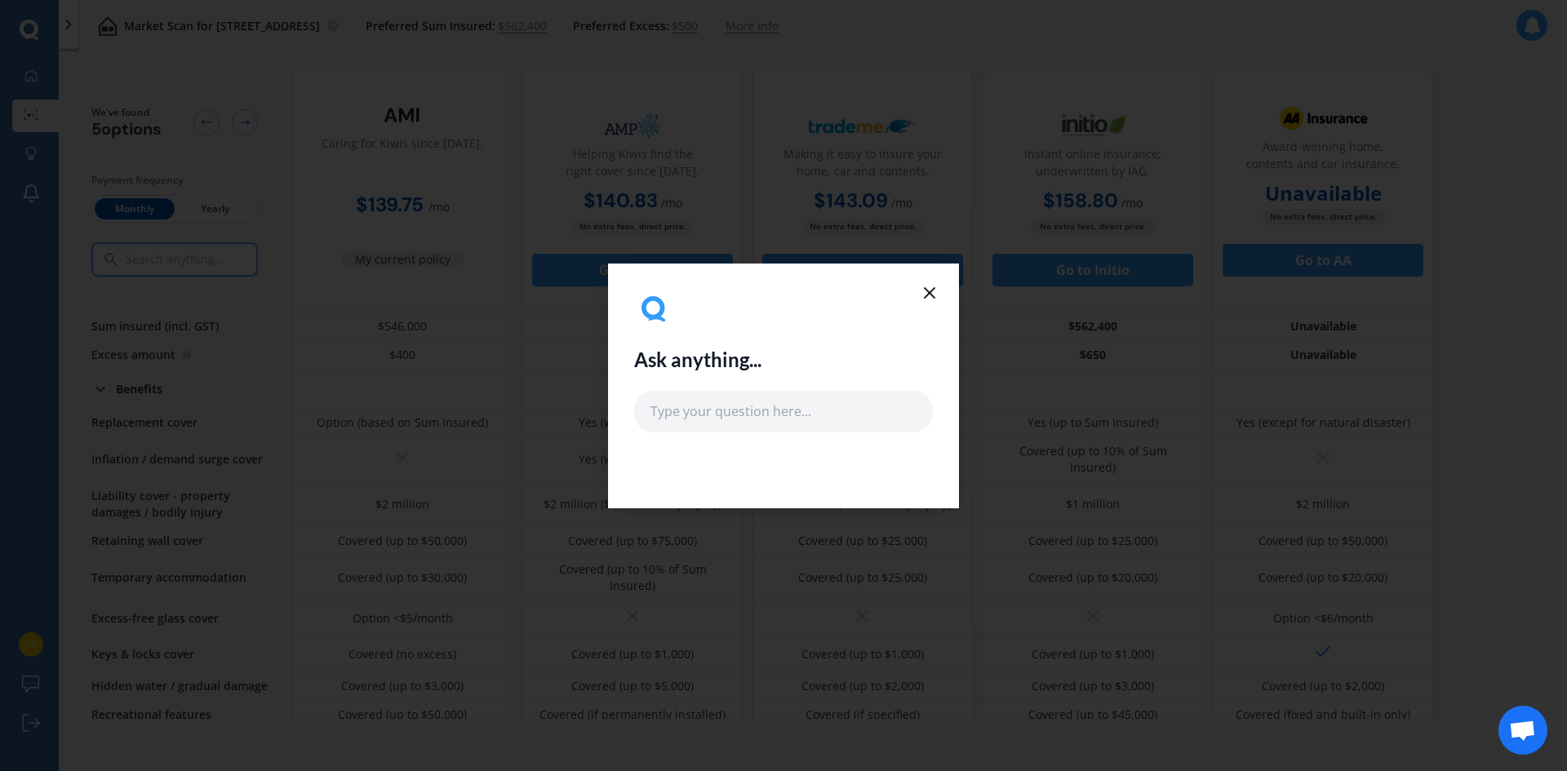
drag, startPoint x: 941, startPoint y: 292, endPoint x: 930, endPoint y: 295, distance: 11.1
click at [939, 292] on div "Ask anything..." at bounding box center [783, 386] width 351 height 245
click at [803, 409] on input "text" at bounding box center [783, 411] width 299 height 41
type input "put new policy in market scan please"
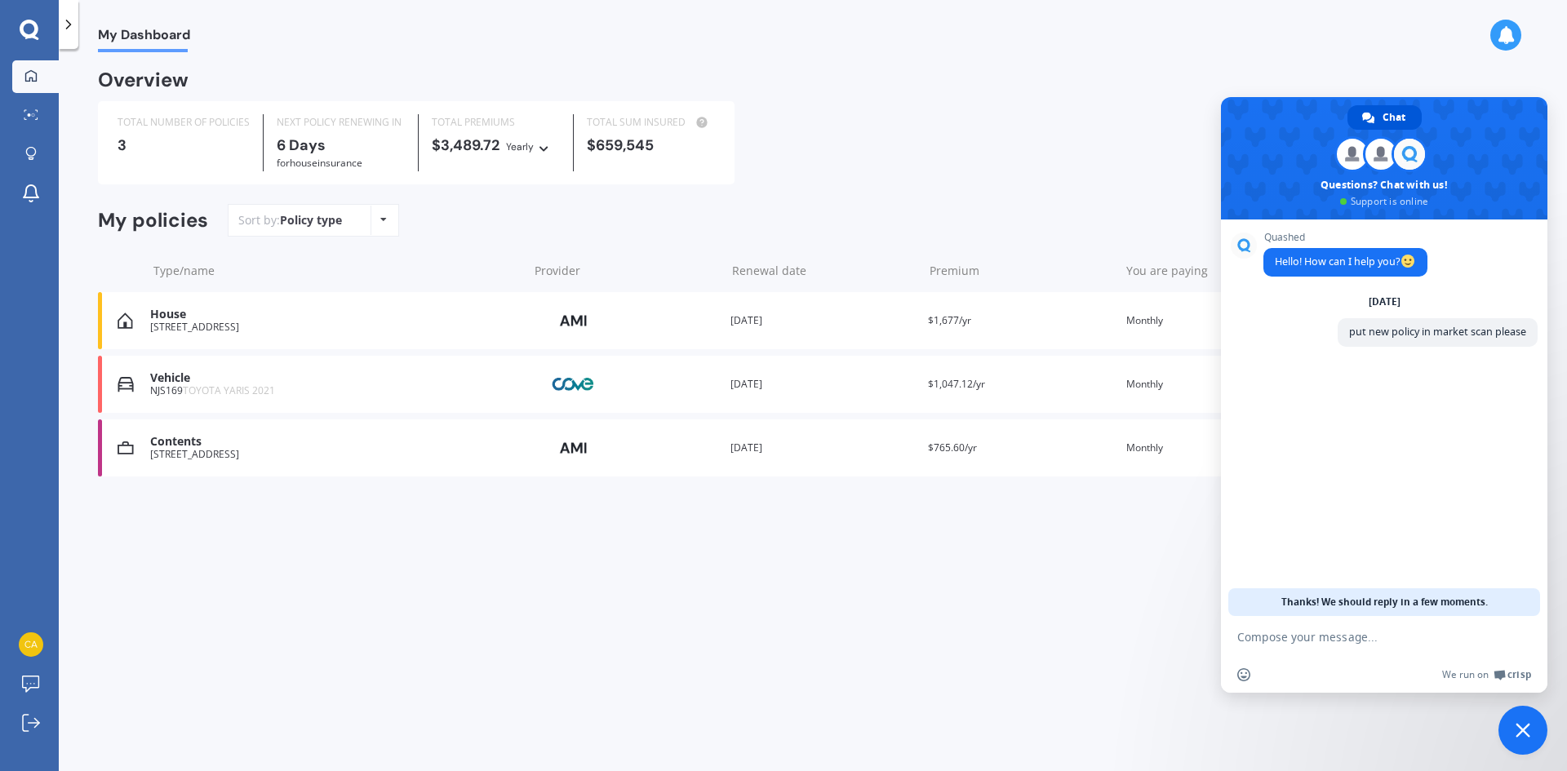
click at [310, 223] on div "Policy type" at bounding box center [311, 220] width 62 height 16
click at [378, 221] on div "Policy type Alphabetical Date added Renewing next" at bounding box center [382, 220] width 25 height 29
click at [464, 223] on div "Sort by: Policy type Policy type Alphabetical Date added Renewing next Market S…" at bounding box center [878, 220] width 1300 height 33
click at [395, 218] on div "Sort by: Policy type Policy type Alphabetical Date added Renewing next" at bounding box center [313, 220] width 171 height 33
click at [387, 230] on div "Policy type Alphabetical Date added Renewing next" at bounding box center [382, 220] width 25 height 29
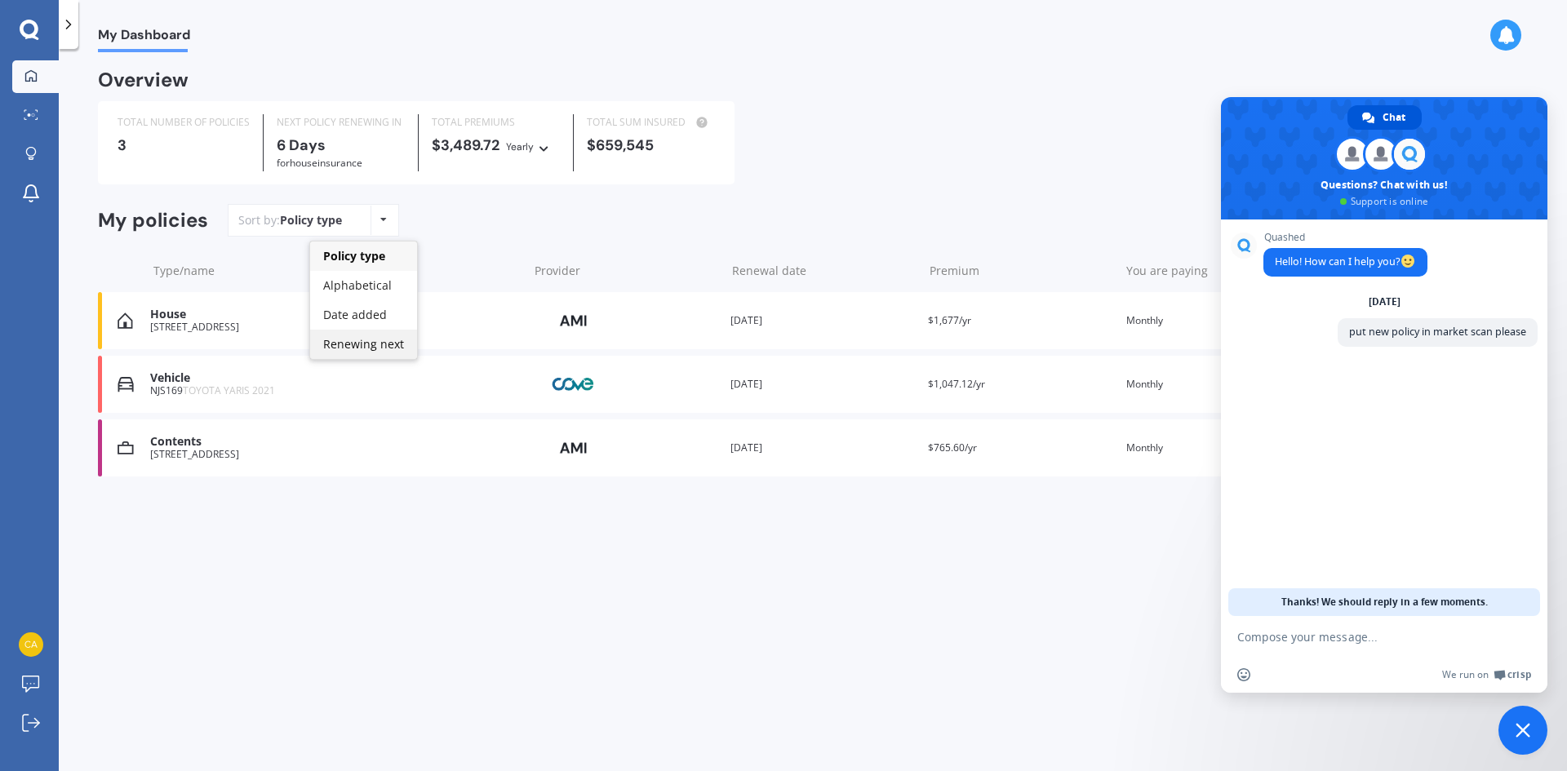
click at [372, 348] on span "Renewing next" at bounding box center [363, 344] width 81 height 16
click at [264, 329] on div "[STREET_ADDRESS]" at bounding box center [335, 326] width 370 height 11
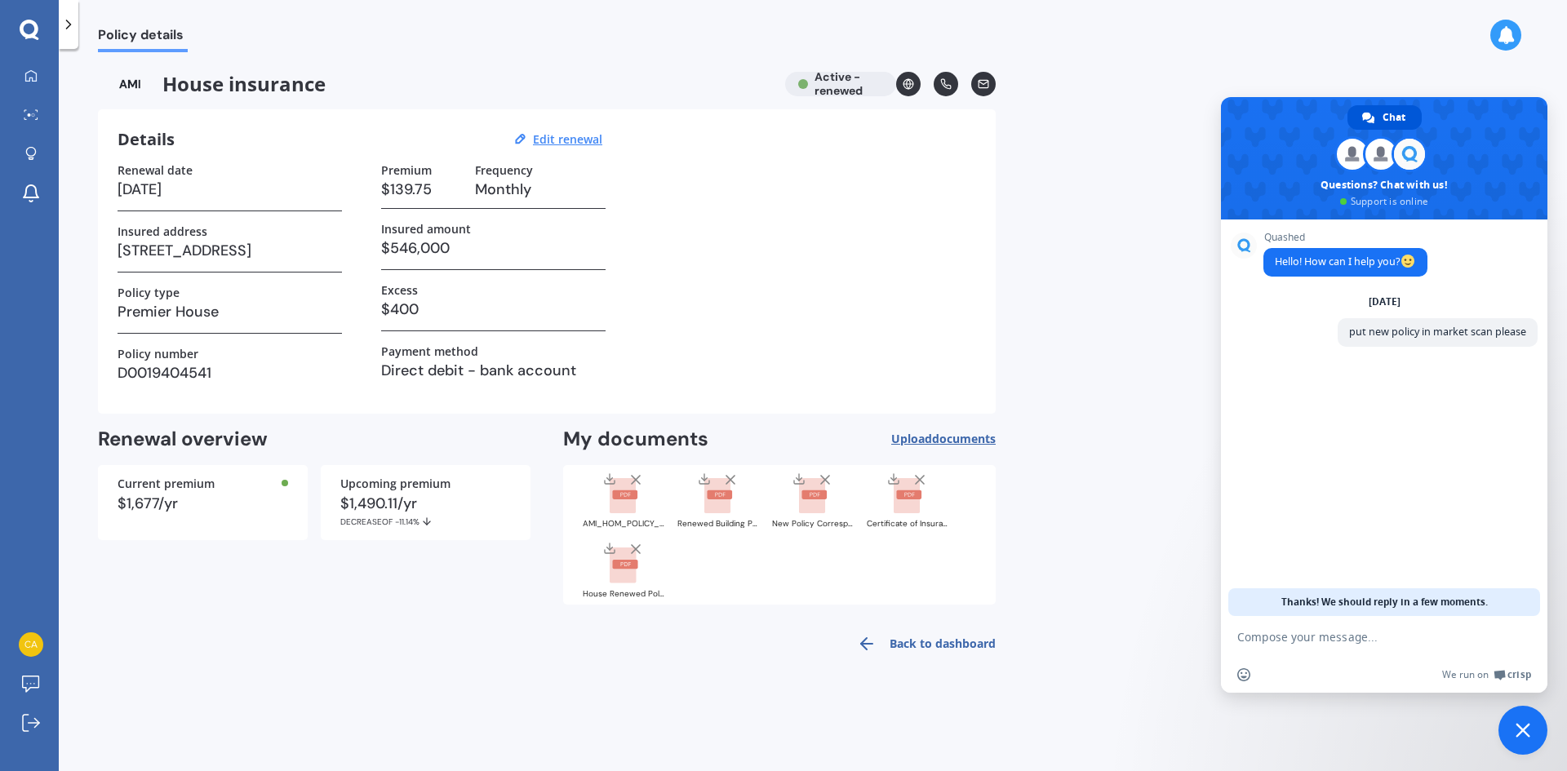
click at [1518, 729] on span "Close chat" at bounding box center [1522, 730] width 15 height 15
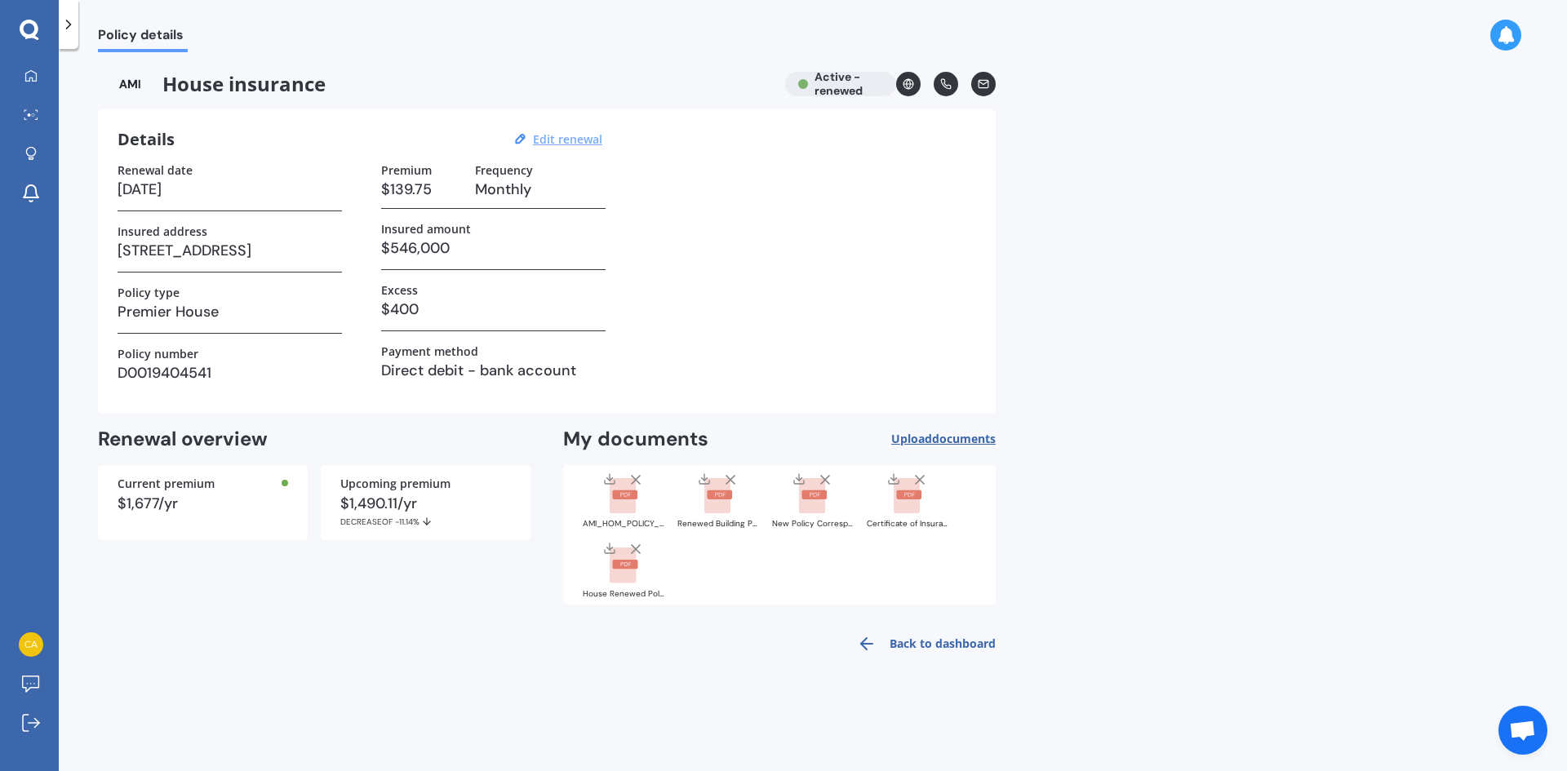
click at [572, 141] on u "Edit renewal" at bounding box center [567, 139] width 69 height 16
select select "25"
select select "09"
select select "2025"
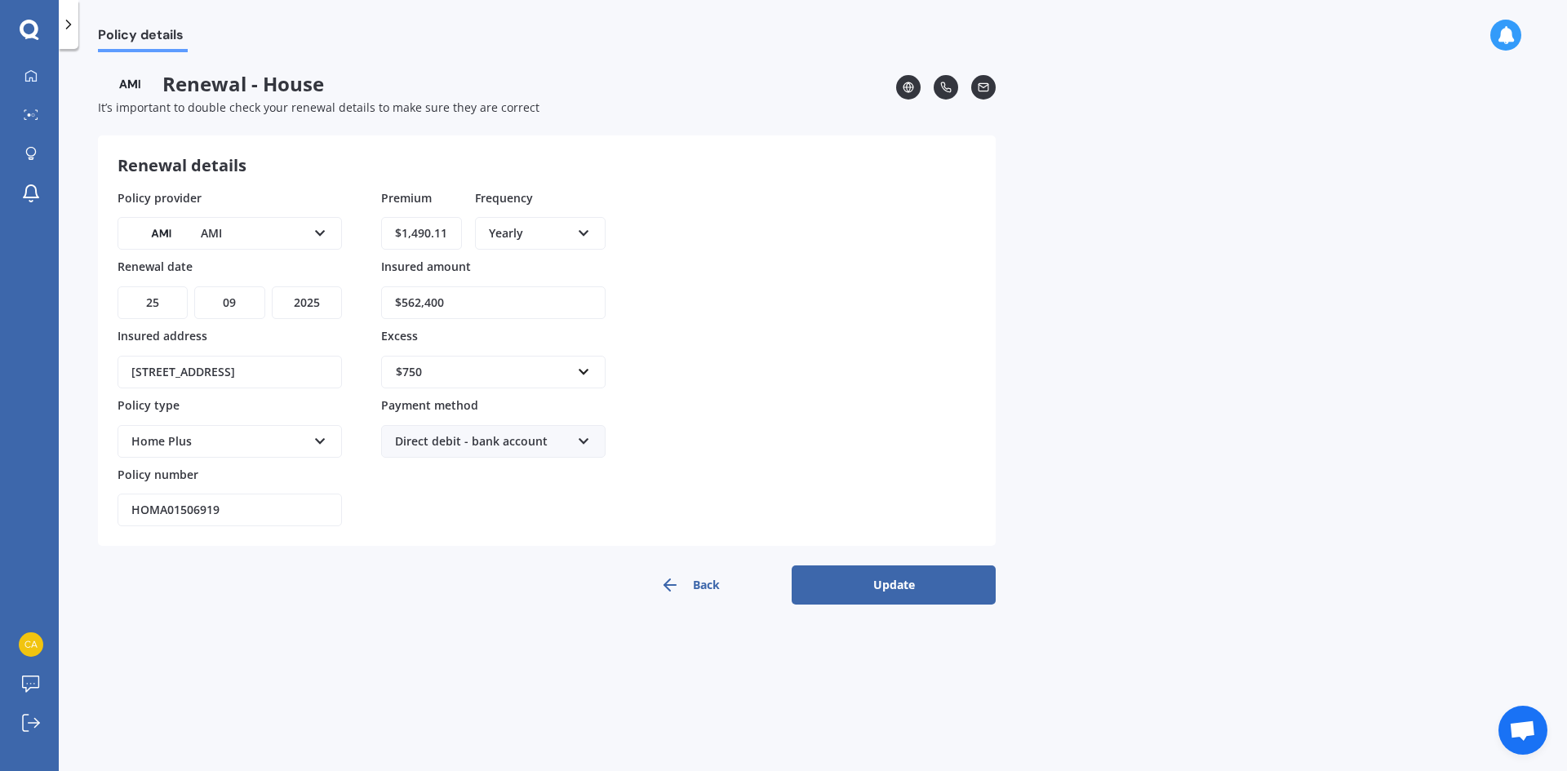
click at [884, 590] on button "Update" at bounding box center [893, 584] width 204 height 39
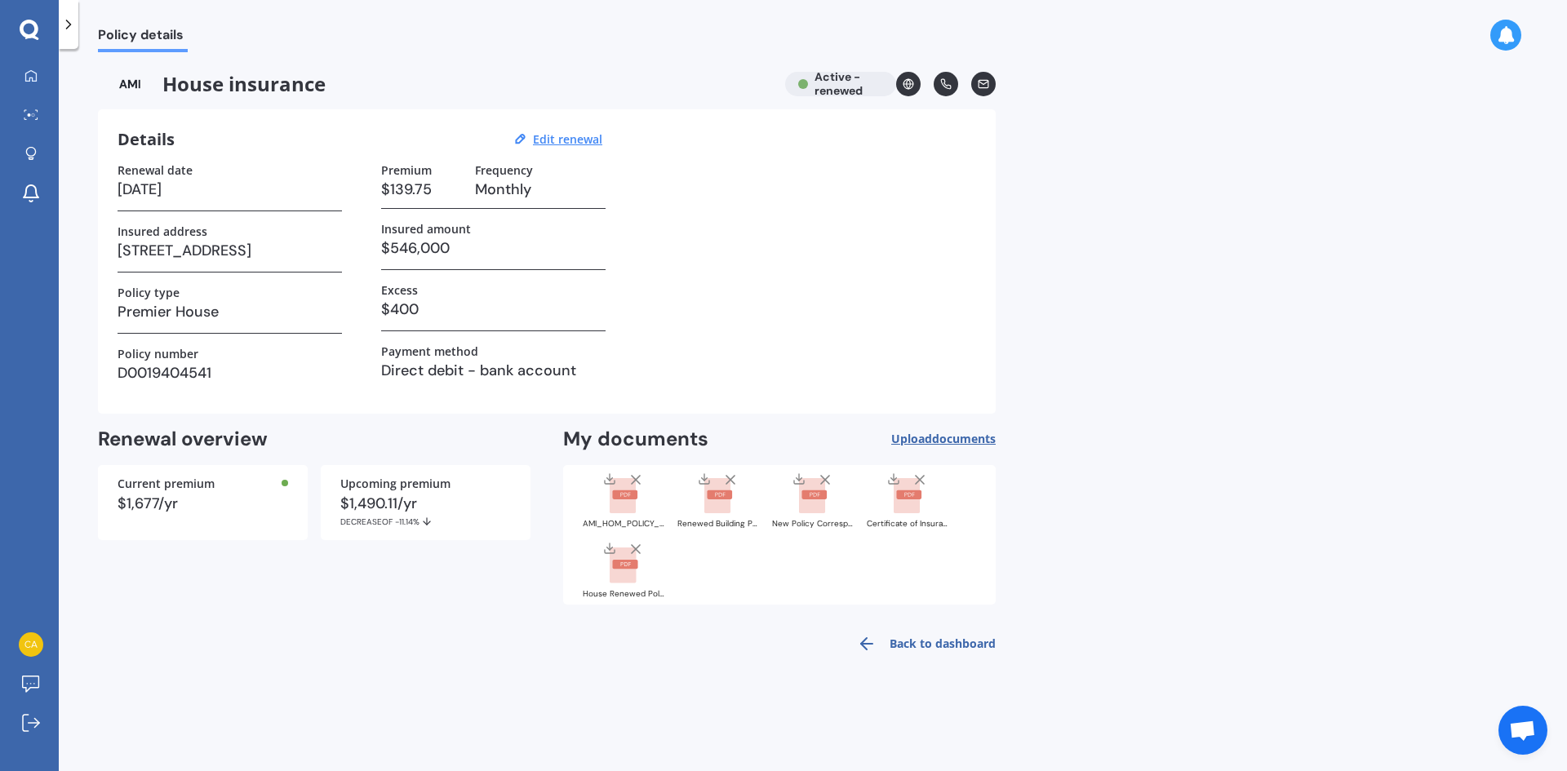
click at [35, 134] on div "My Dashboard Market Scan Explore insurance Notifications" at bounding box center [29, 138] width 59 height 157
click at [35, 113] on icon at bounding box center [31, 114] width 15 height 11
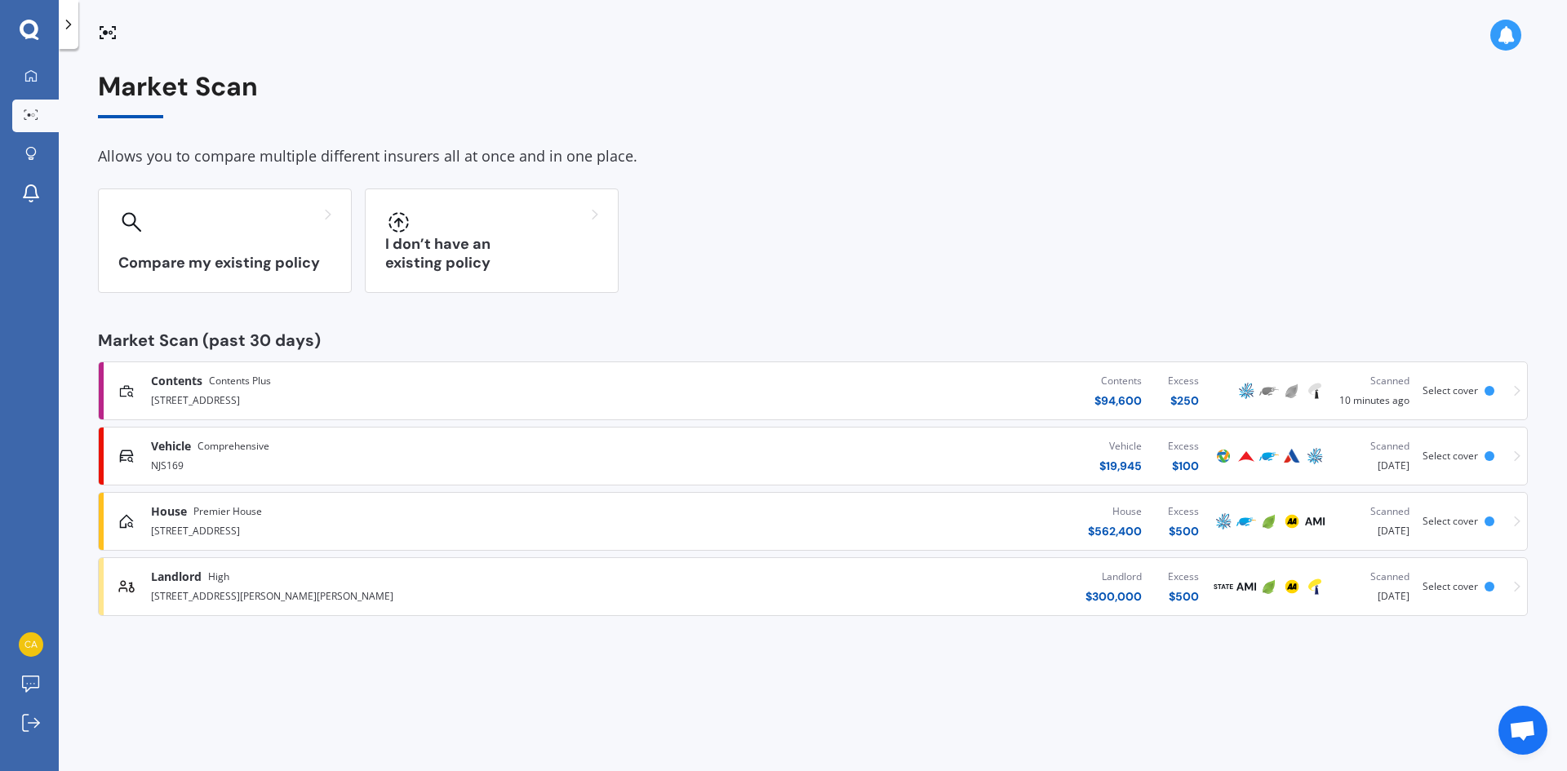
click at [1517, 521] on icon at bounding box center [1517, 521] width 7 height 11
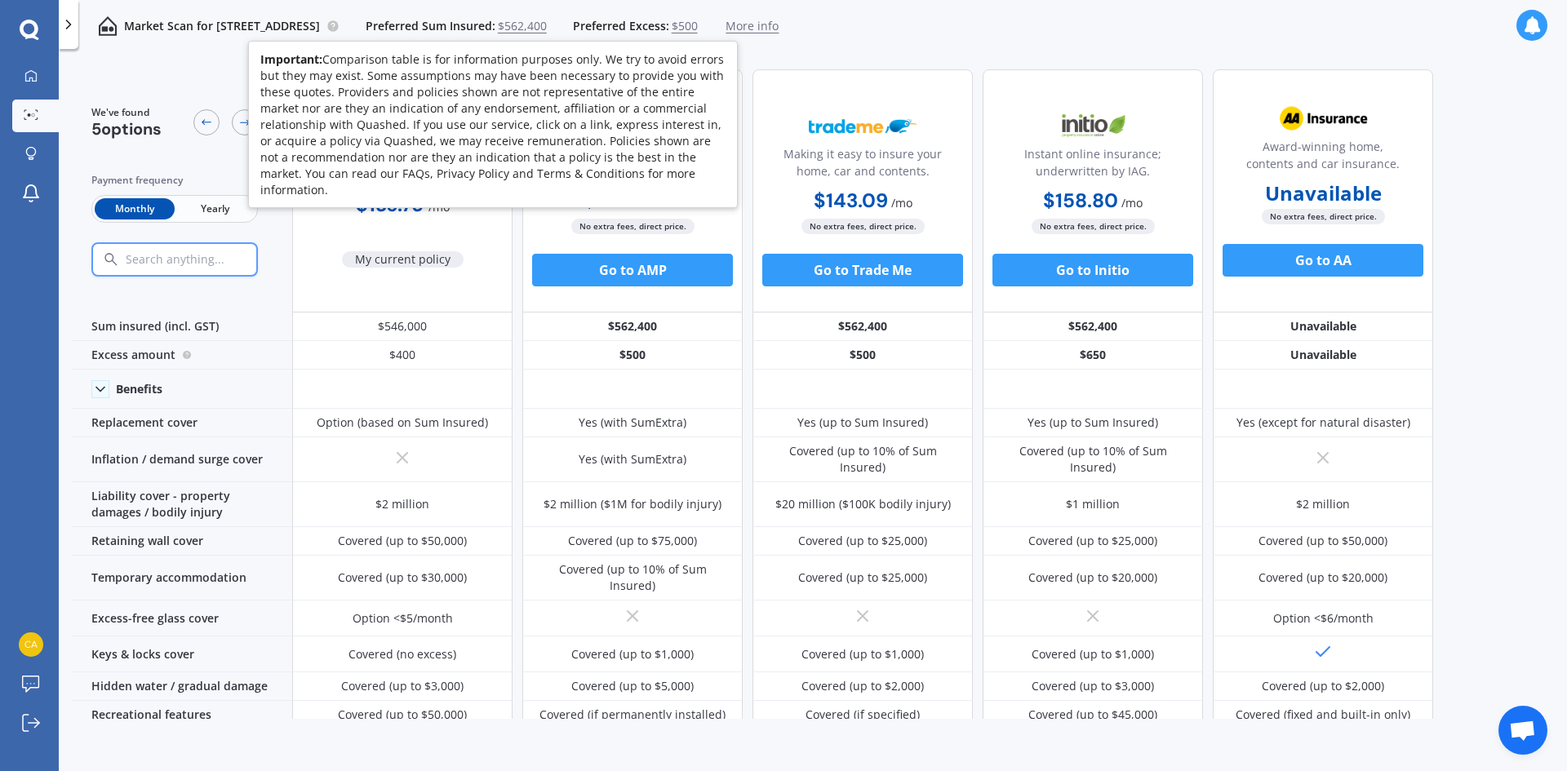
click at [338, 25] on circle at bounding box center [332, 25] width 11 height 11
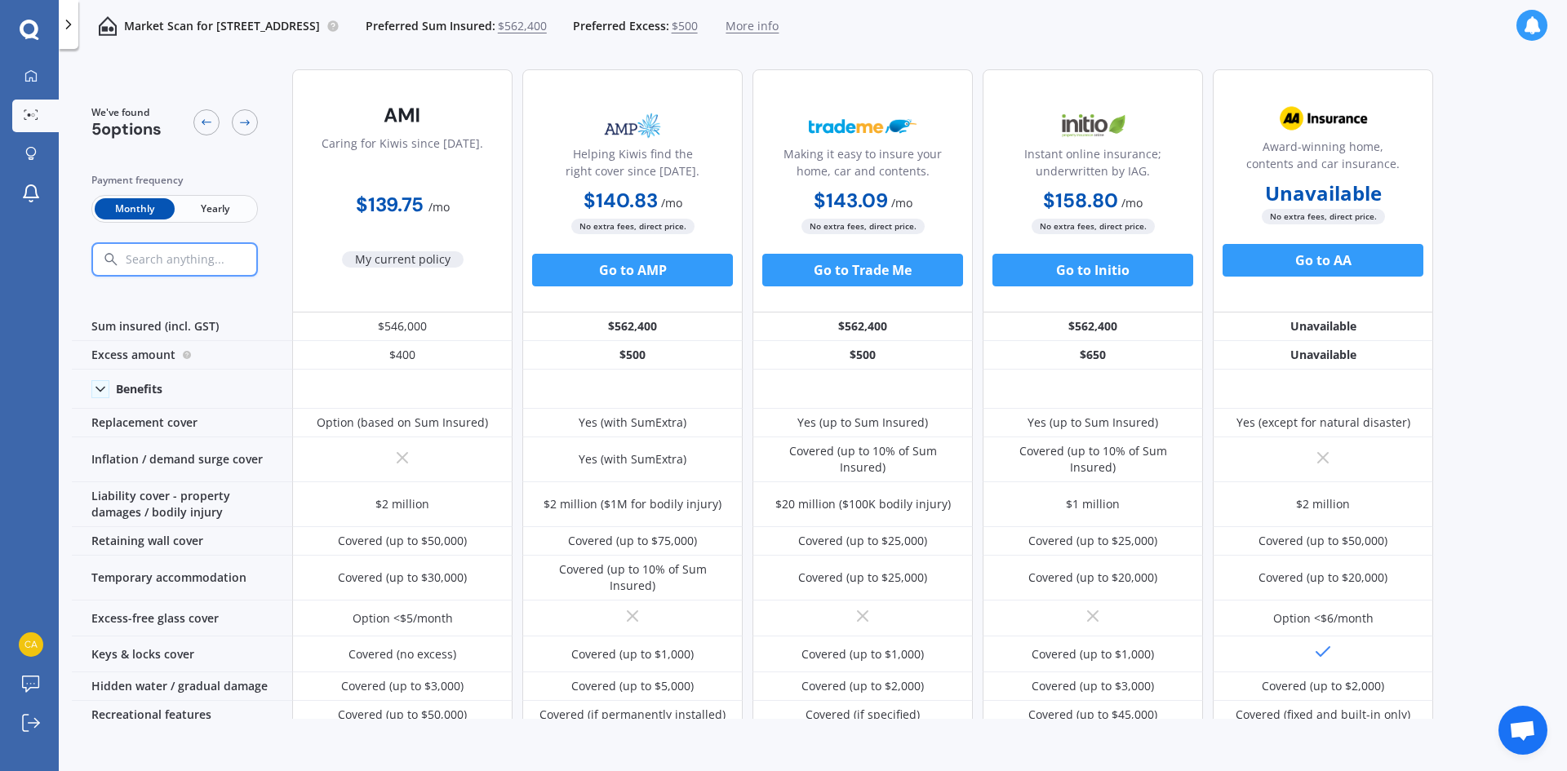
click at [1377, 36] on div "Market Scan for [STREET_ADDRESS] Preferred Sum Insured: $562,400 Preferred Exce…" at bounding box center [813, 26] width 1508 height 52
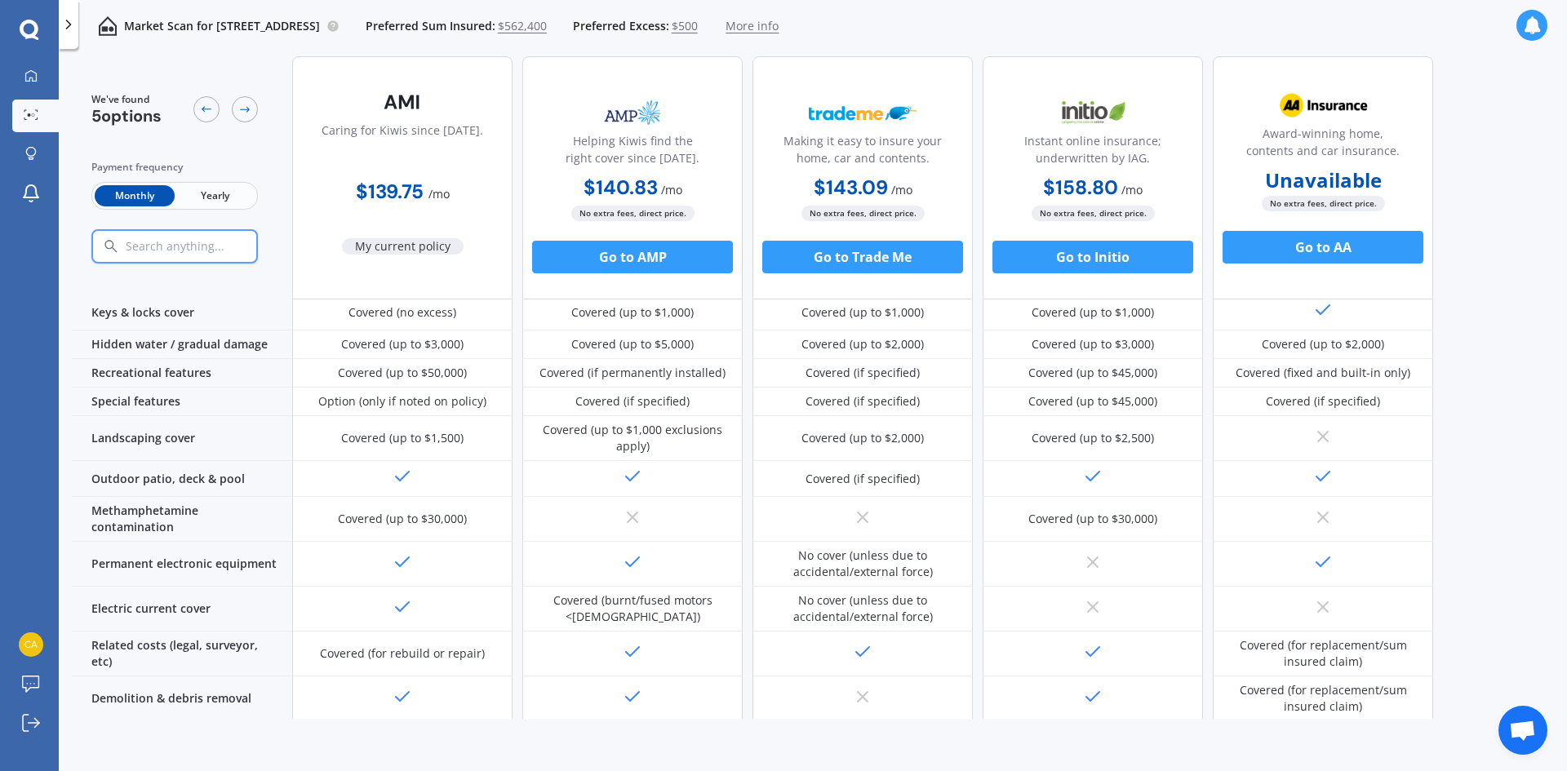
scroll to position [100, 0]
